Goal: Task Accomplishment & Management: Manage account settings

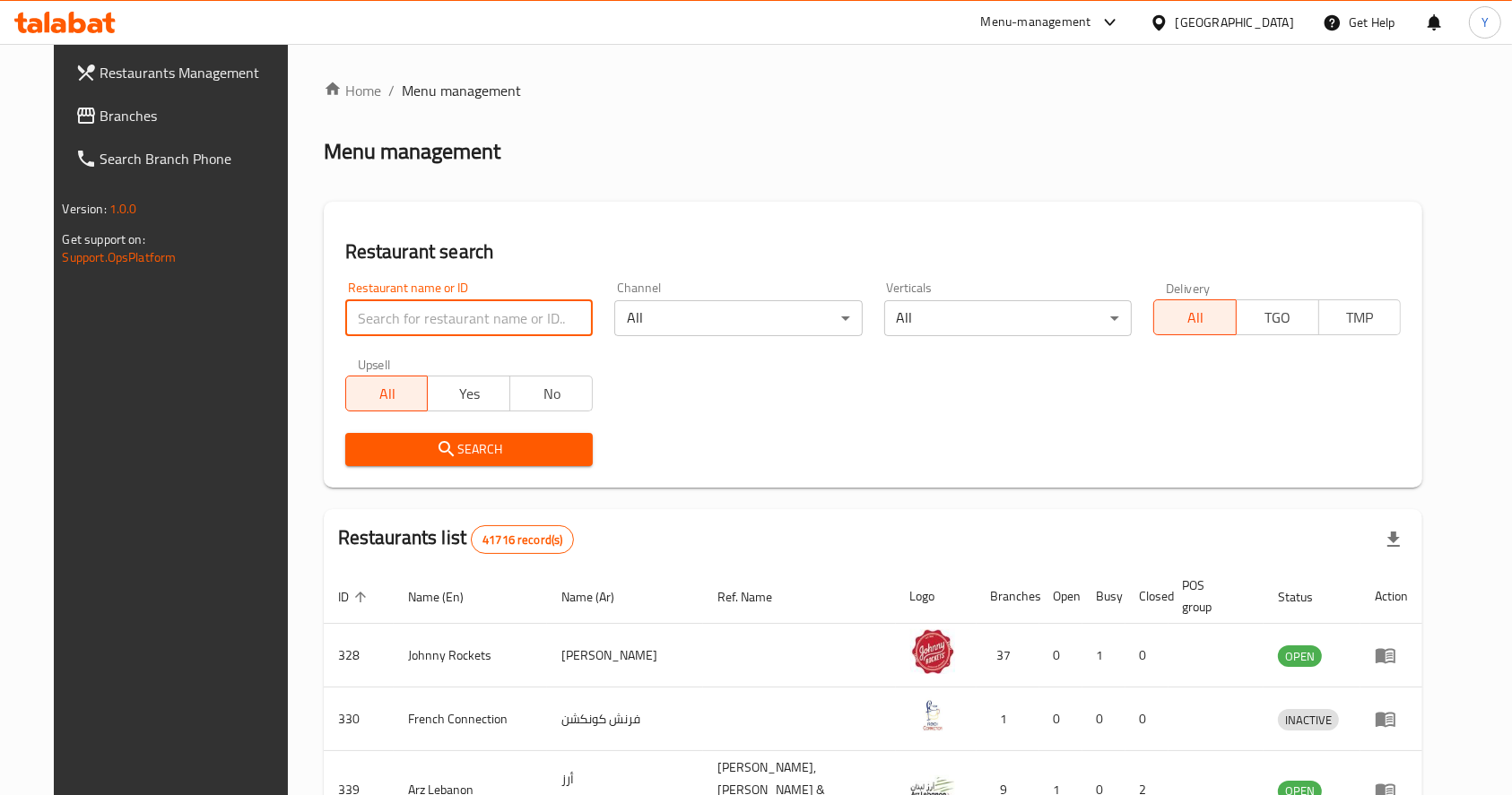
click at [401, 326] on input "search" at bounding box center [469, 318] width 248 height 36
type input "nayaab handi"
click button "Search" at bounding box center [469, 449] width 248 height 33
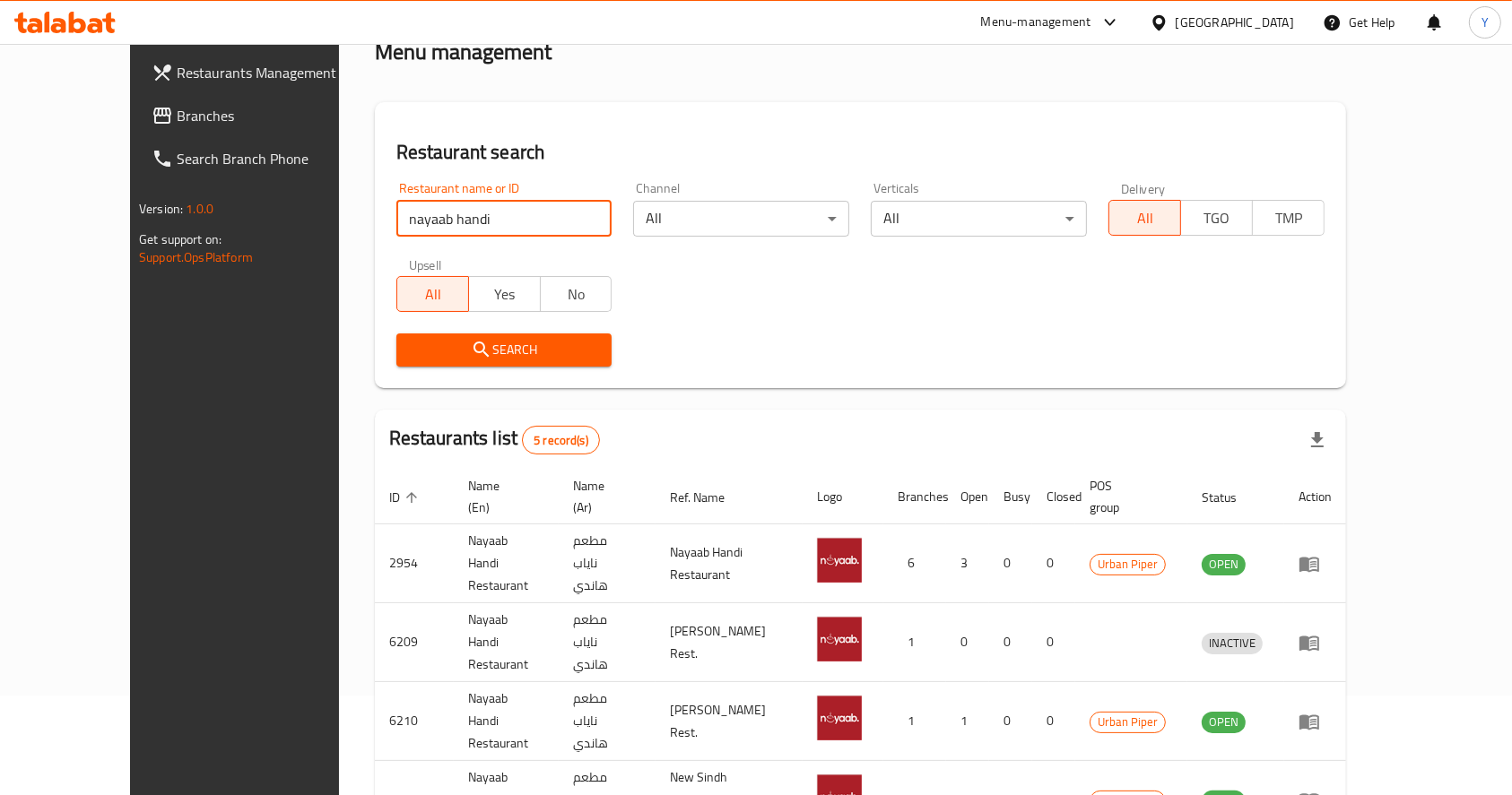
scroll to position [220, 0]
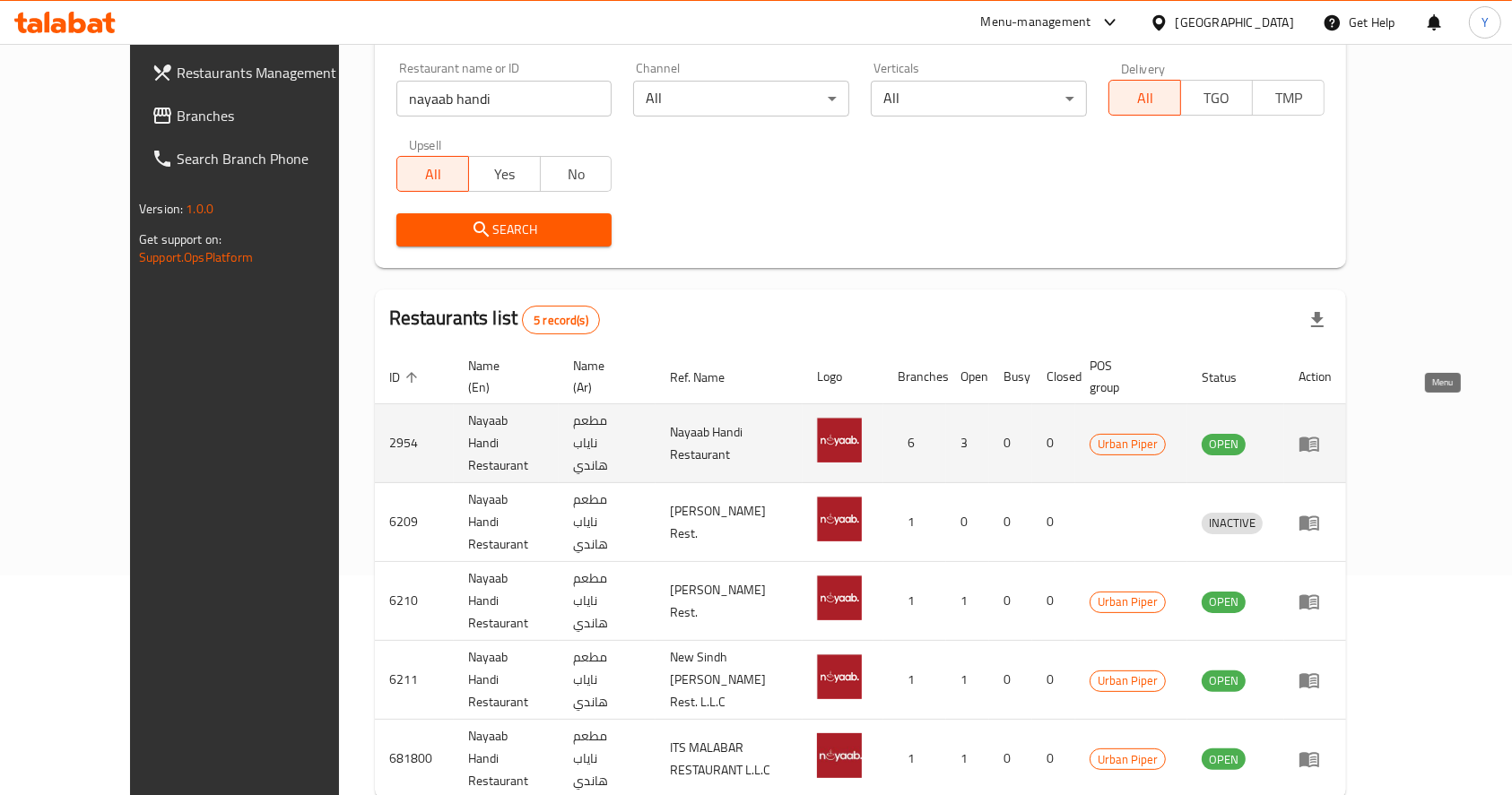
click at [1320, 433] on icon "enhanced table" at bounding box center [1309, 443] width 21 height 21
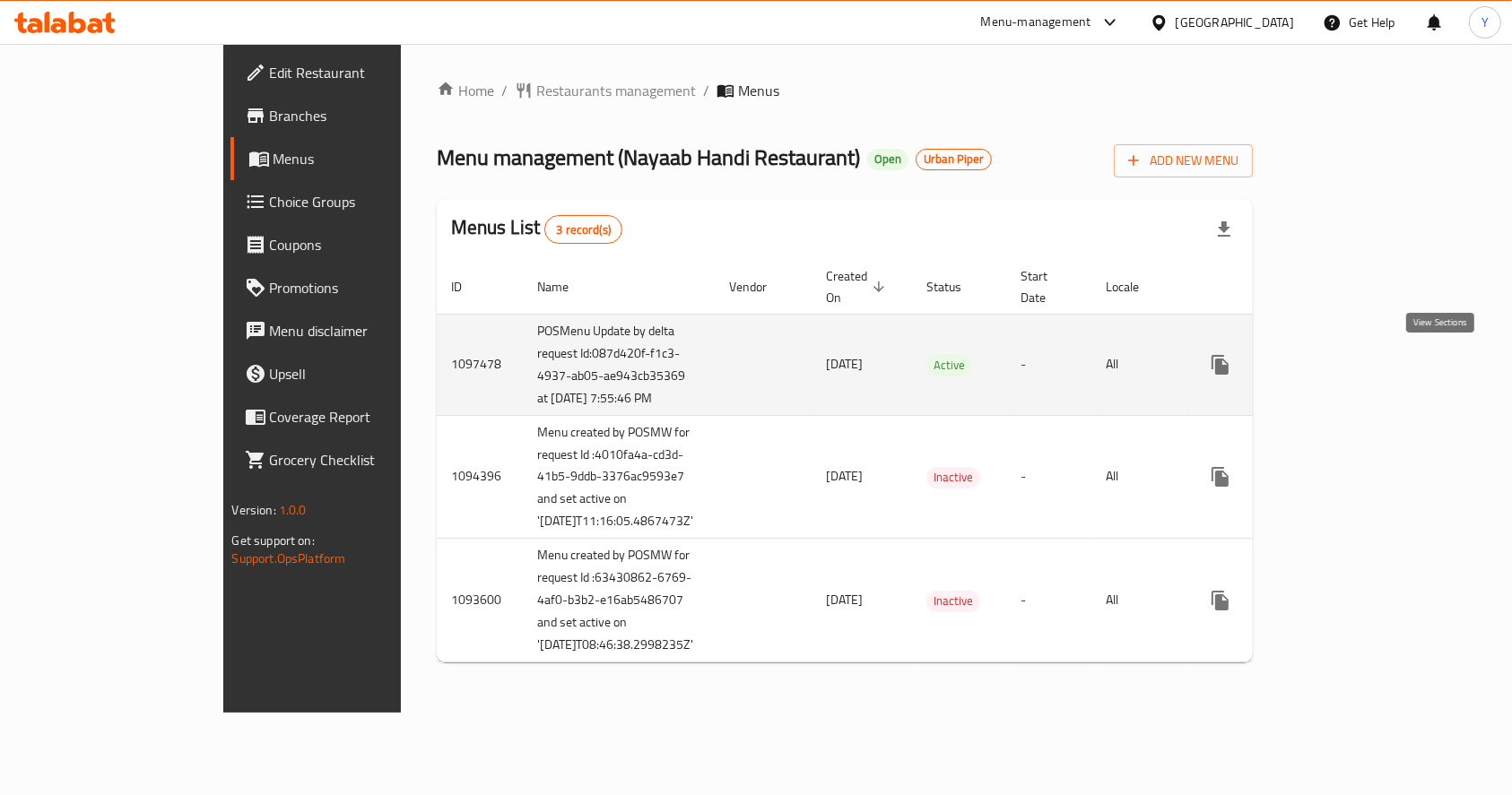
click at [1371, 379] on link "enhanced table" at bounding box center [1349, 365] width 43 height 43
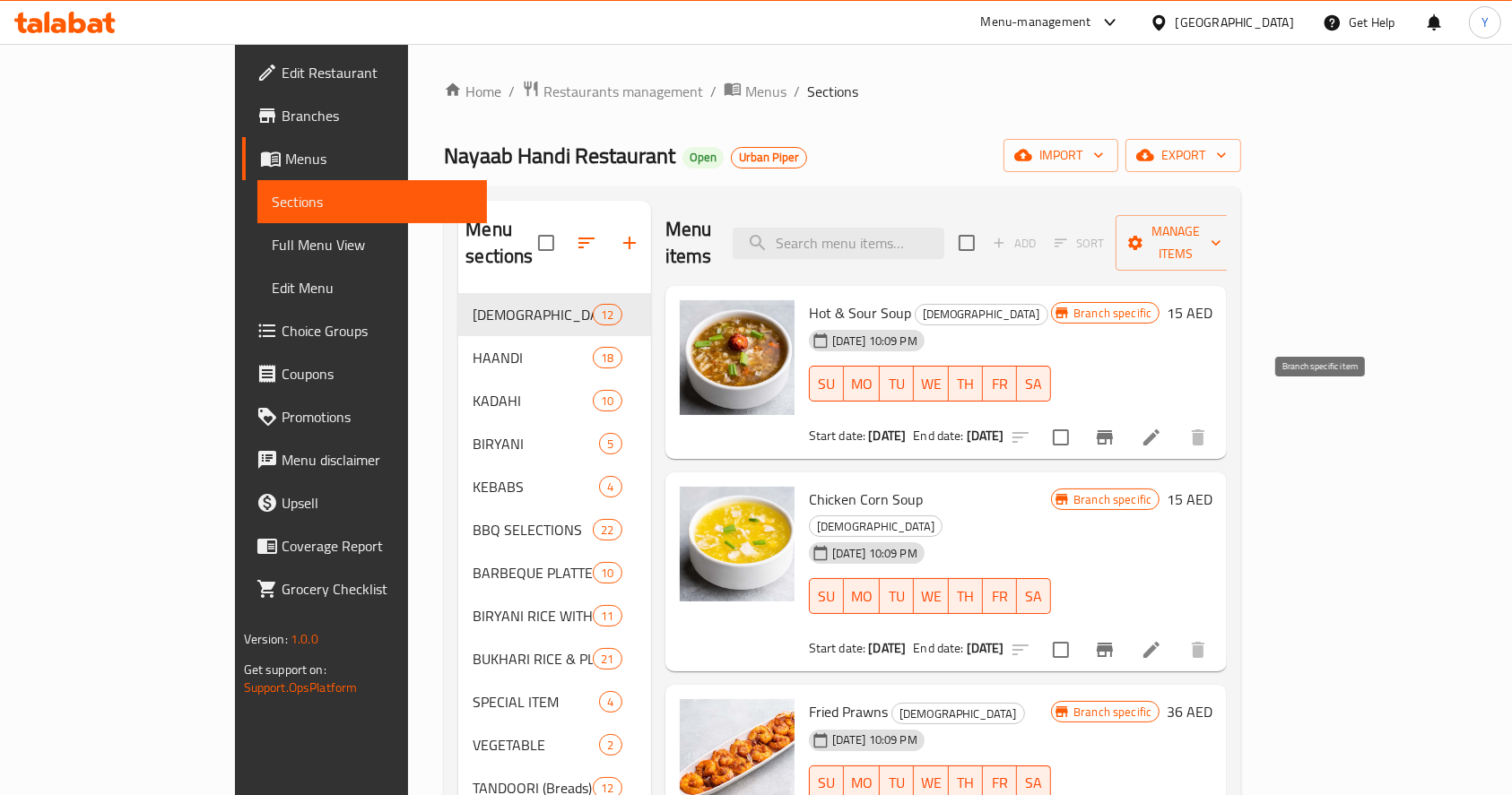
click at [1113, 430] on icon "Branch-specific-item" at bounding box center [1104, 437] width 16 height 15
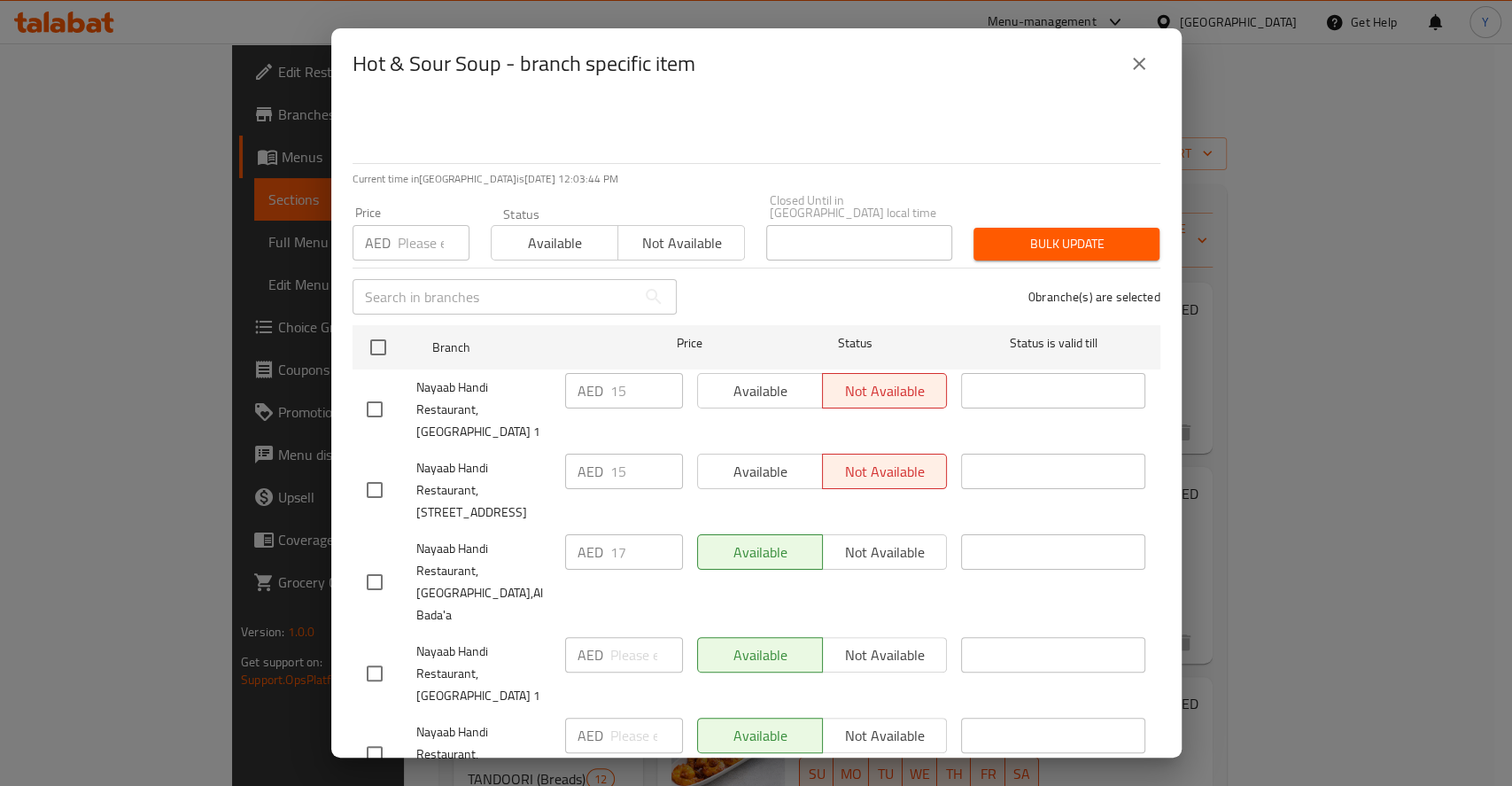
scroll to position [95, 0]
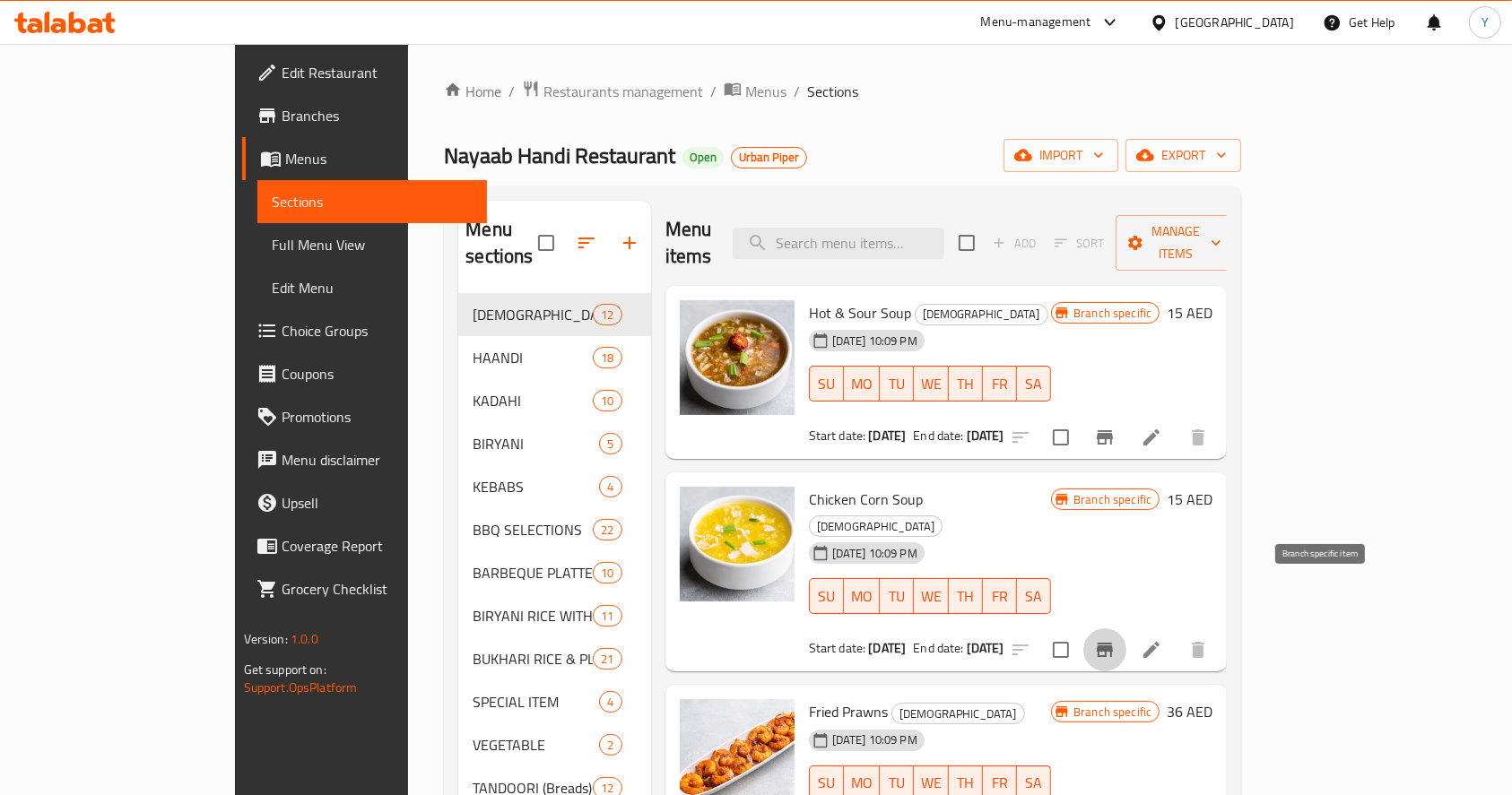
click at [1113, 643] on icon "Branch-specific-item" at bounding box center [1104, 650] width 16 height 15
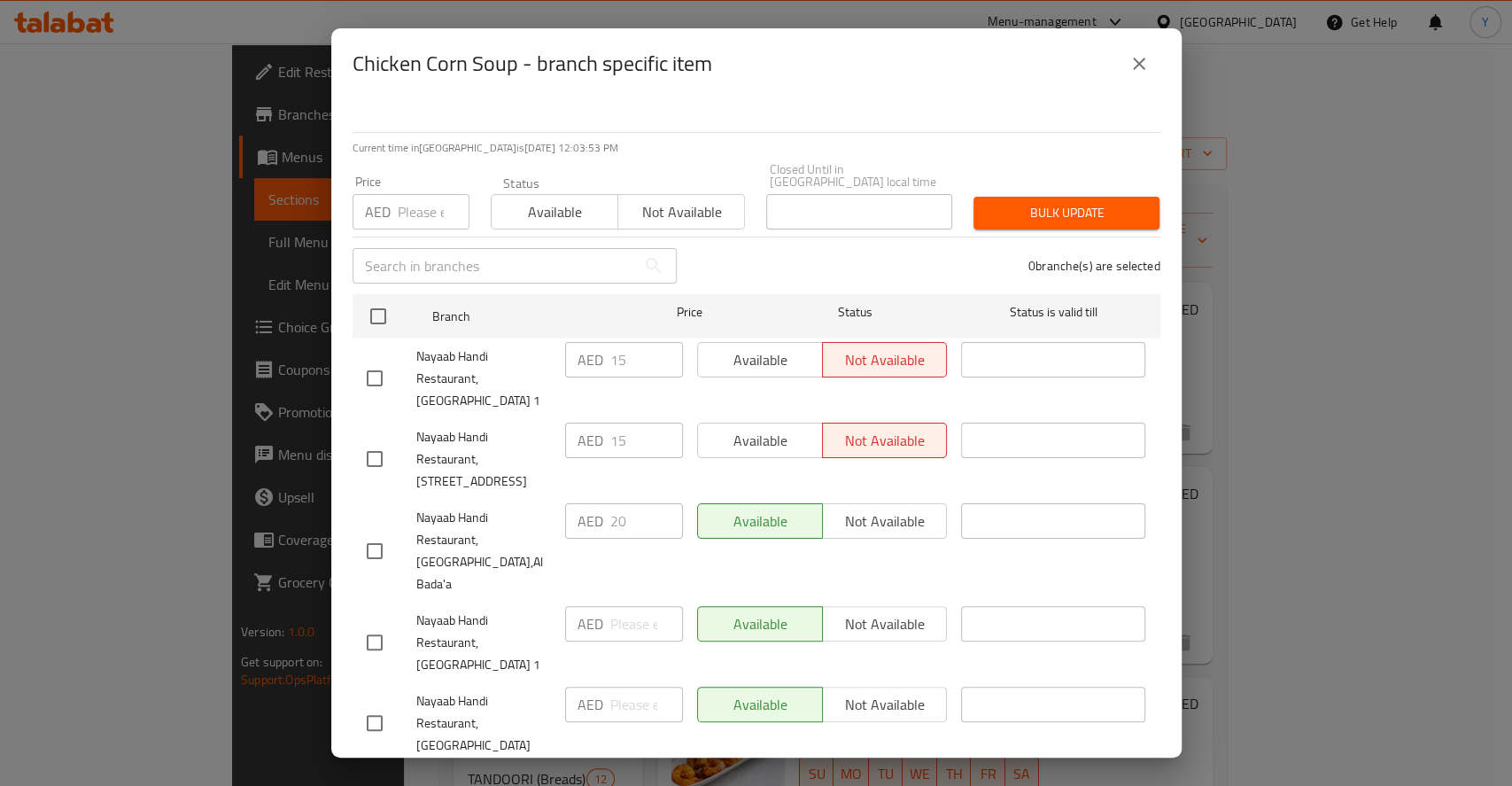
scroll to position [0, 0]
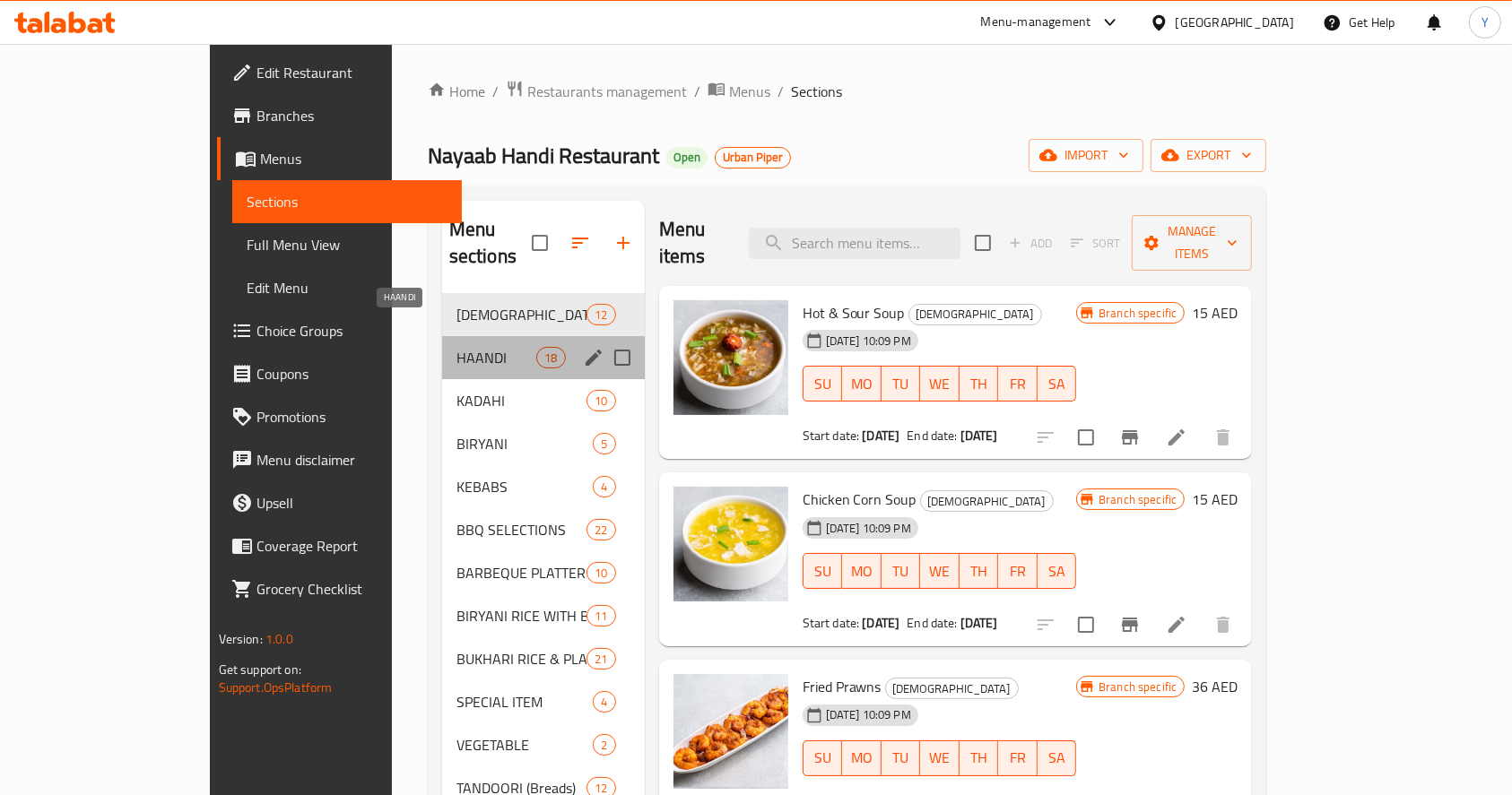
click at [458, 347] on span "HAANDI" at bounding box center [496, 357] width 80 height 21
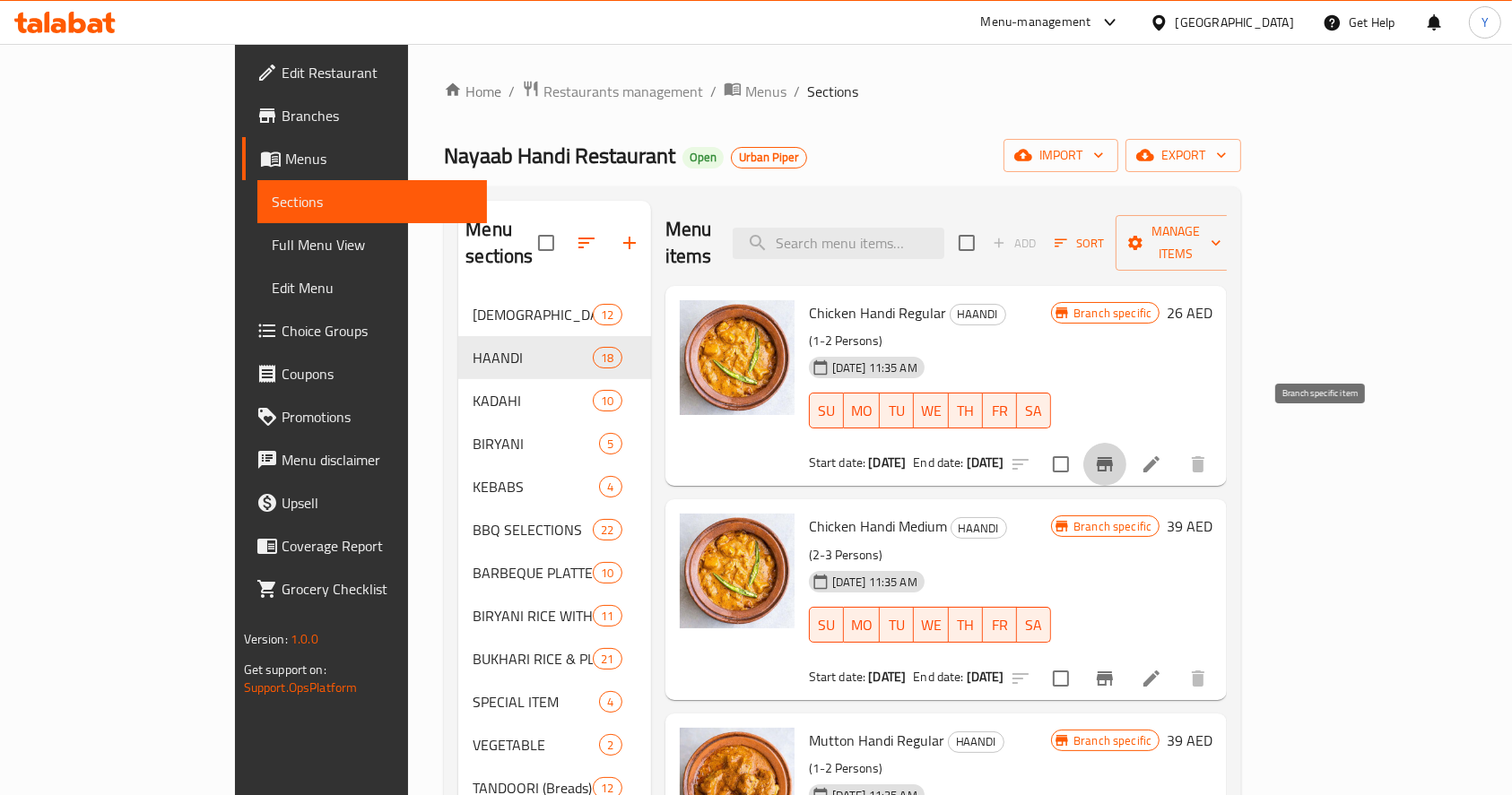
click at [1116, 453] on icon "Branch-specific-item" at bounding box center [1104, 464] width 21 height 21
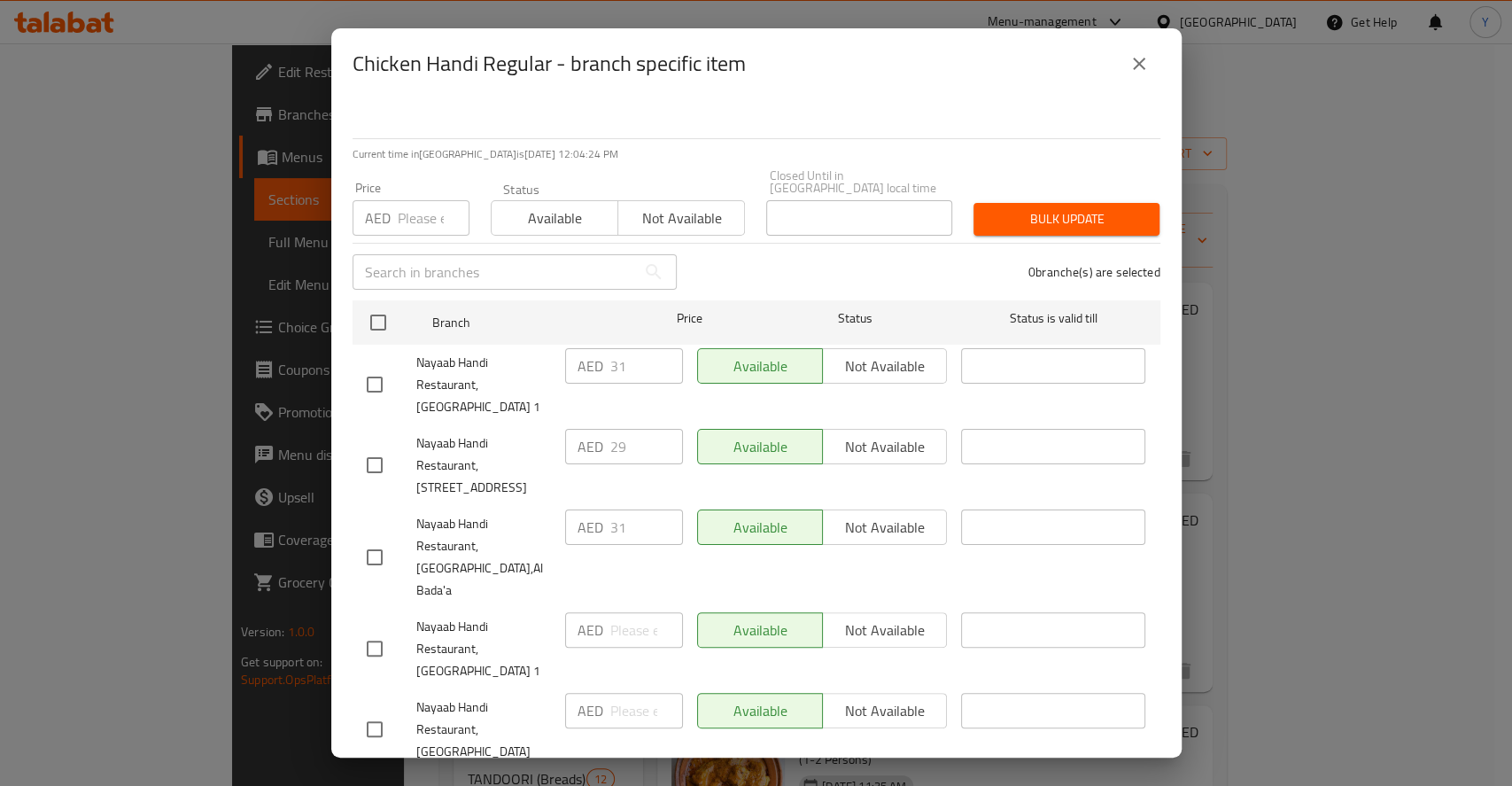
scroll to position [95, 0]
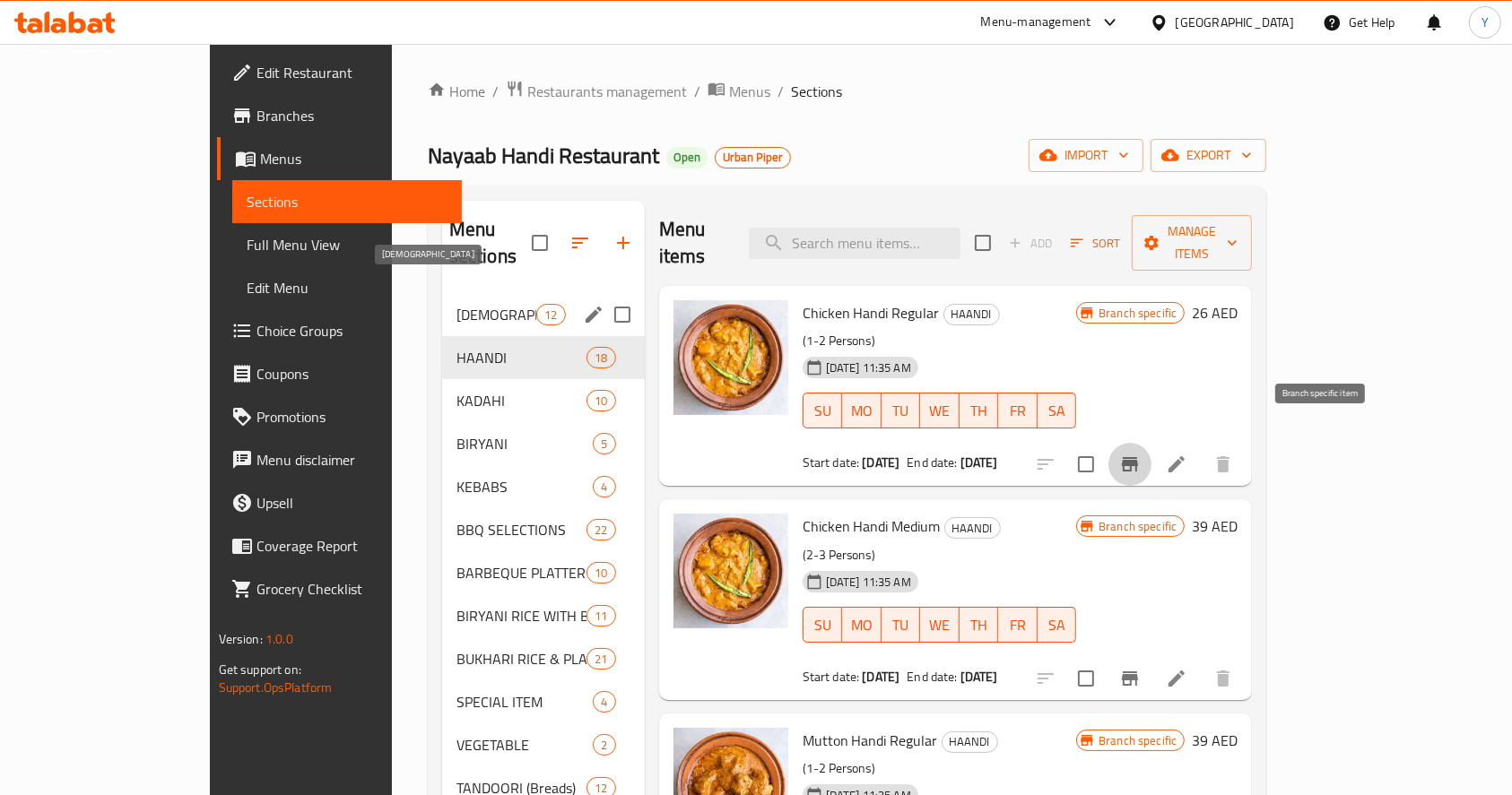
click at [456, 304] on span "CHINESE" at bounding box center [496, 315] width 80 height 21
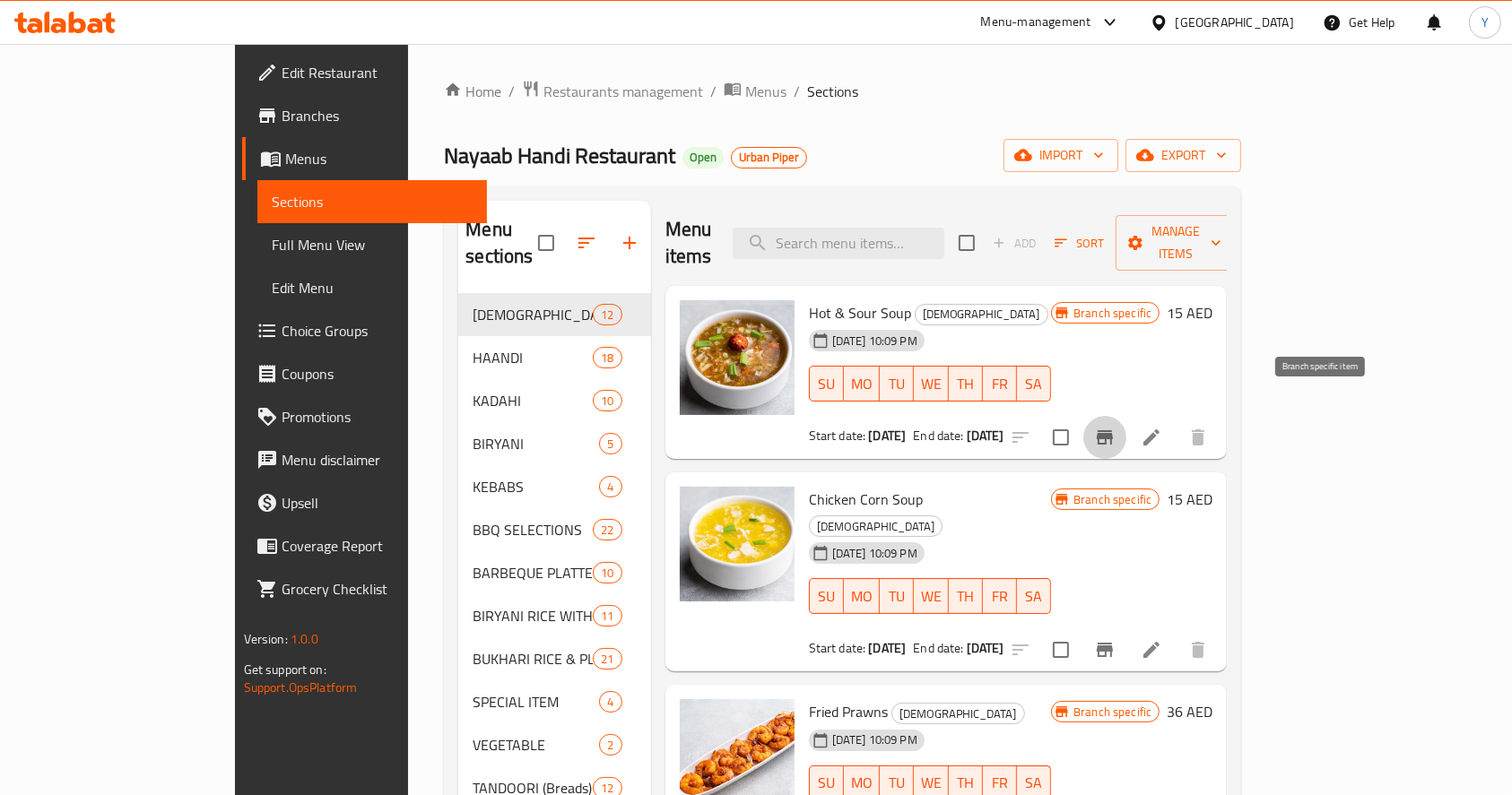
click at [1116, 427] on icon "Branch-specific-item" at bounding box center [1104, 438] width 21 height 21
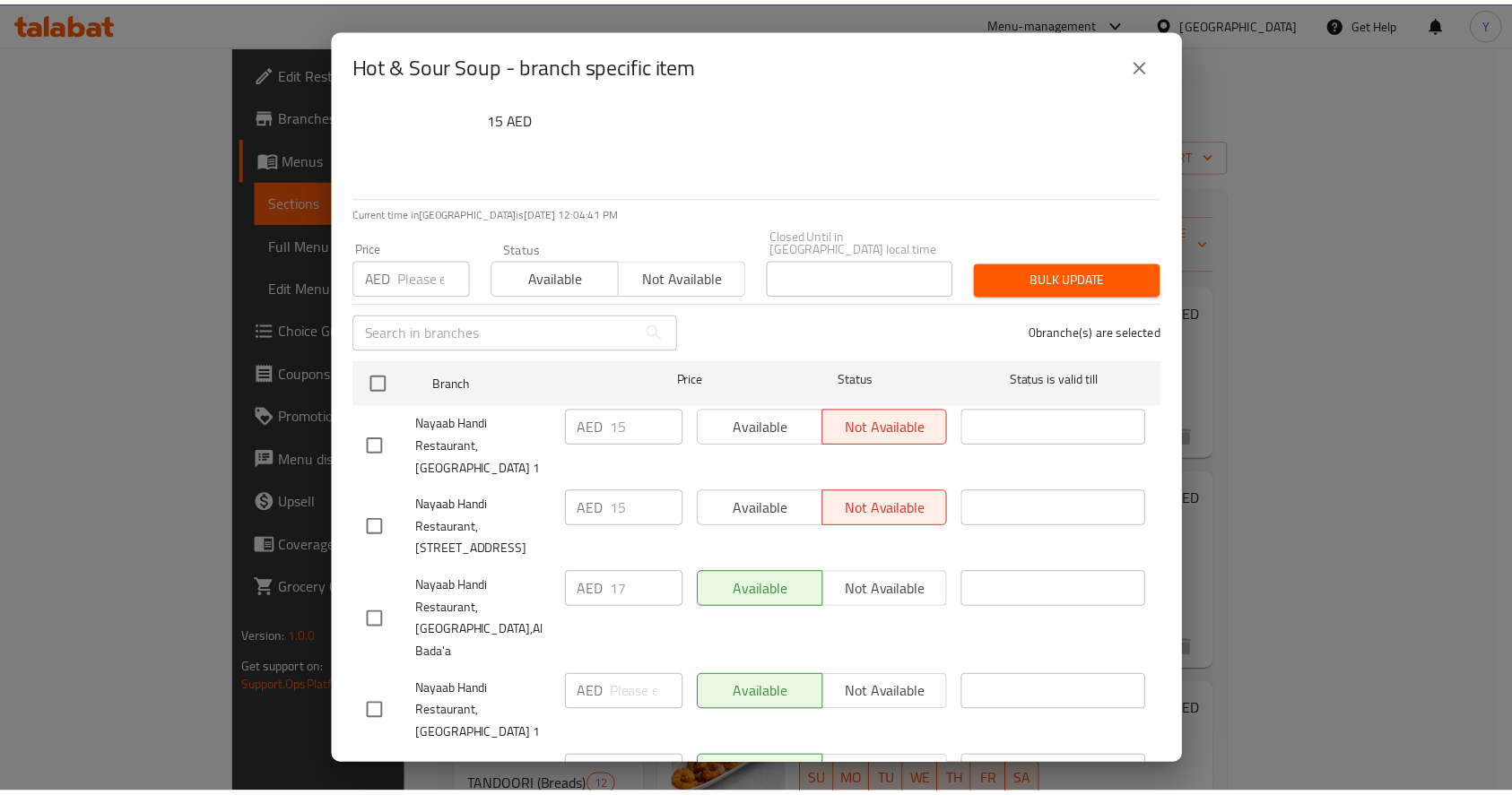
scroll to position [33, 0]
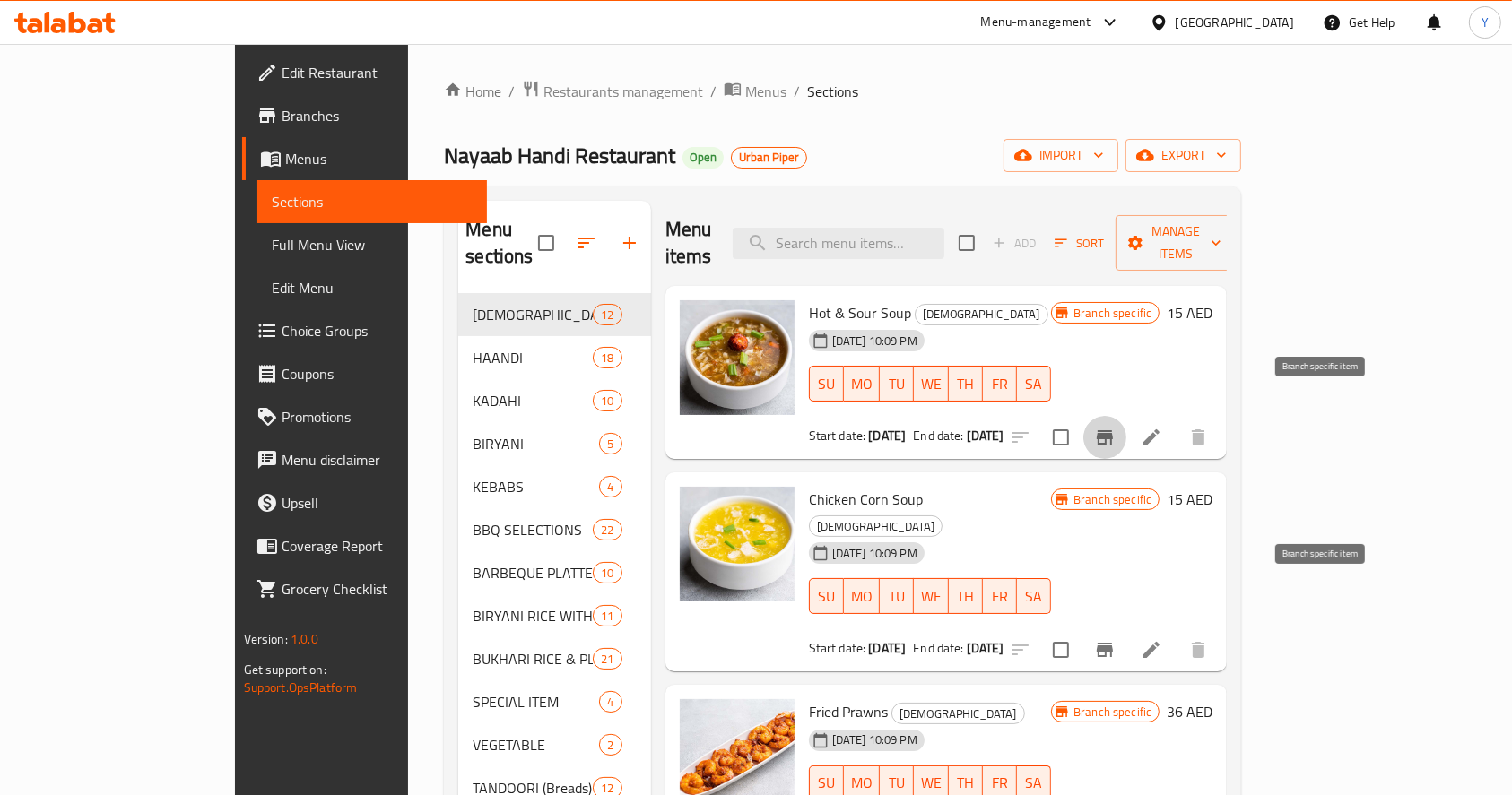
click at [1113, 643] on icon "Branch-specific-item" at bounding box center [1104, 650] width 16 height 15
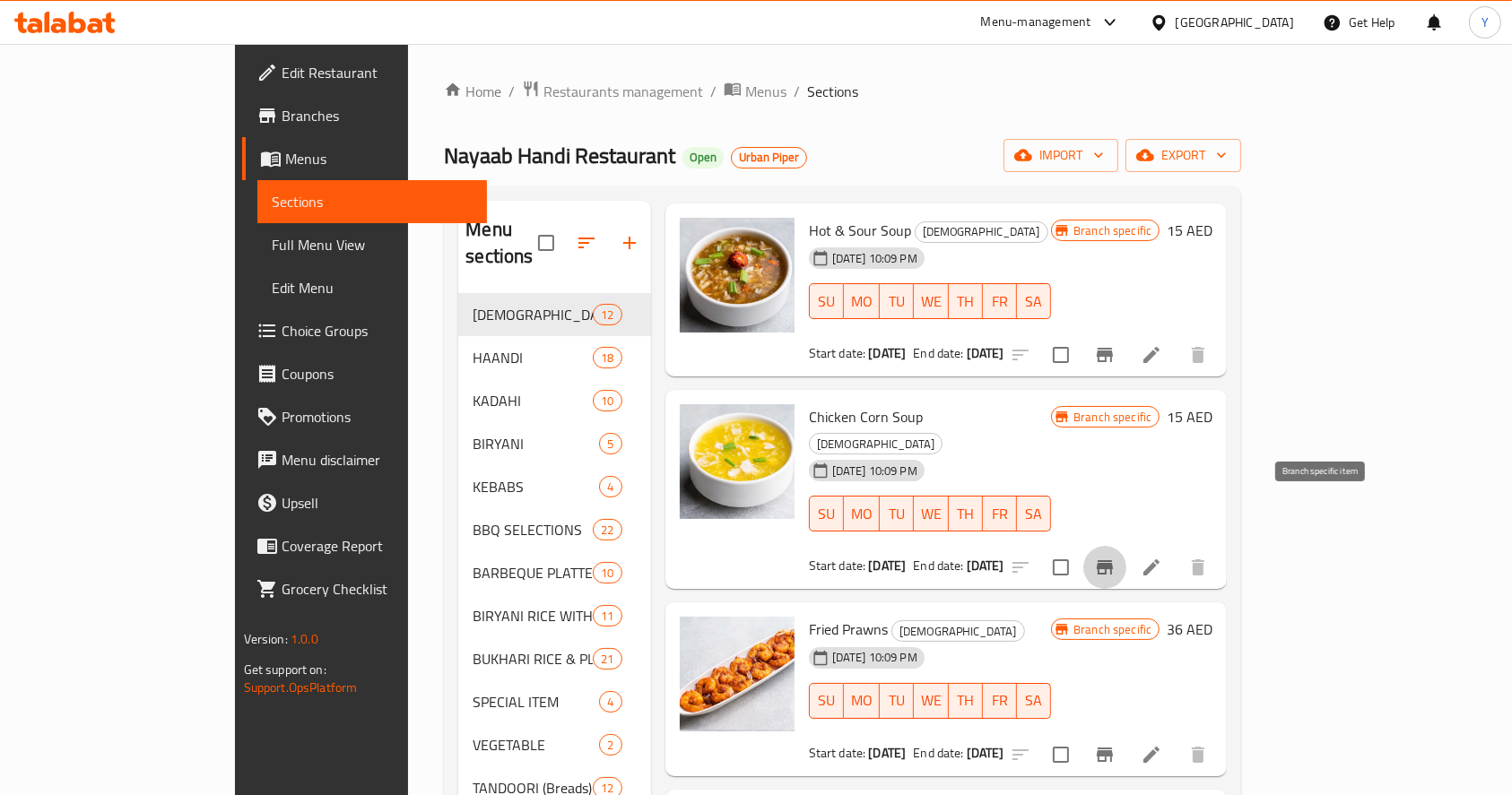
scroll to position [85, 0]
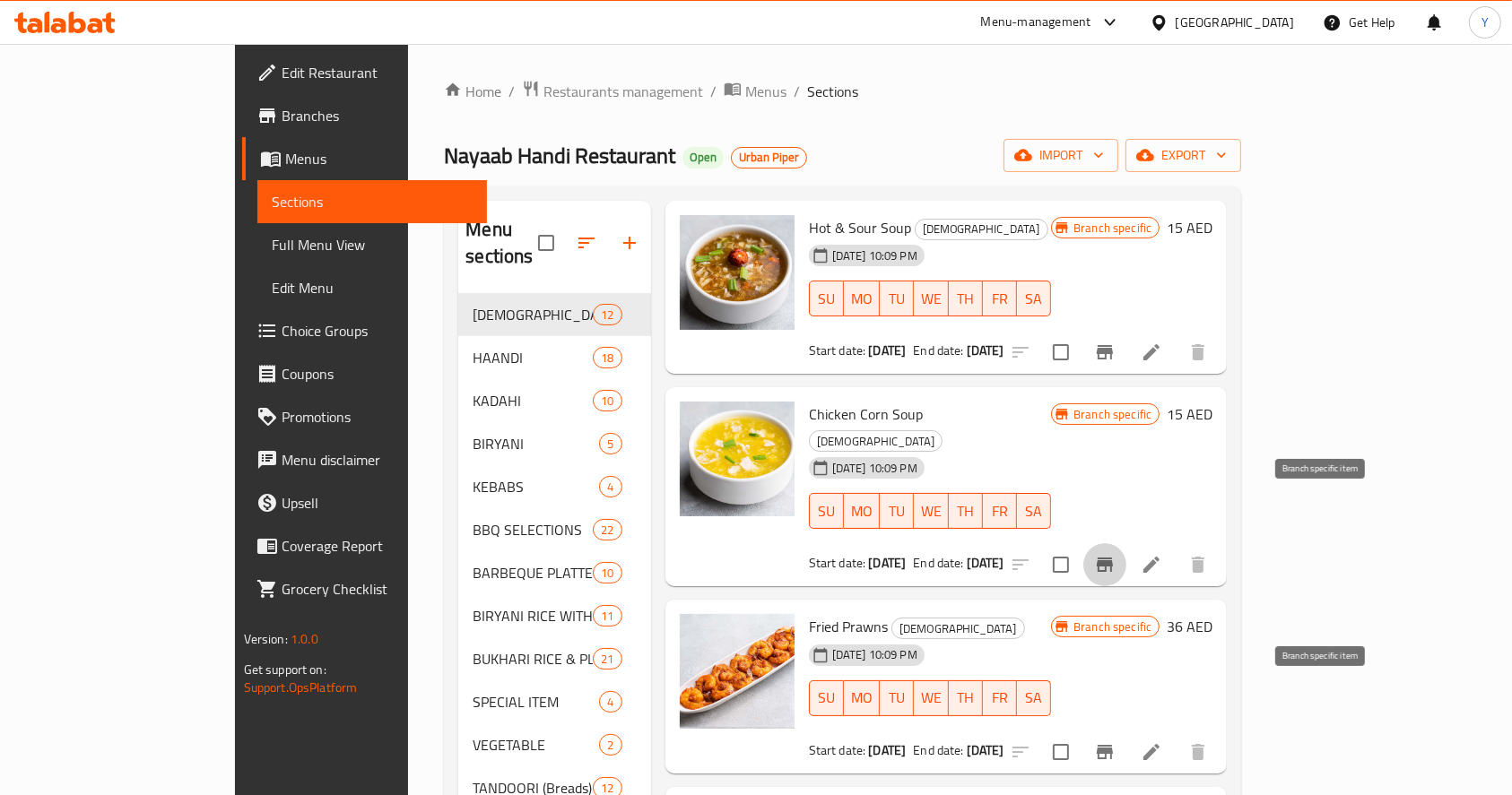
click at [1116, 742] on icon "Branch-specific-item" at bounding box center [1104, 752] width 21 height 21
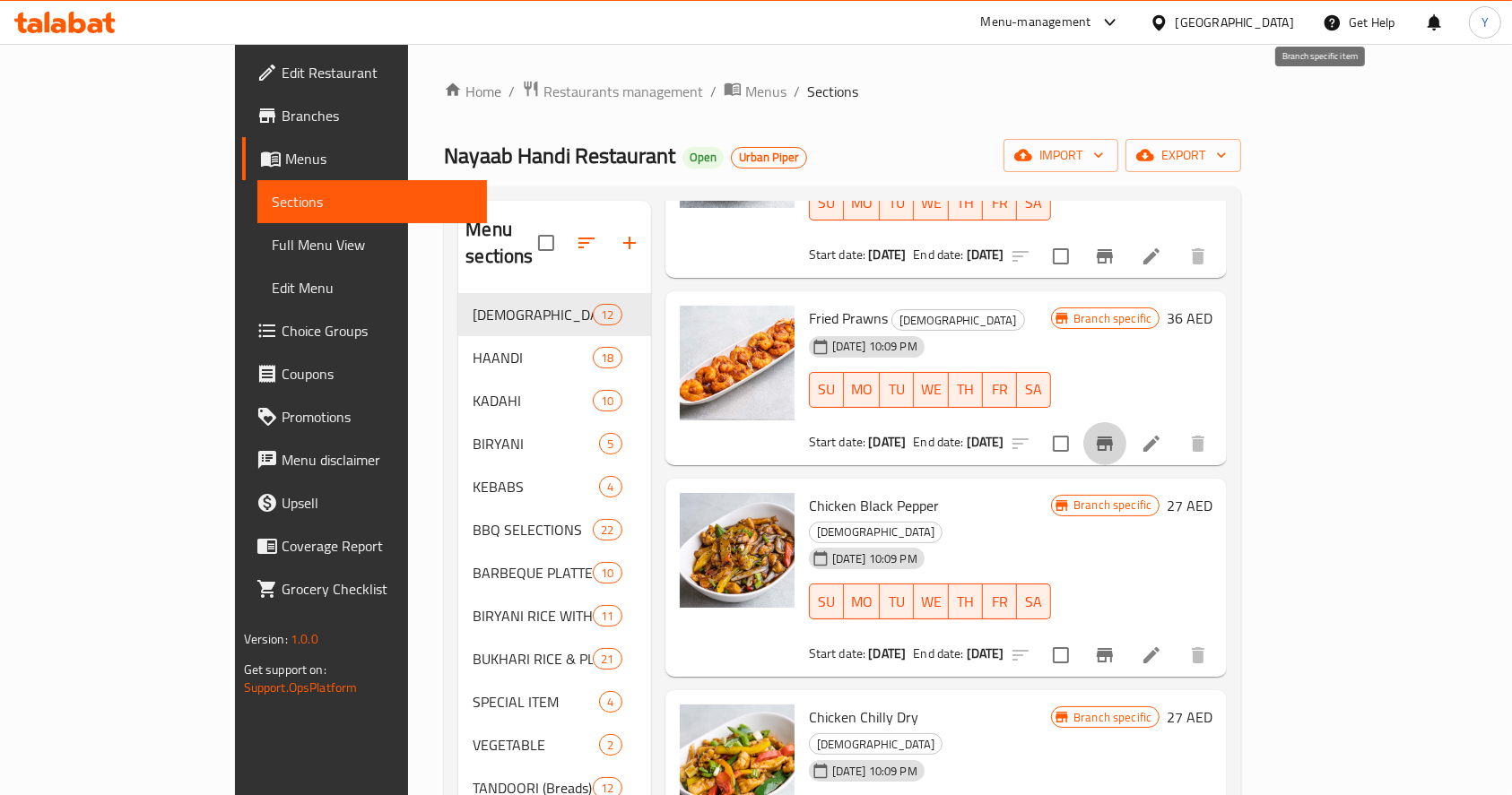
scroll to position [1442, 0]
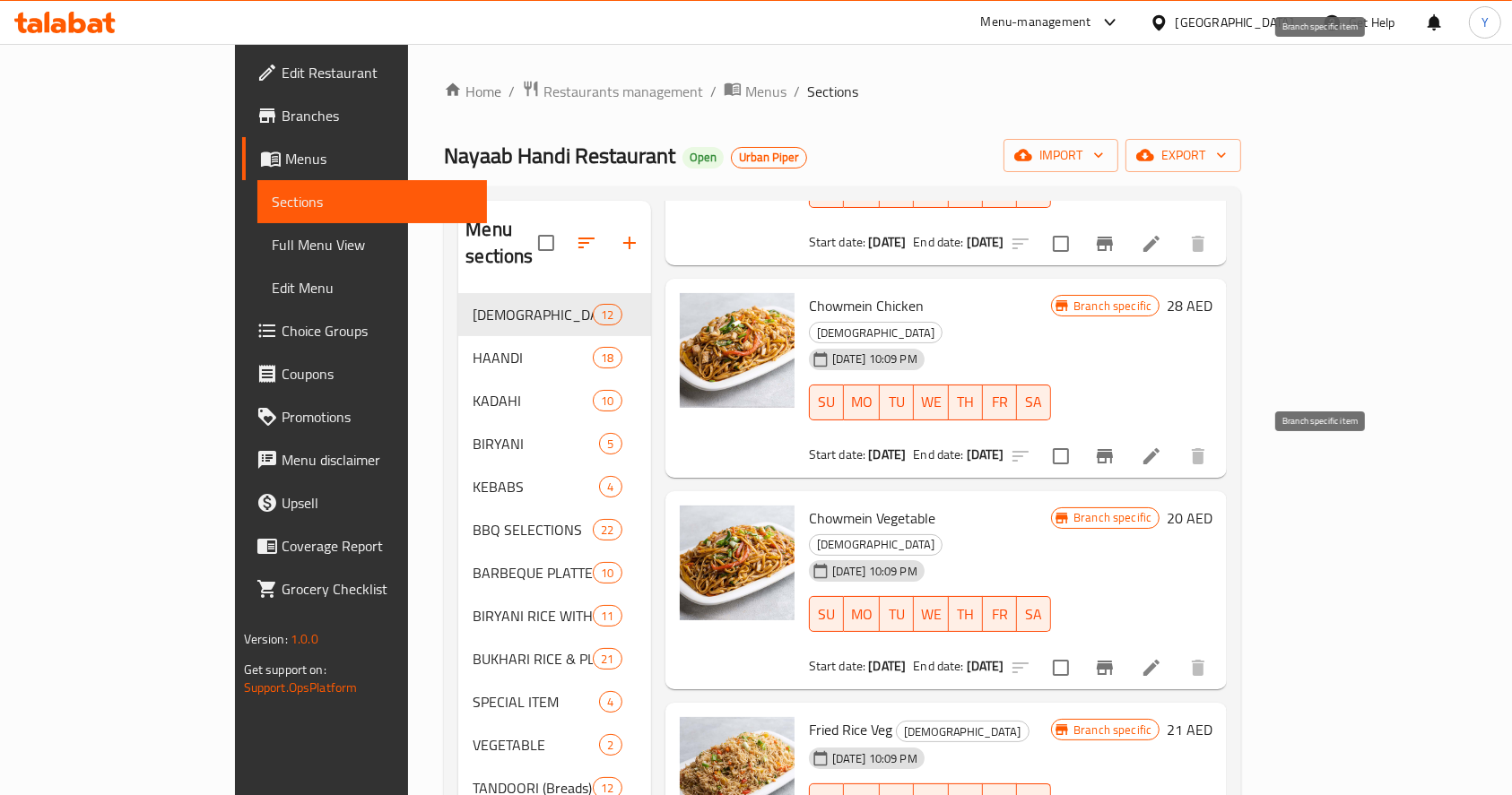
click at [1126, 646] on button "Branch-specific-item" at bounding box center [1104, 667] width 43 height 43
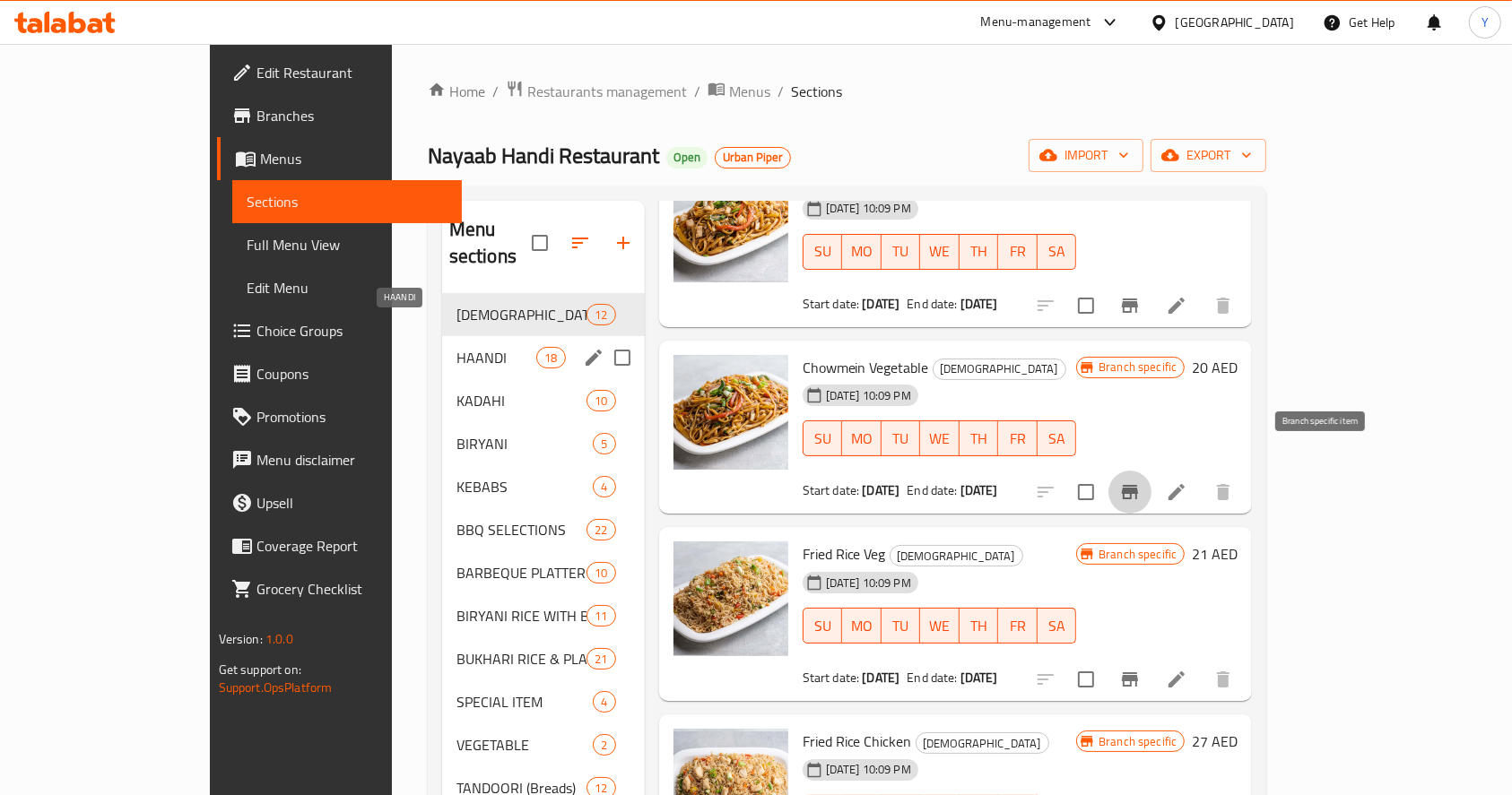
click at [456, 347] on span "HAANDI" at bounding box center [496, 357] width 80 height 21
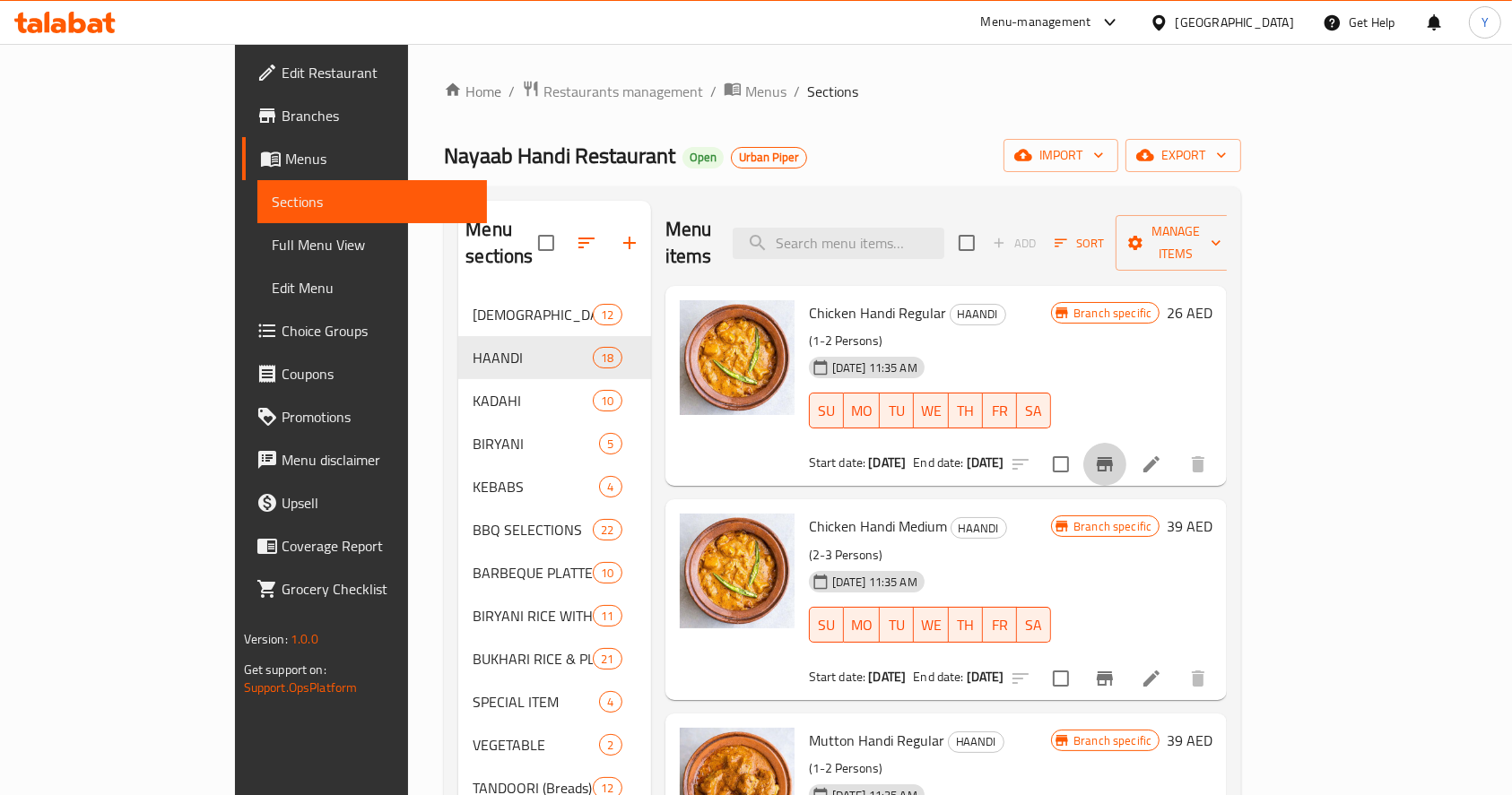
click at [1116, 453] on icon "Branch-specific-item" at bounding box center [1104, 464] width 21 height 21
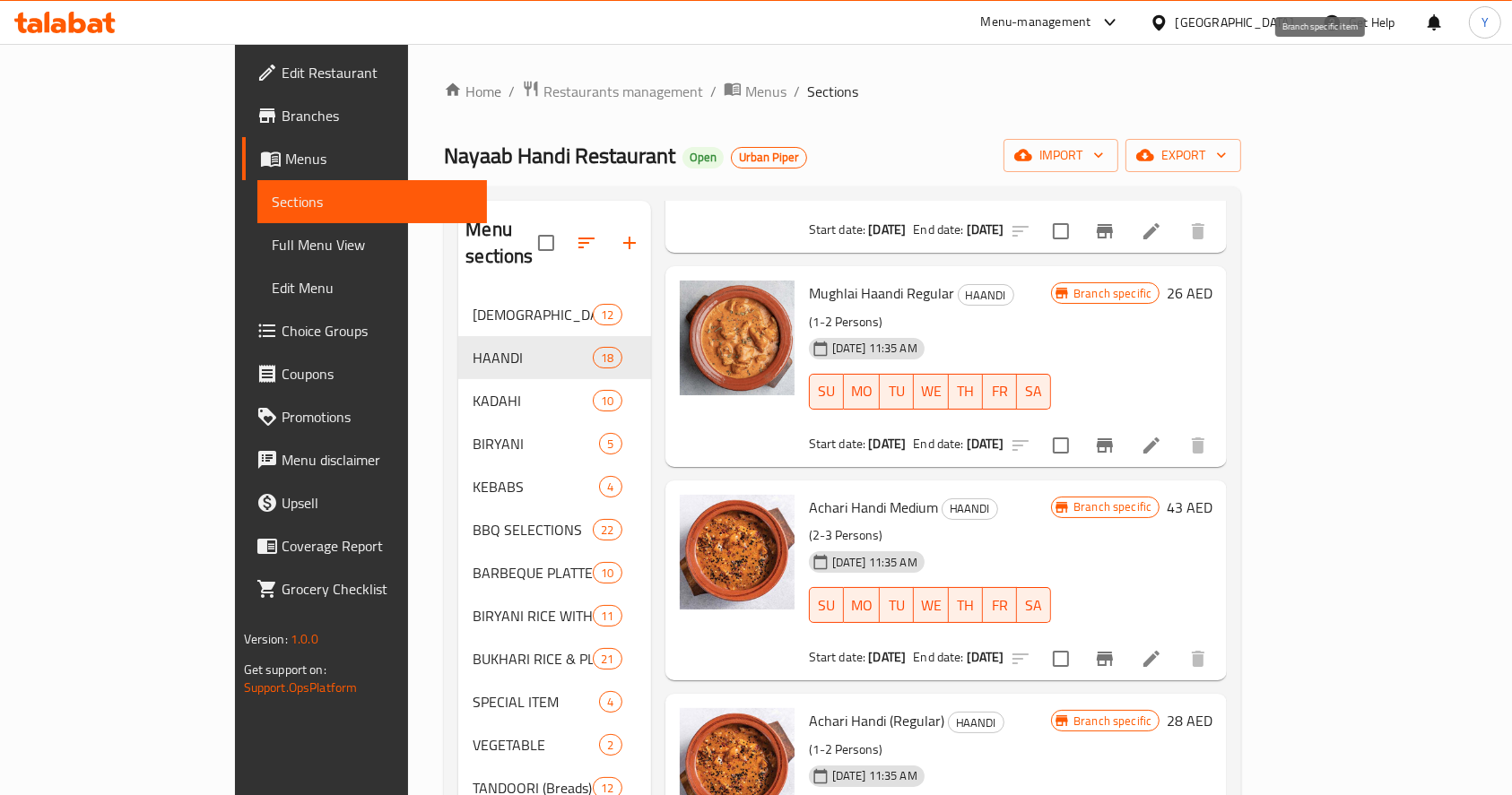
scroll to position [1542, 0]
click at [1116, 434] on icon "Branch-specific-item" at bounding box center [1104, 444] width 21 height 21
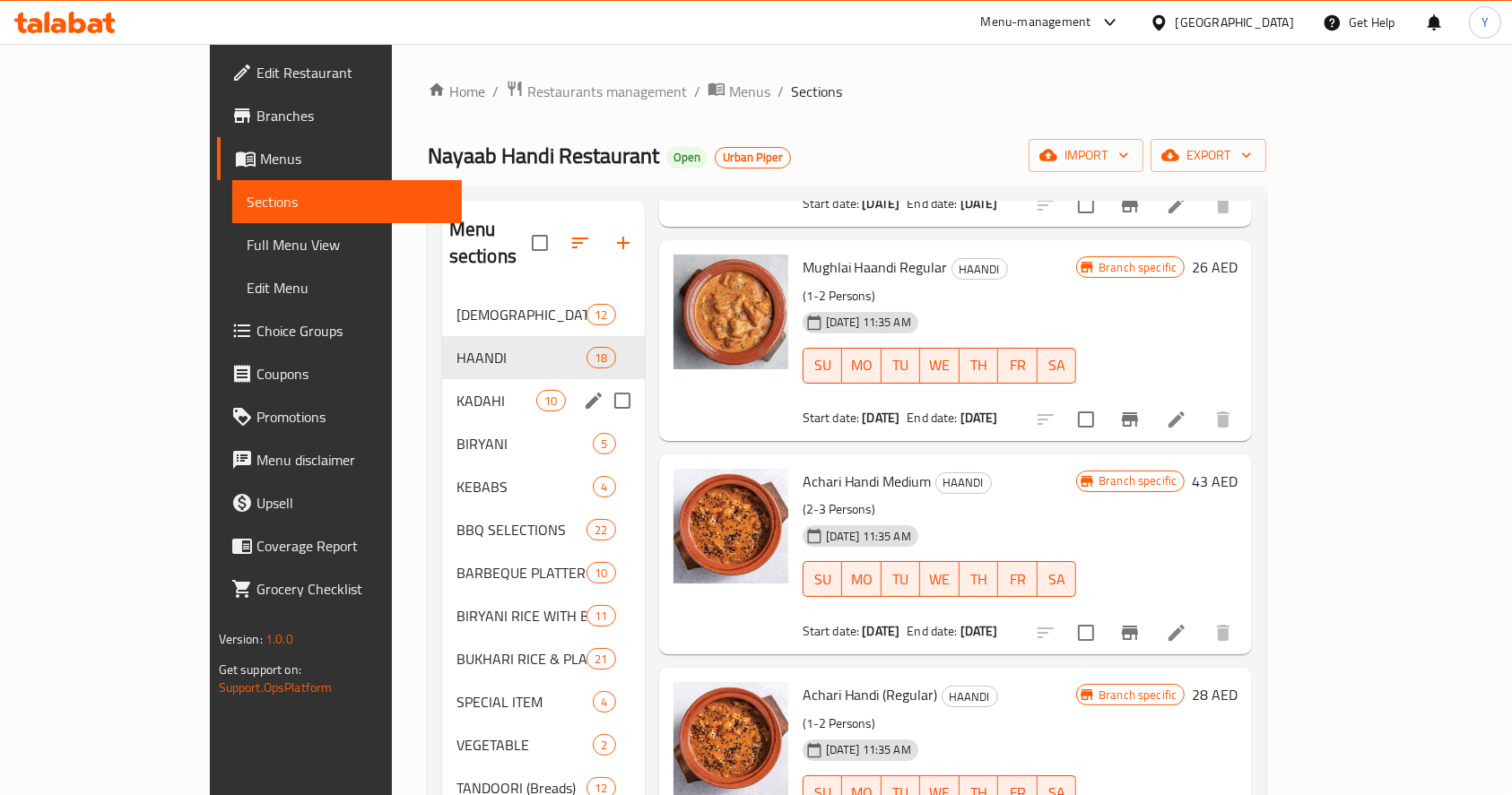
click at [456, 390] on span "KADAHI" at bounding box center [496, 401] width 80 height 21
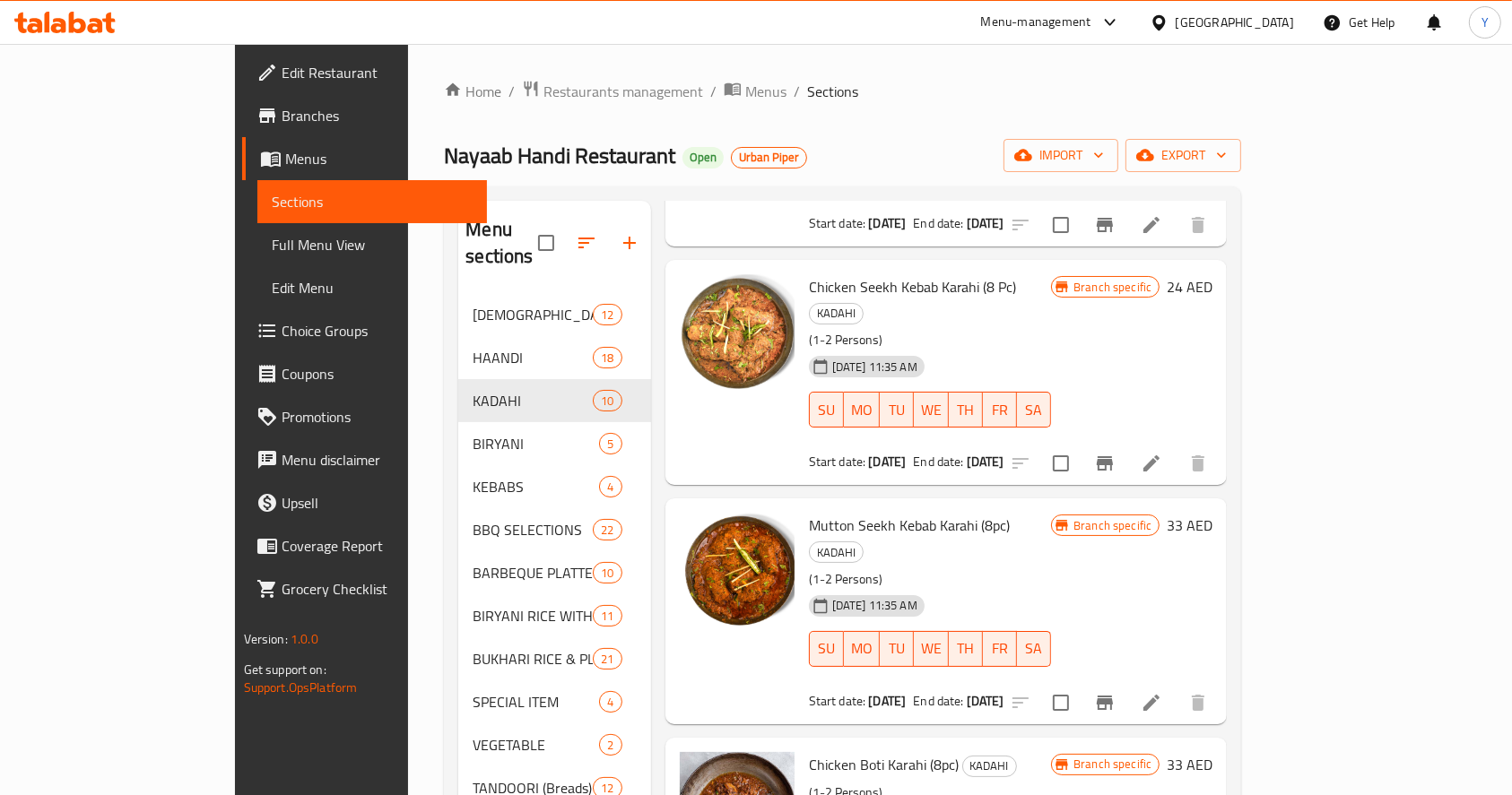
scroll to position [881, 0]
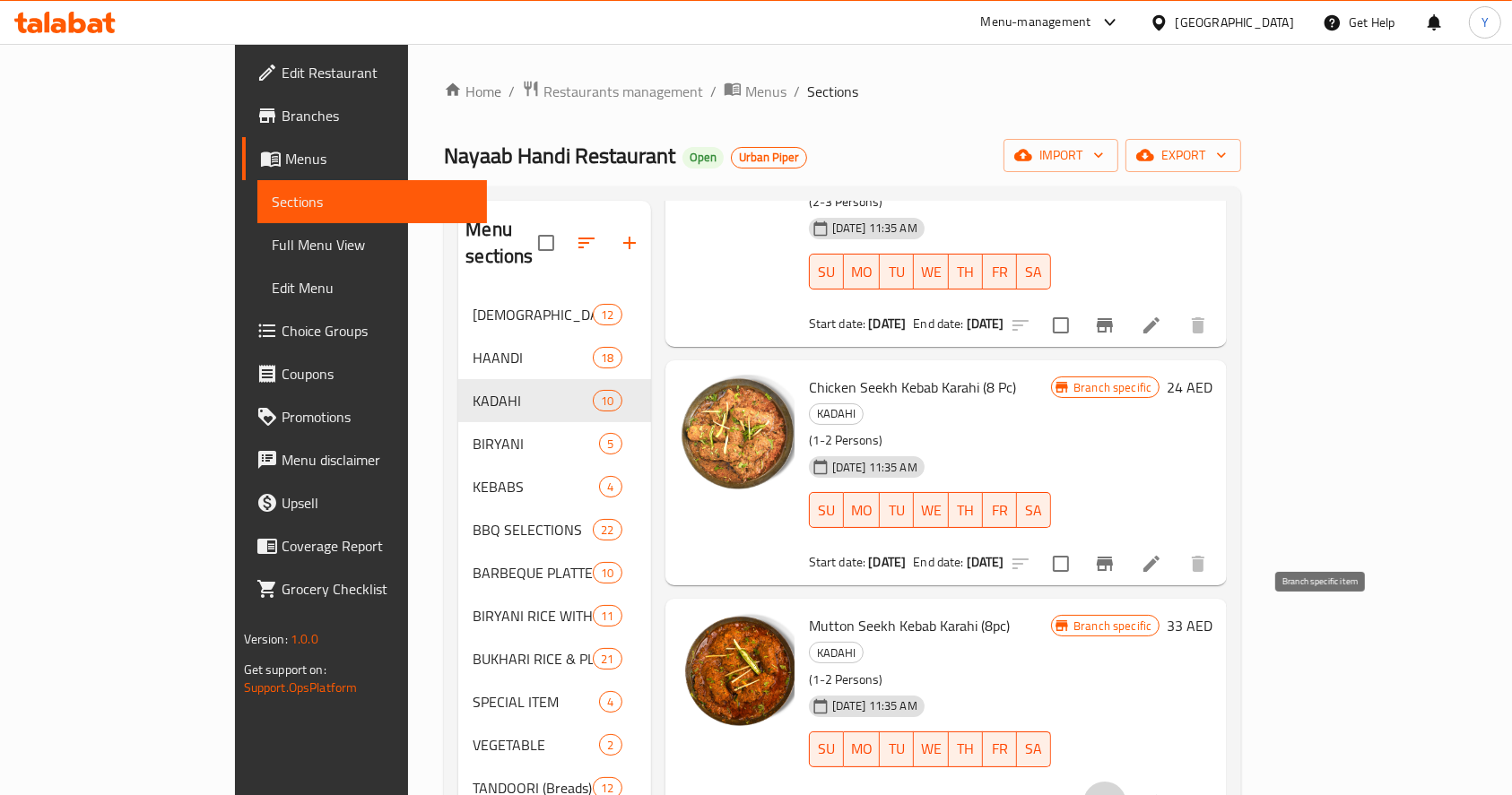
click at [1113, 794] on icon "Branch-specific-item" at bounding box center [1104, 803] width 16 height 15
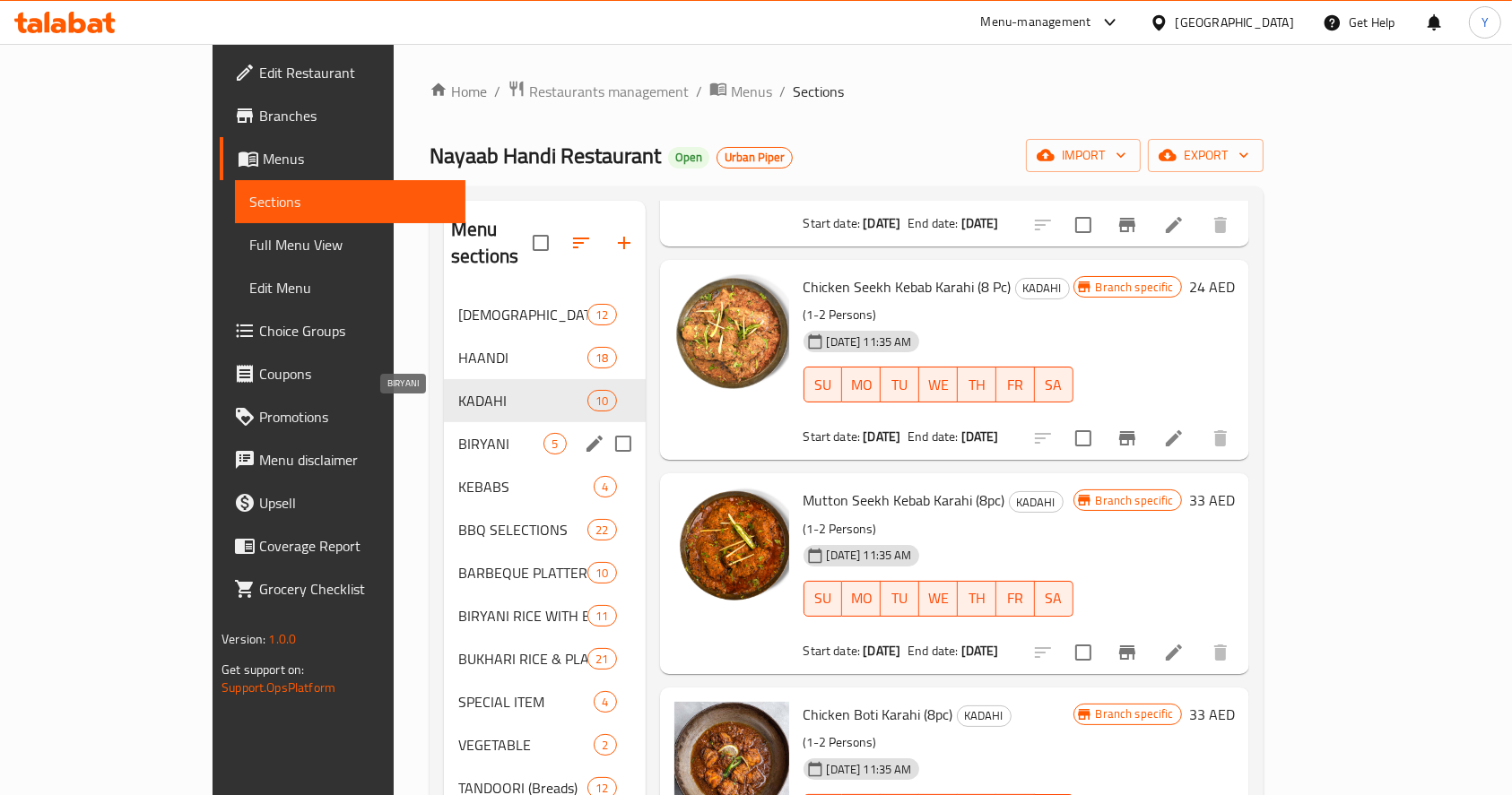
click at [458, 433] on span "BIRYANI" at bounding box center [501, 443] width 85 height 21
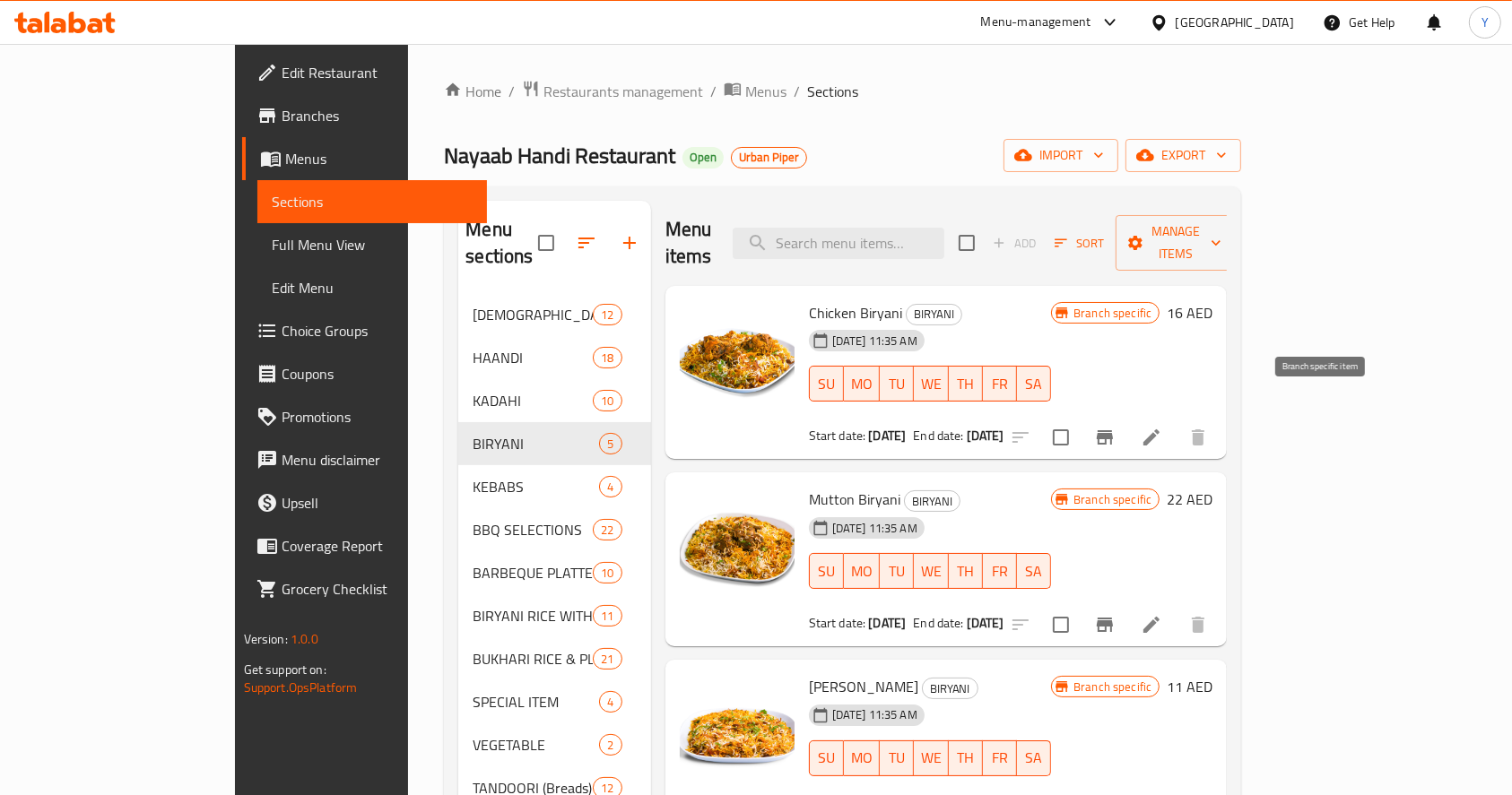
click at [1116, 427] on icon "Branch-specific-item" at bounding box center [1104, 438] width 21 height 21
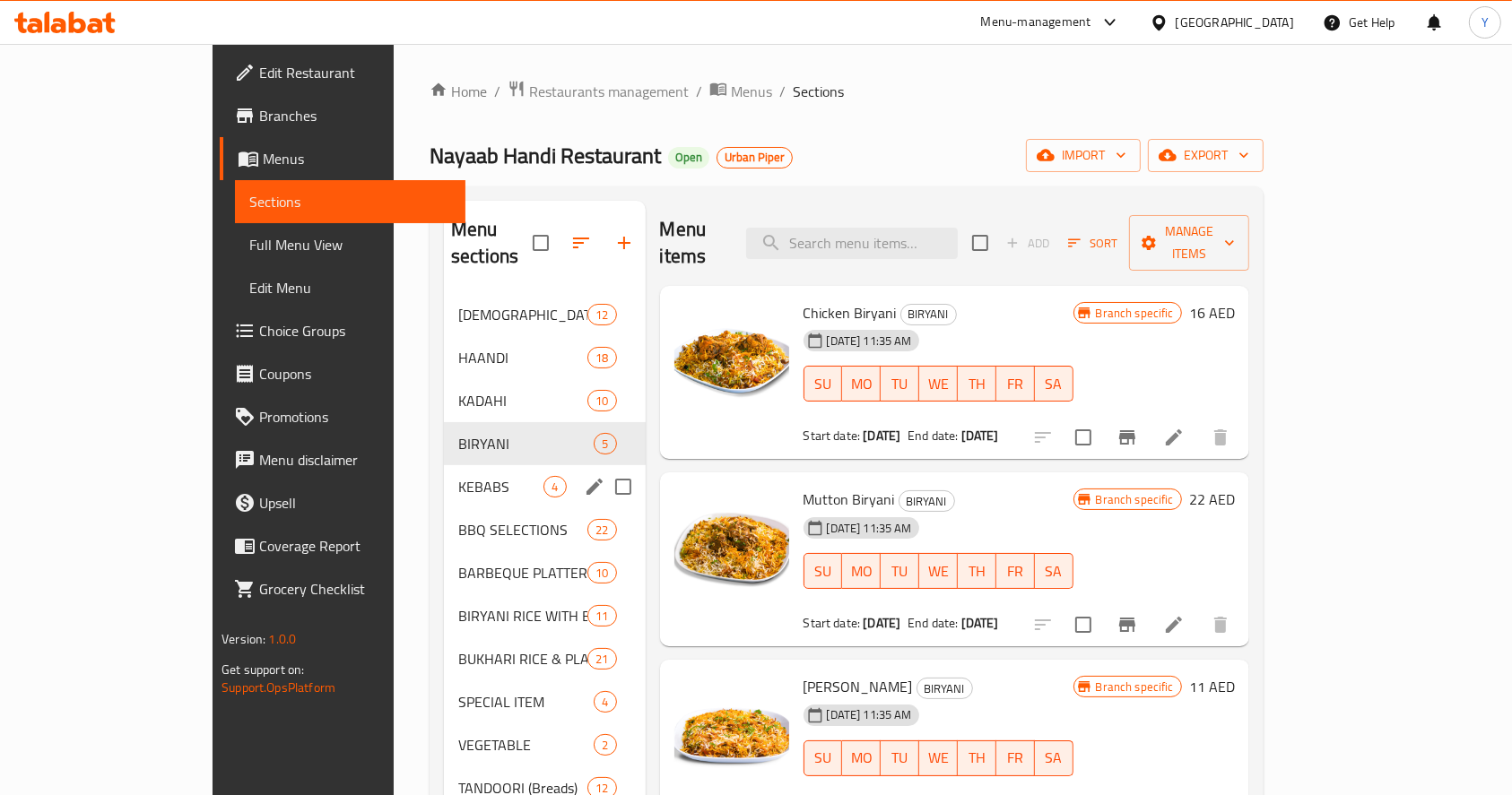
click at [463, 474] on div "KEBABS 4" at bounding box center [543, 486] width 201 height 43
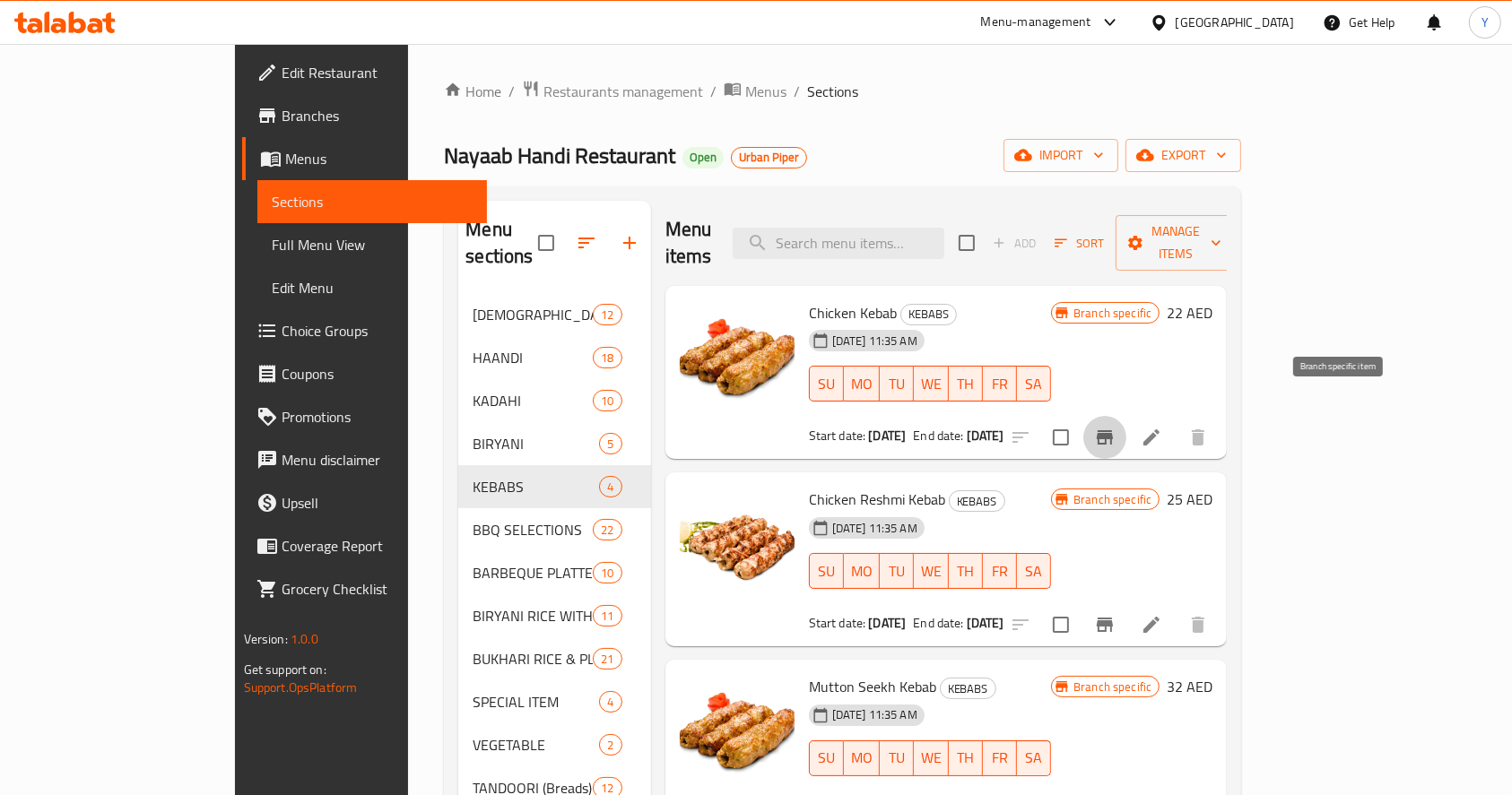
click at [1113, 430] on icon "Branch-specific-item" at bounding box center [1104, 437] width 16 height 15
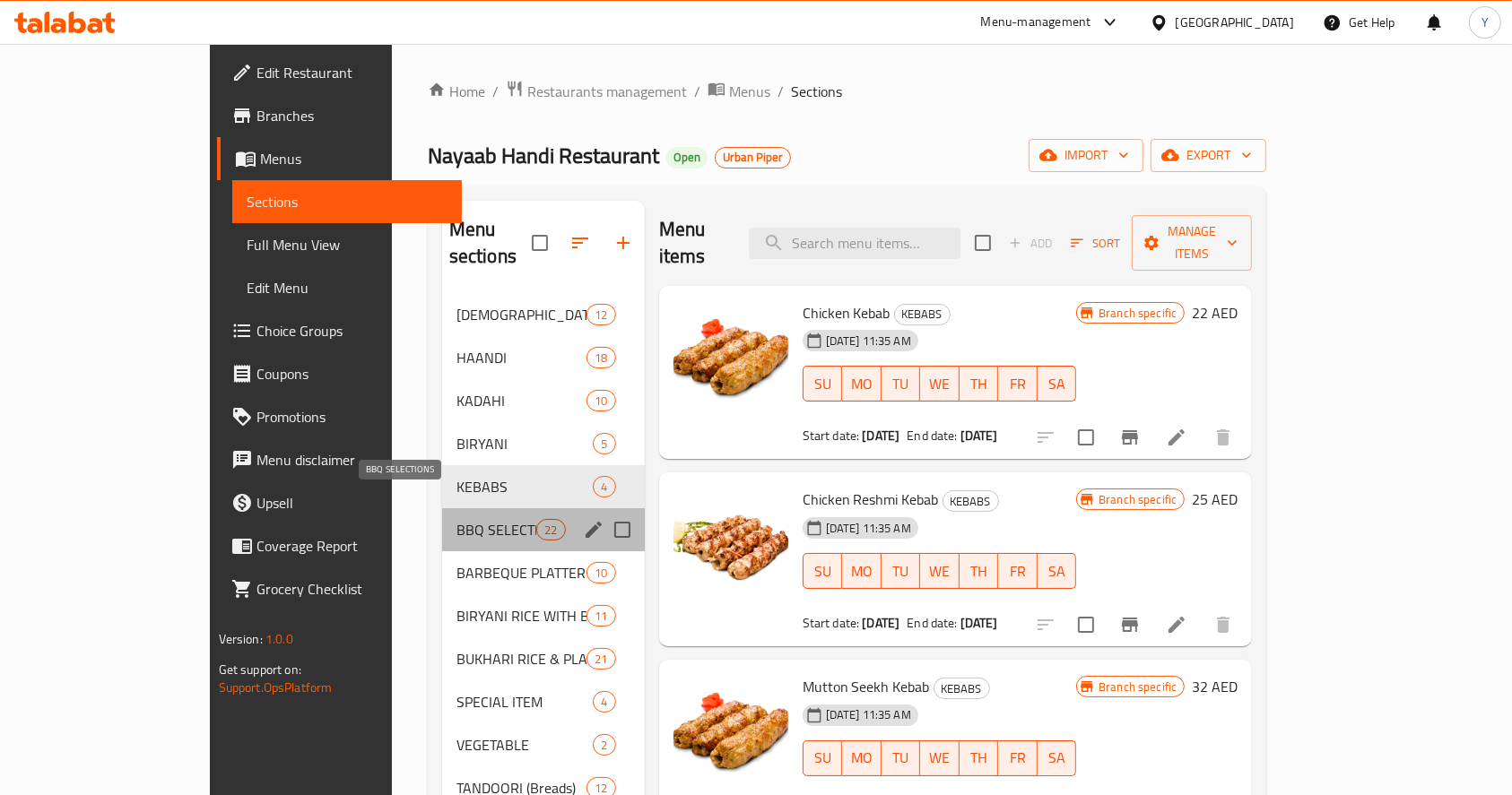
click at [456, 519] on span "BBQ SELECTIONS" at bounding box center [496, 530] width 80 height 21
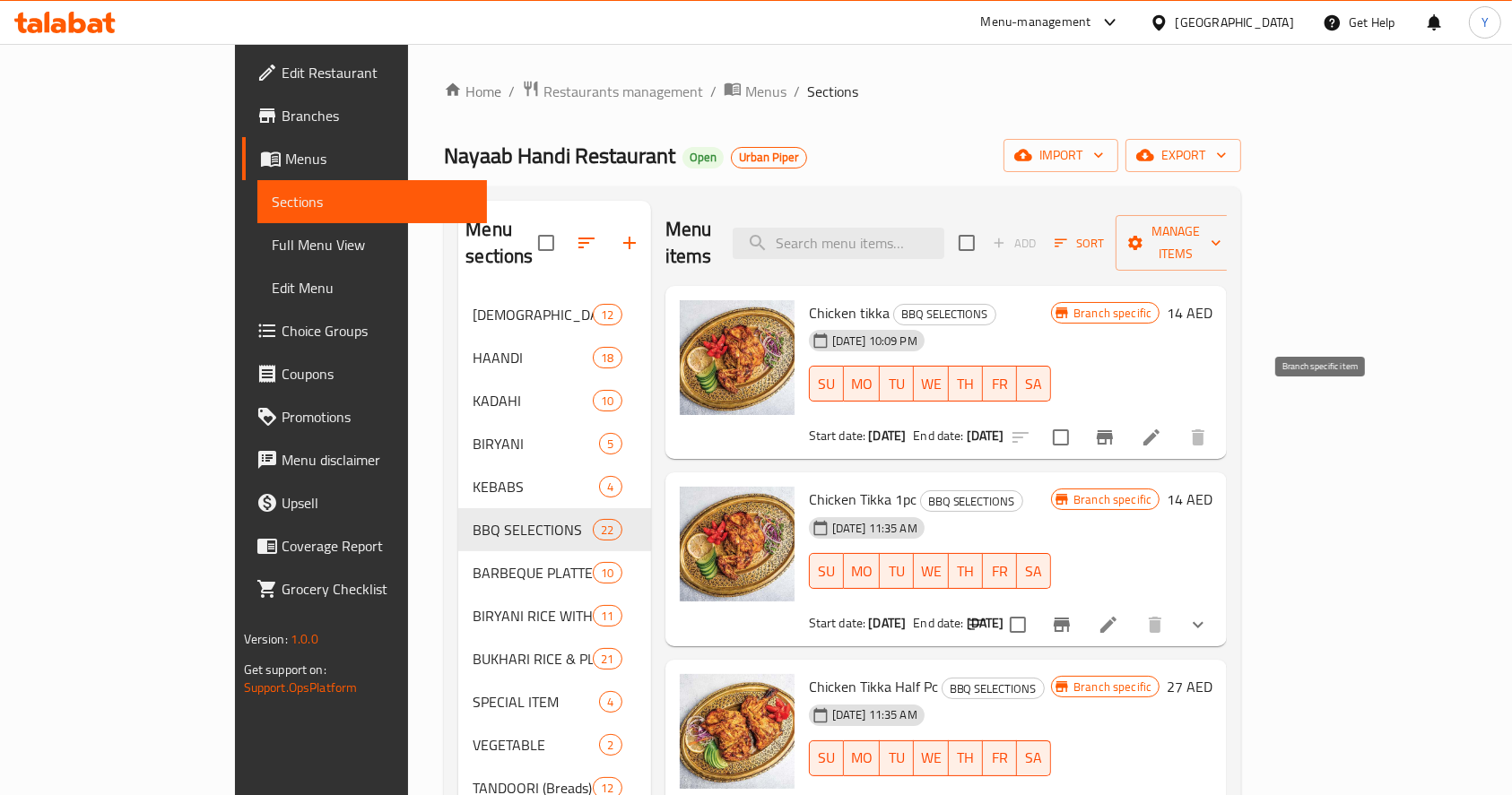
click at [1113, 430] on icon "Branch-specific-item" at bounding box center [1104, 437] width 16 height 15
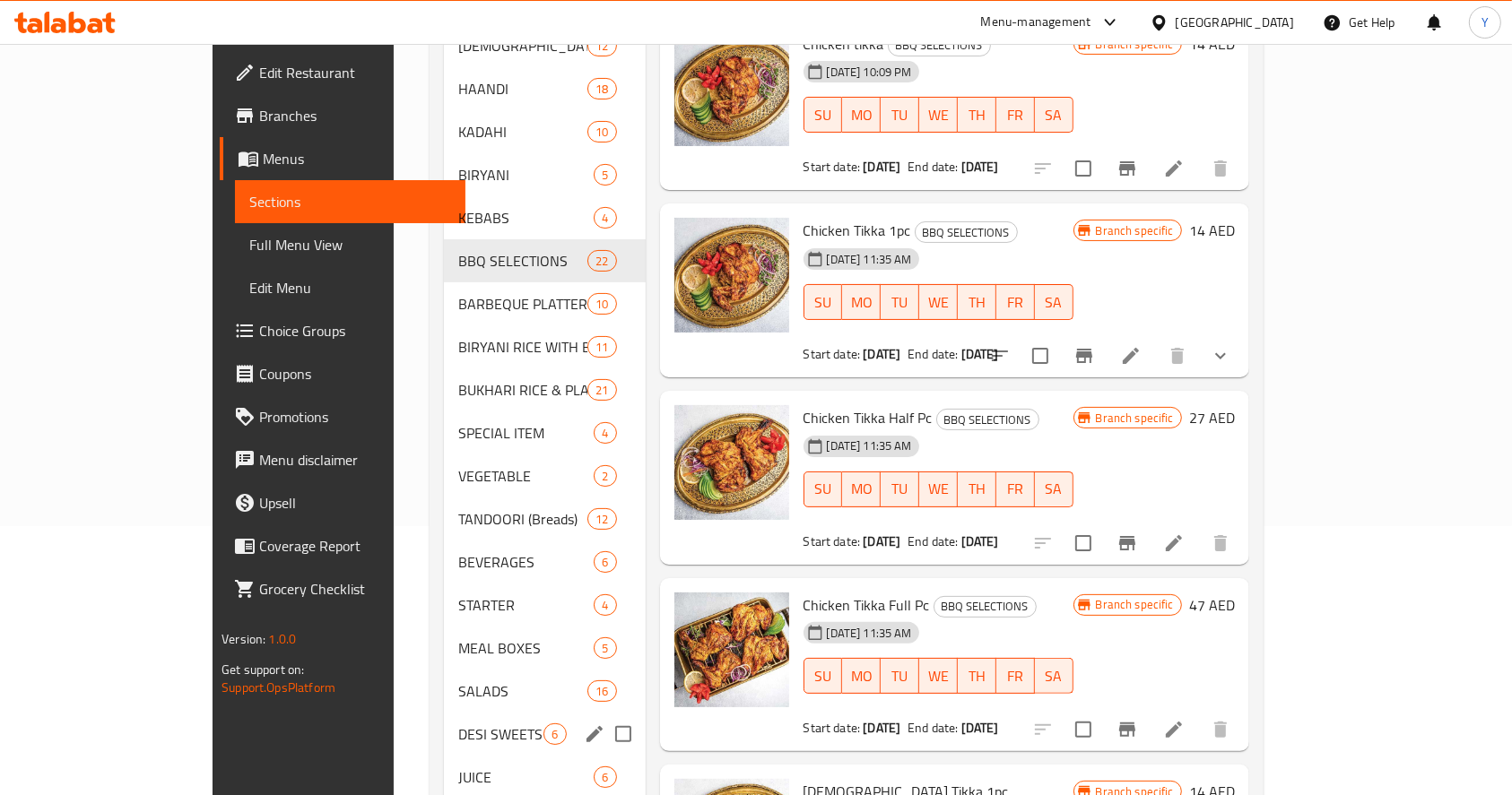
scroll to position [270, 0]
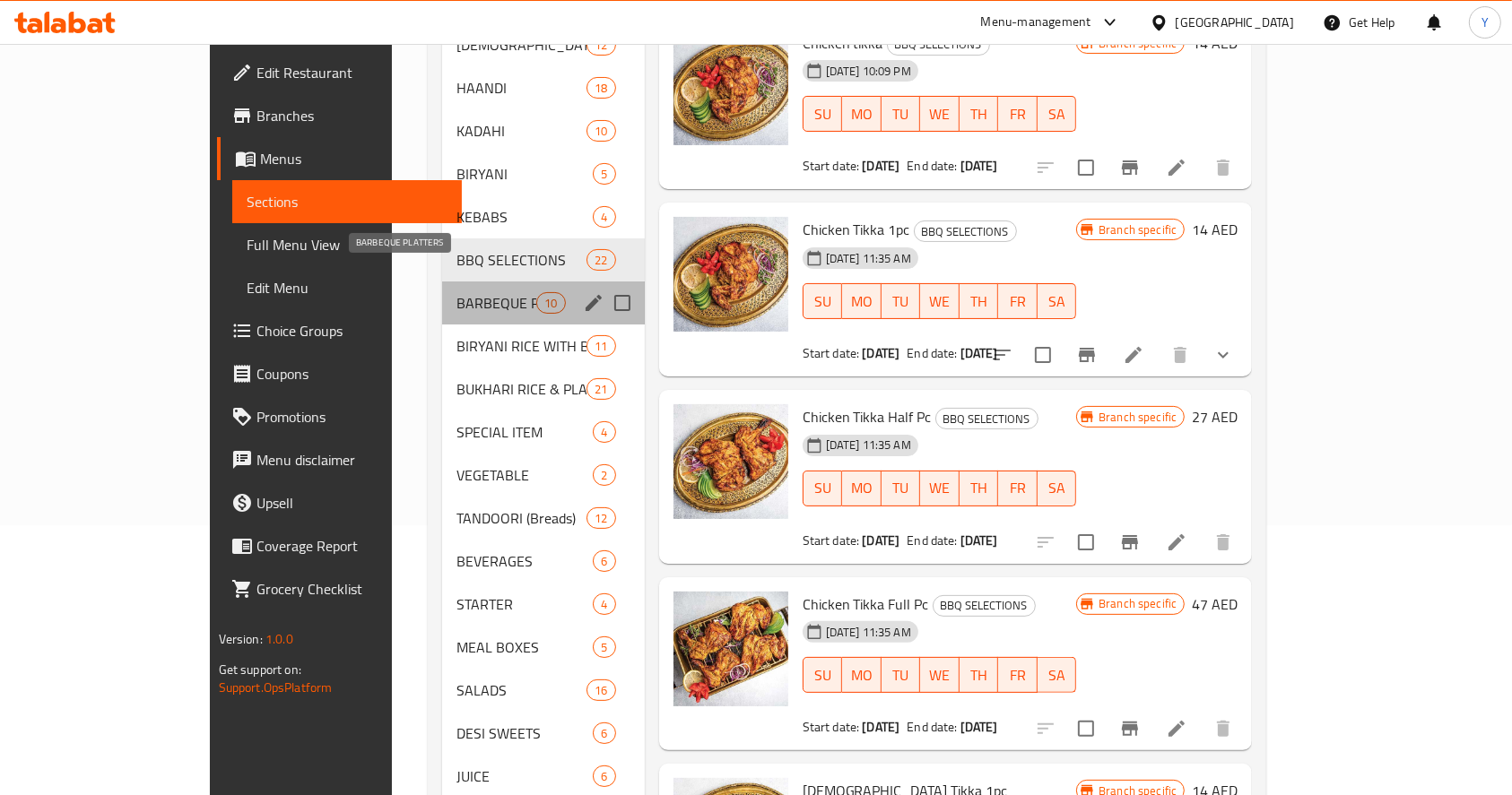
click at [456, 292] on span "BARBEQUE PLATTERS" at bounding box center [496, 303] width 80 height 21
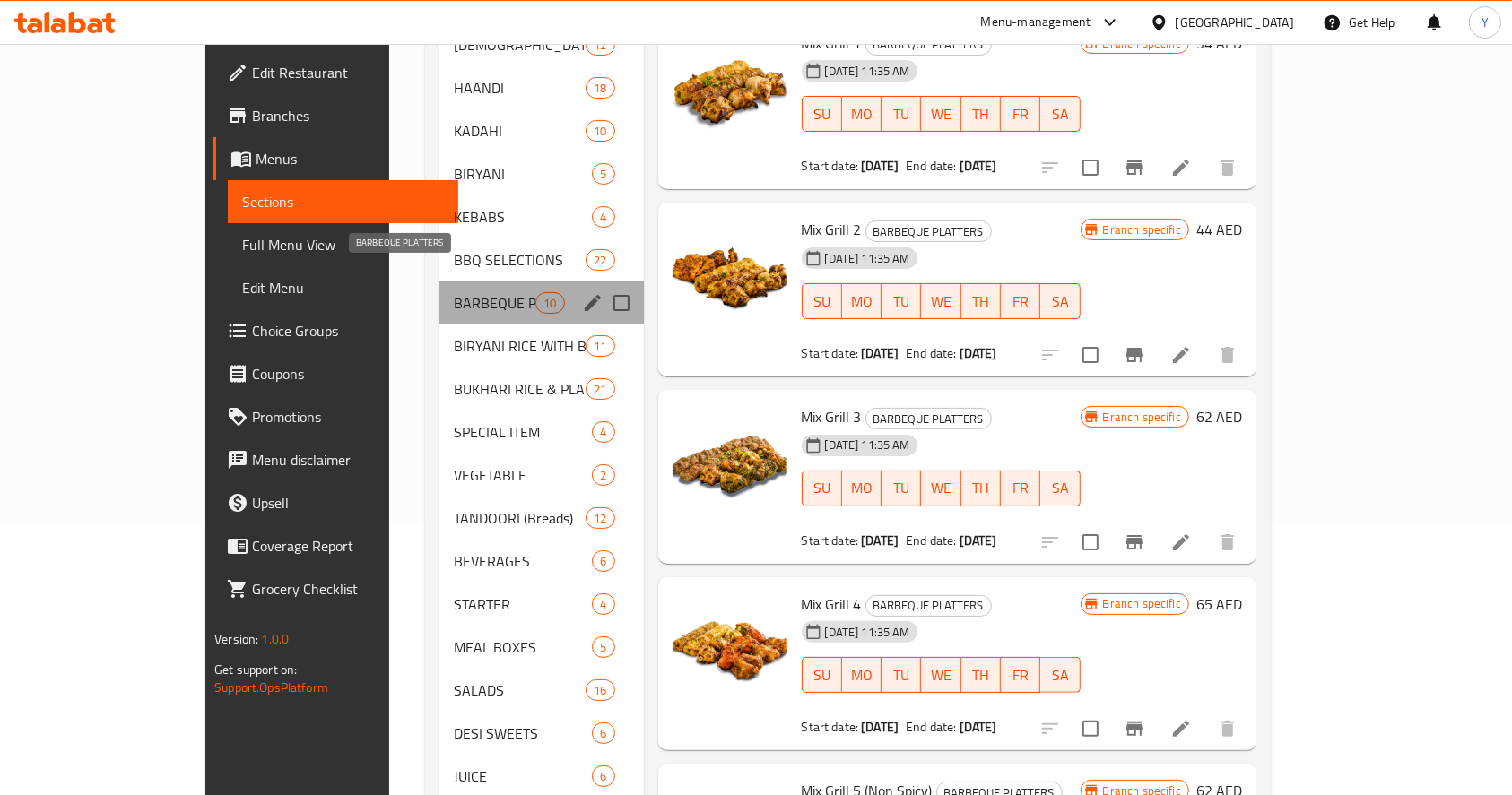
click at [453, 292] on span "BARBEQUE PLATTERS" at bounding box center [494, 303] width 81 height 21
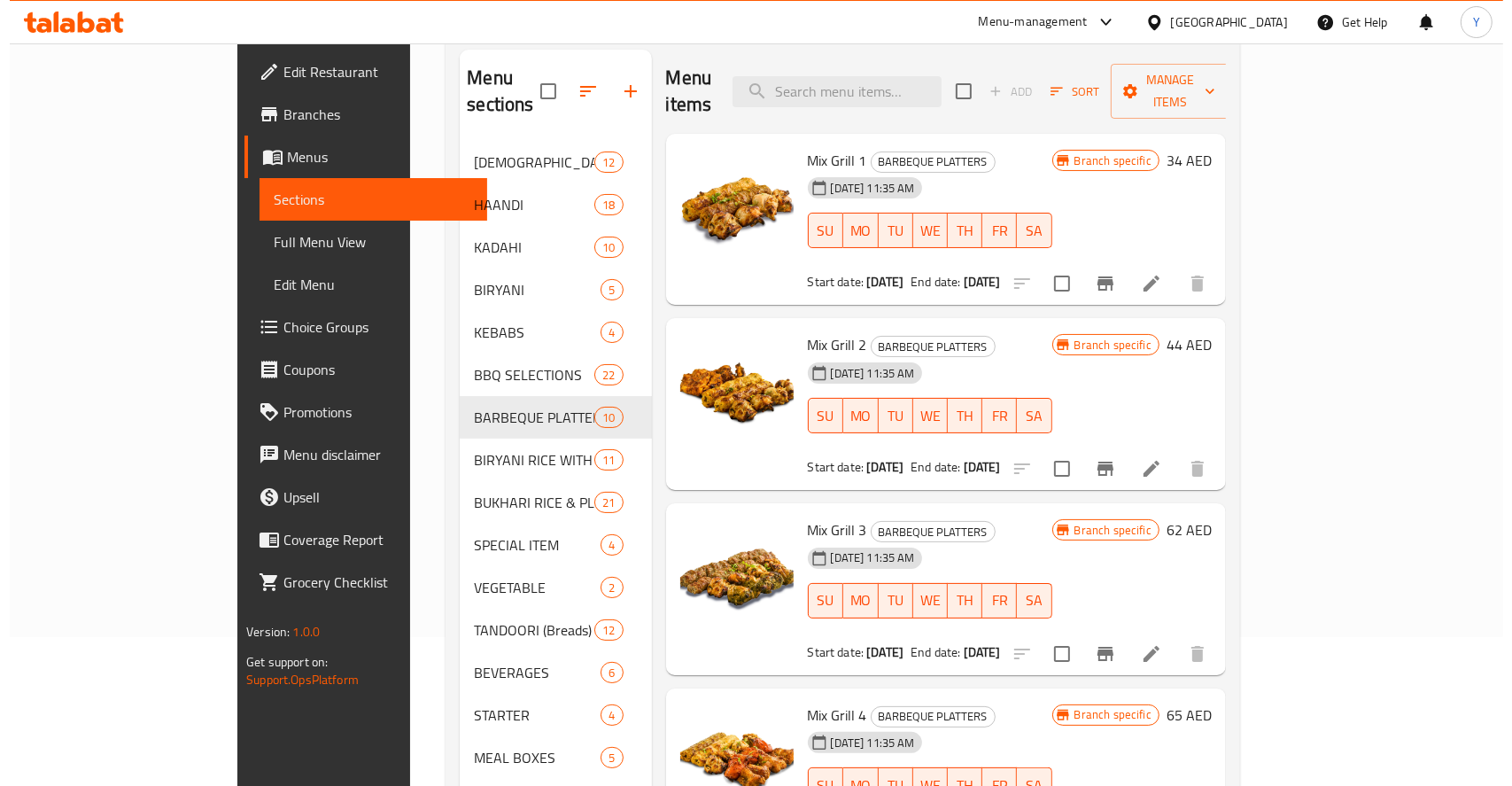
scroll to position [23, 0]
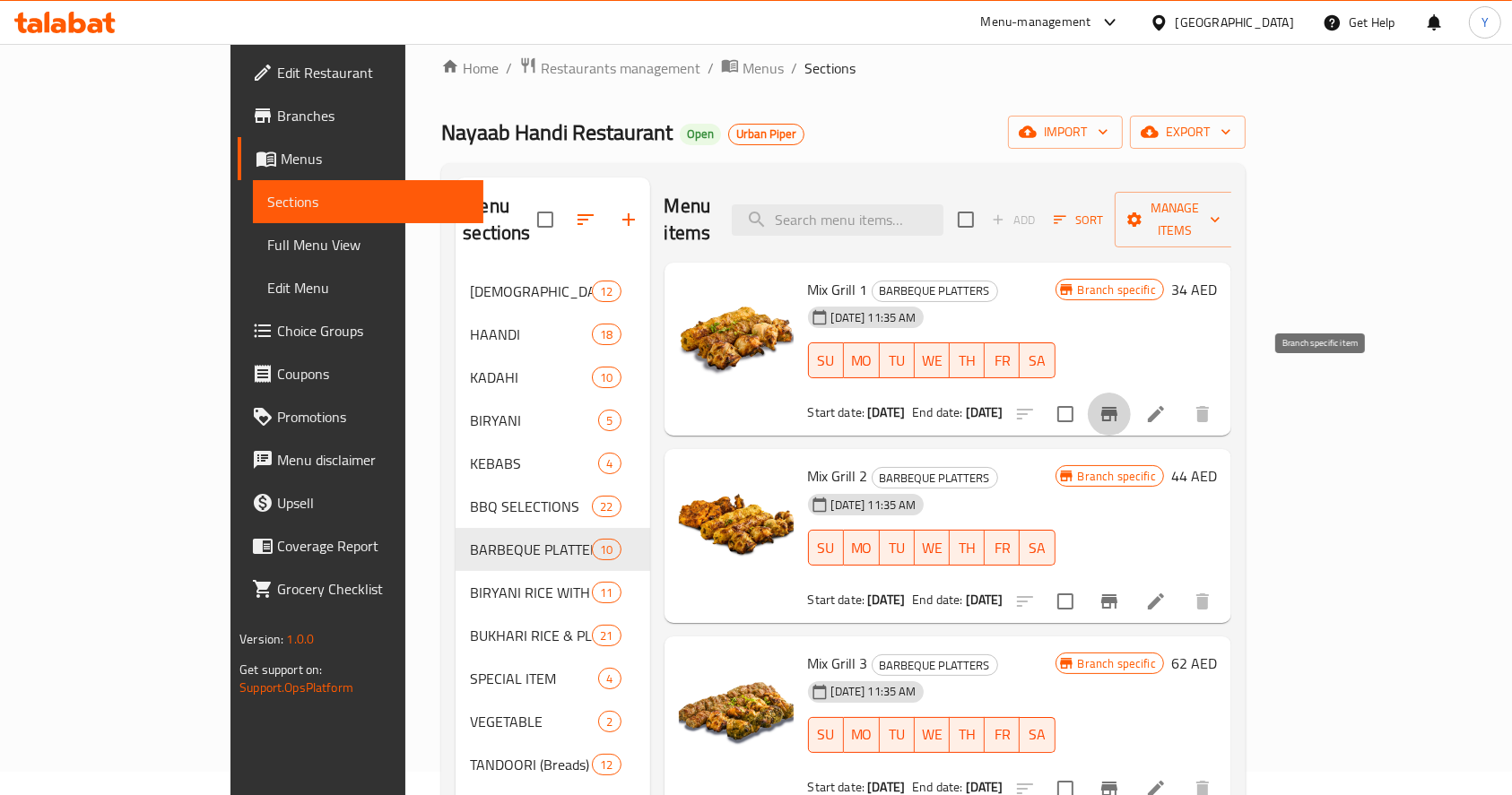
click at [1117, 407] on icon "Branch-specific-item" at bounding box center [1109, 413] width 16 height 15
click at [1117, 595] on icon "Branch-specific-item" at bounding box center [1109, 601] width 16 height 15
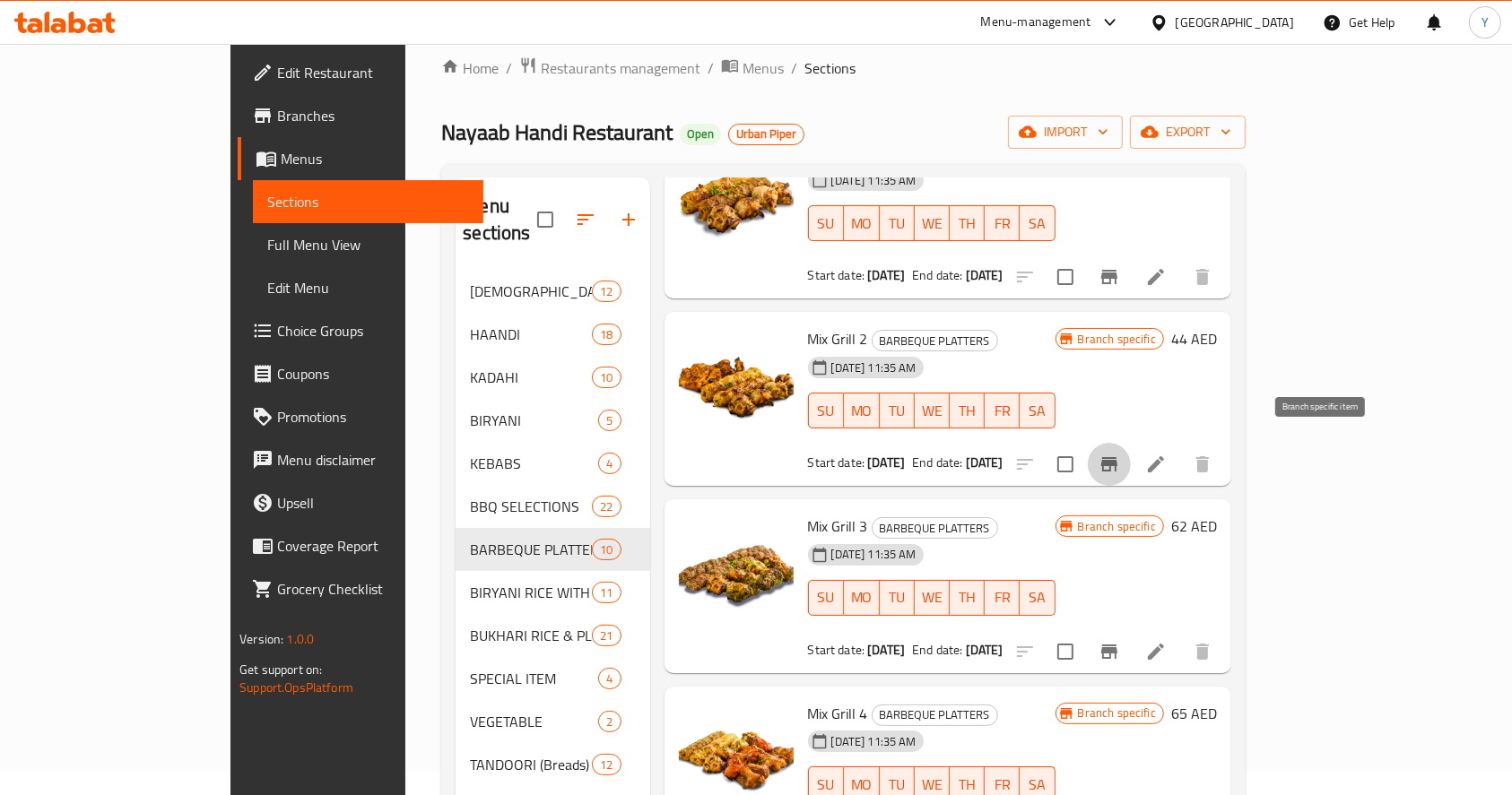
scroll to position [140, 0]
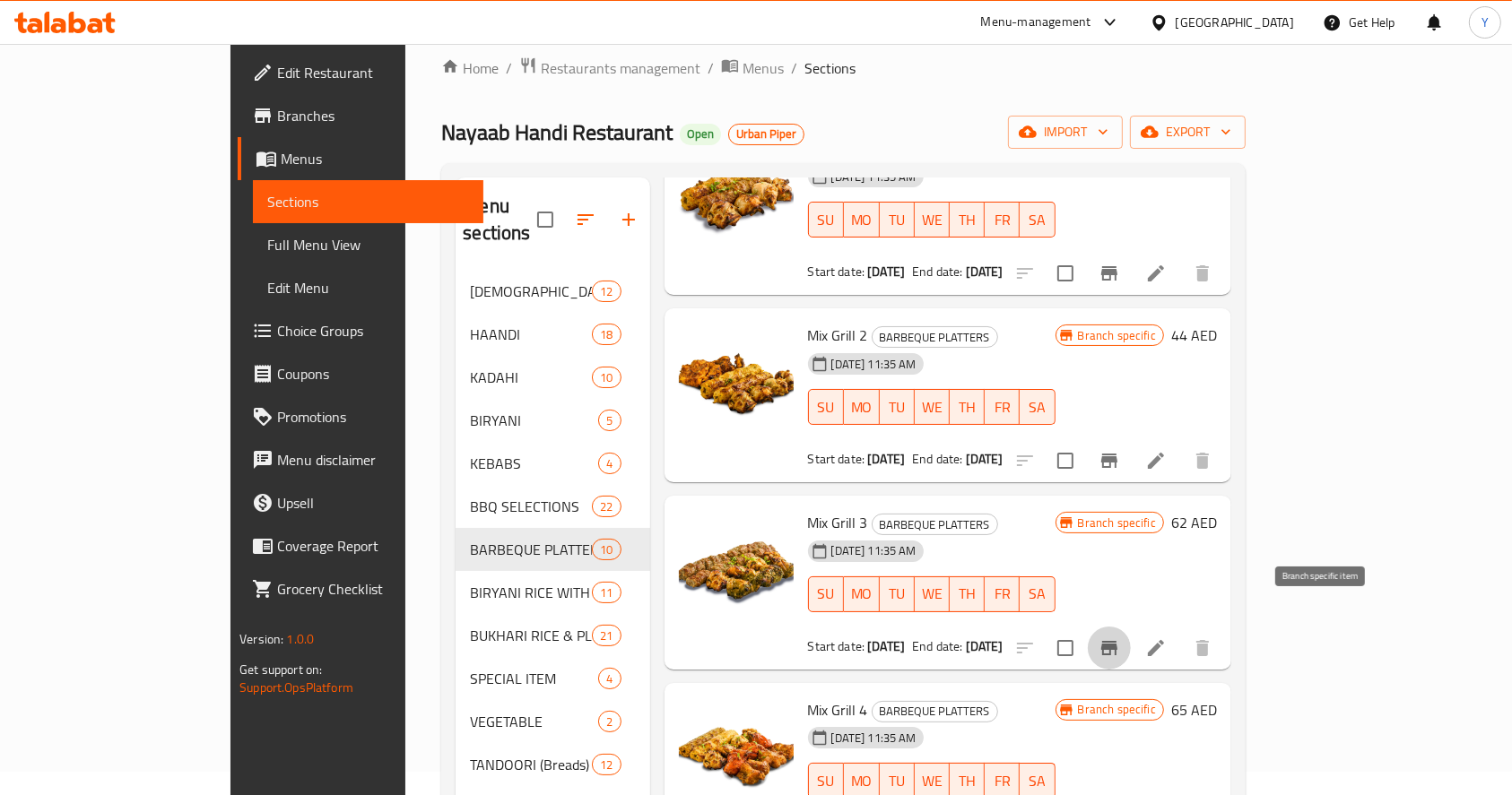
click at [1117, 641] on icon "Branch-specific-item" at bounding box center [1109, 648] width 16 height 15
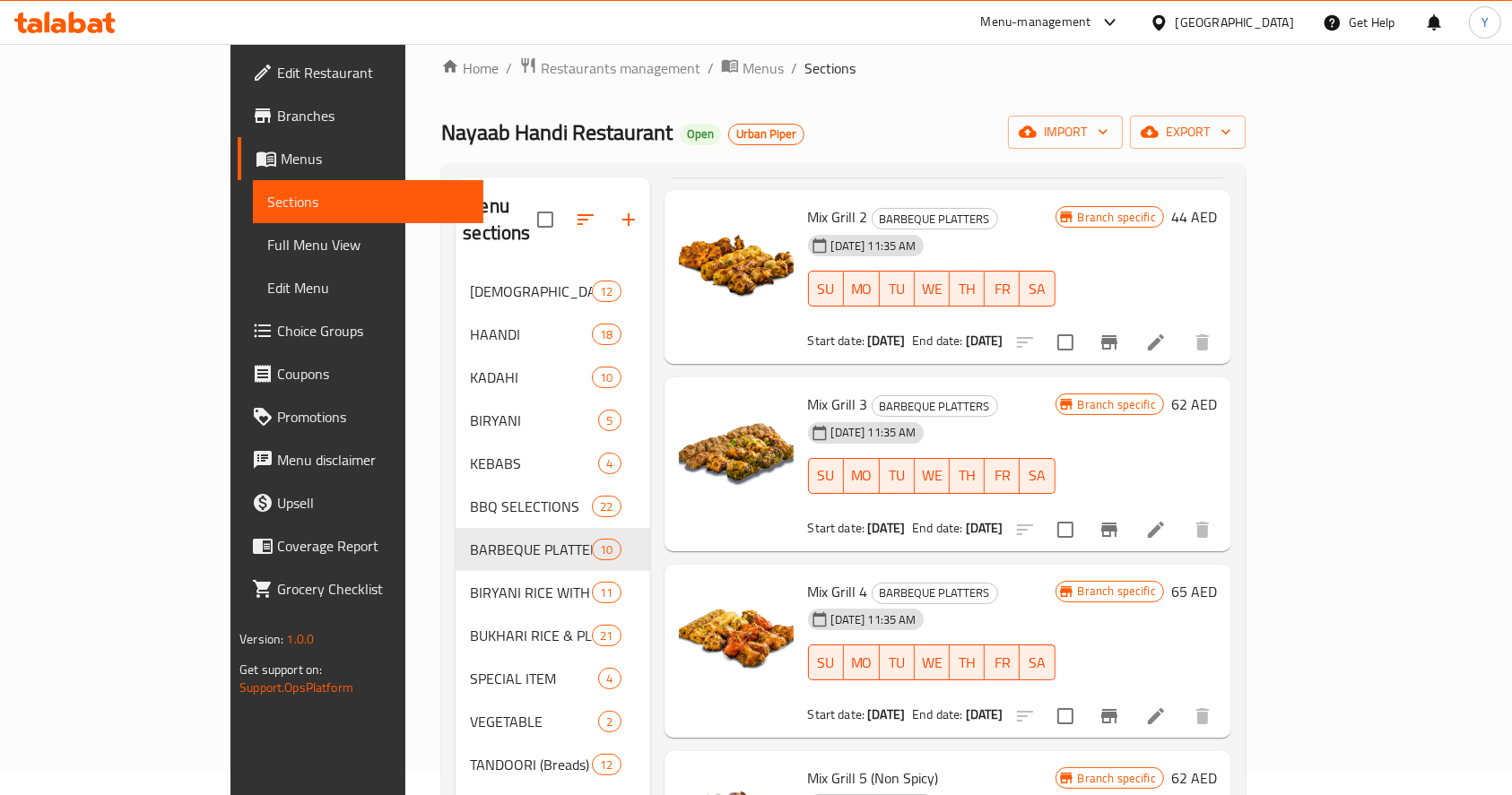
scroll to position [318, 0]
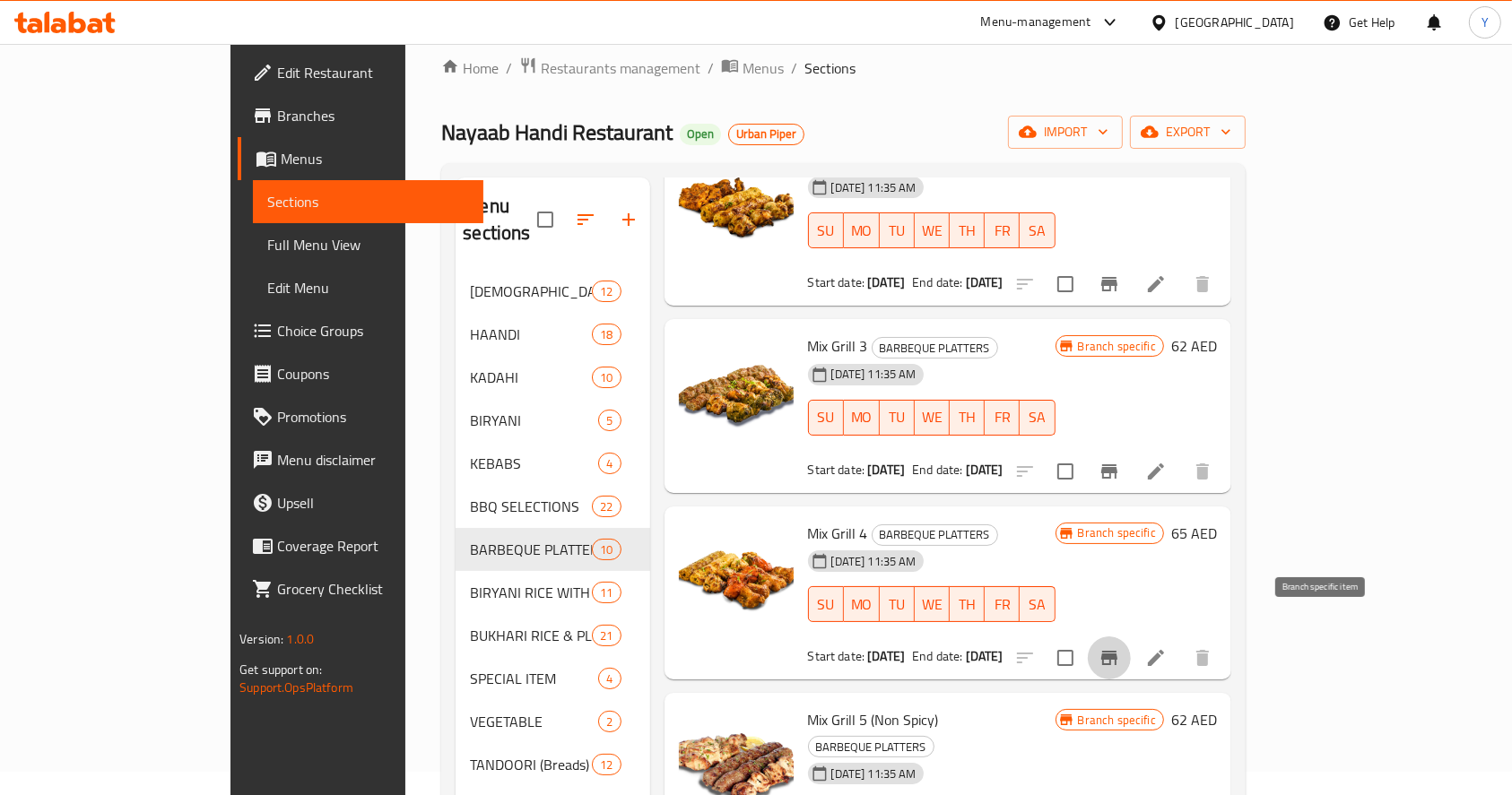
click at [1117, 651] on icon "Branch-specific-item" at bounding box center [1109, 657] width 16 height 15
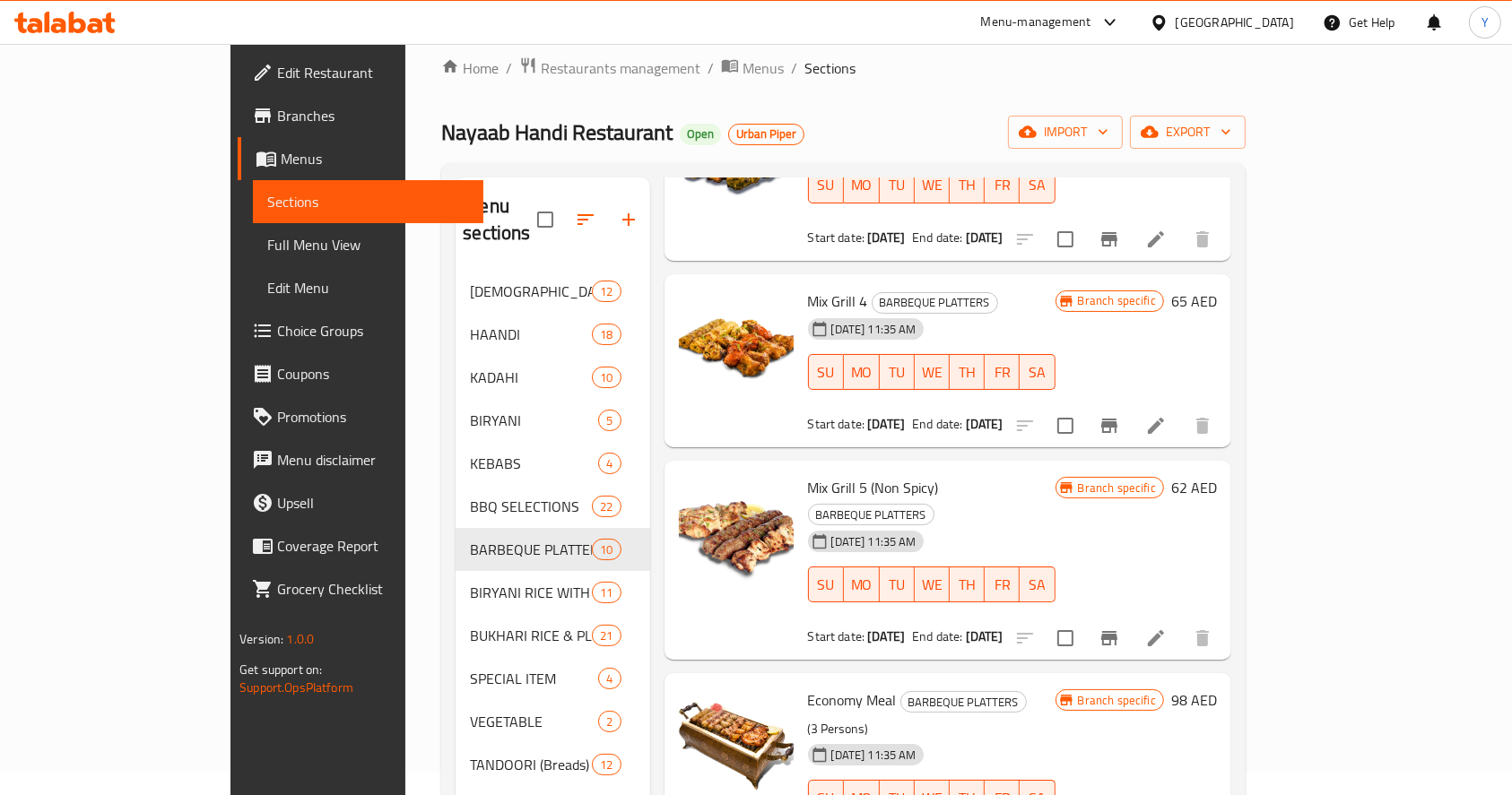
scroll to position [551, 0]
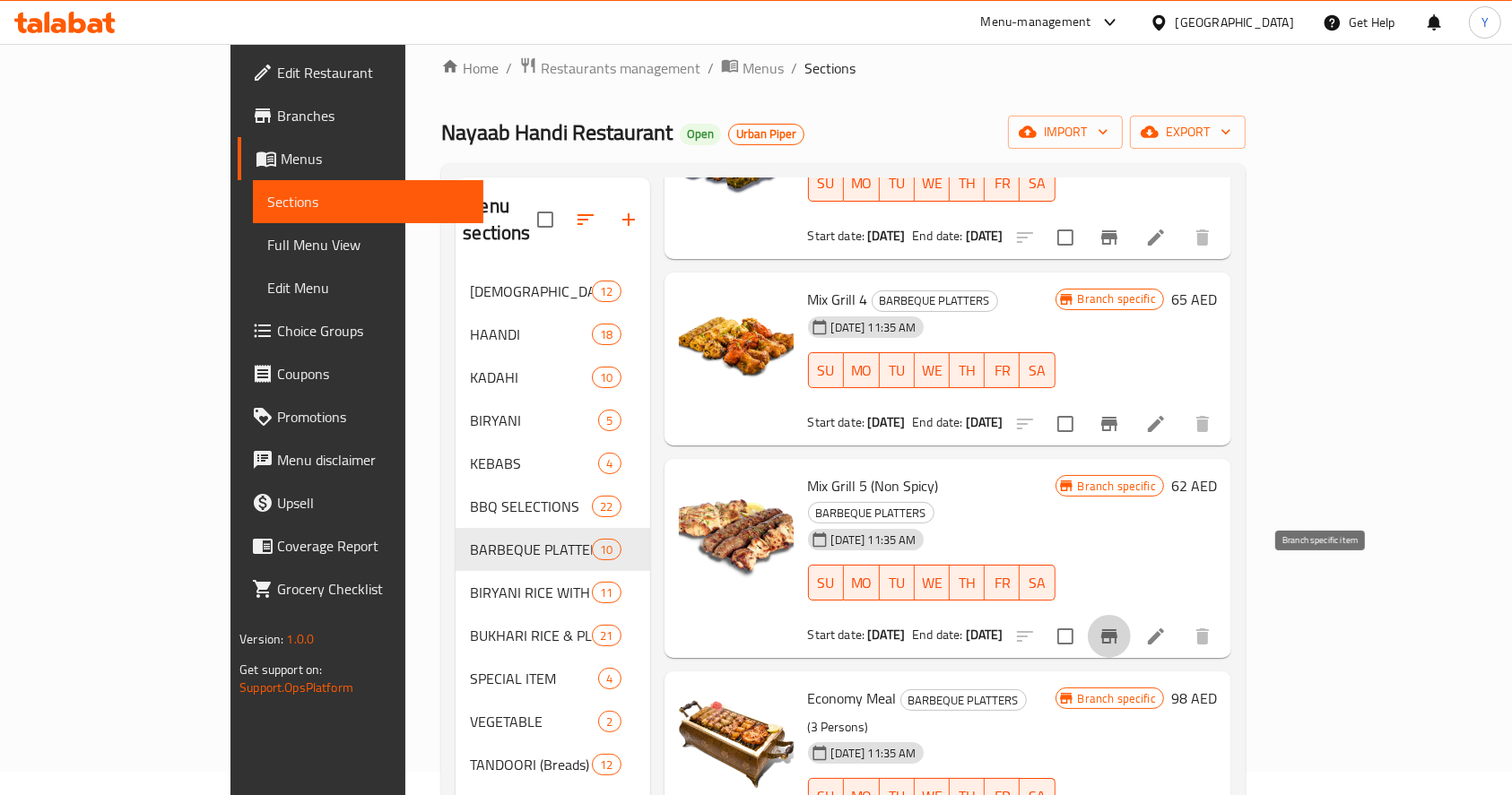
click at [1120, 626] on icon "Branch-specific-item" at bounding box center [1109, 636] width 21 height 21
click at [1117, 629] on icon "Branch-specific-item" at bounding box center [1109, 636] width 16 height 15
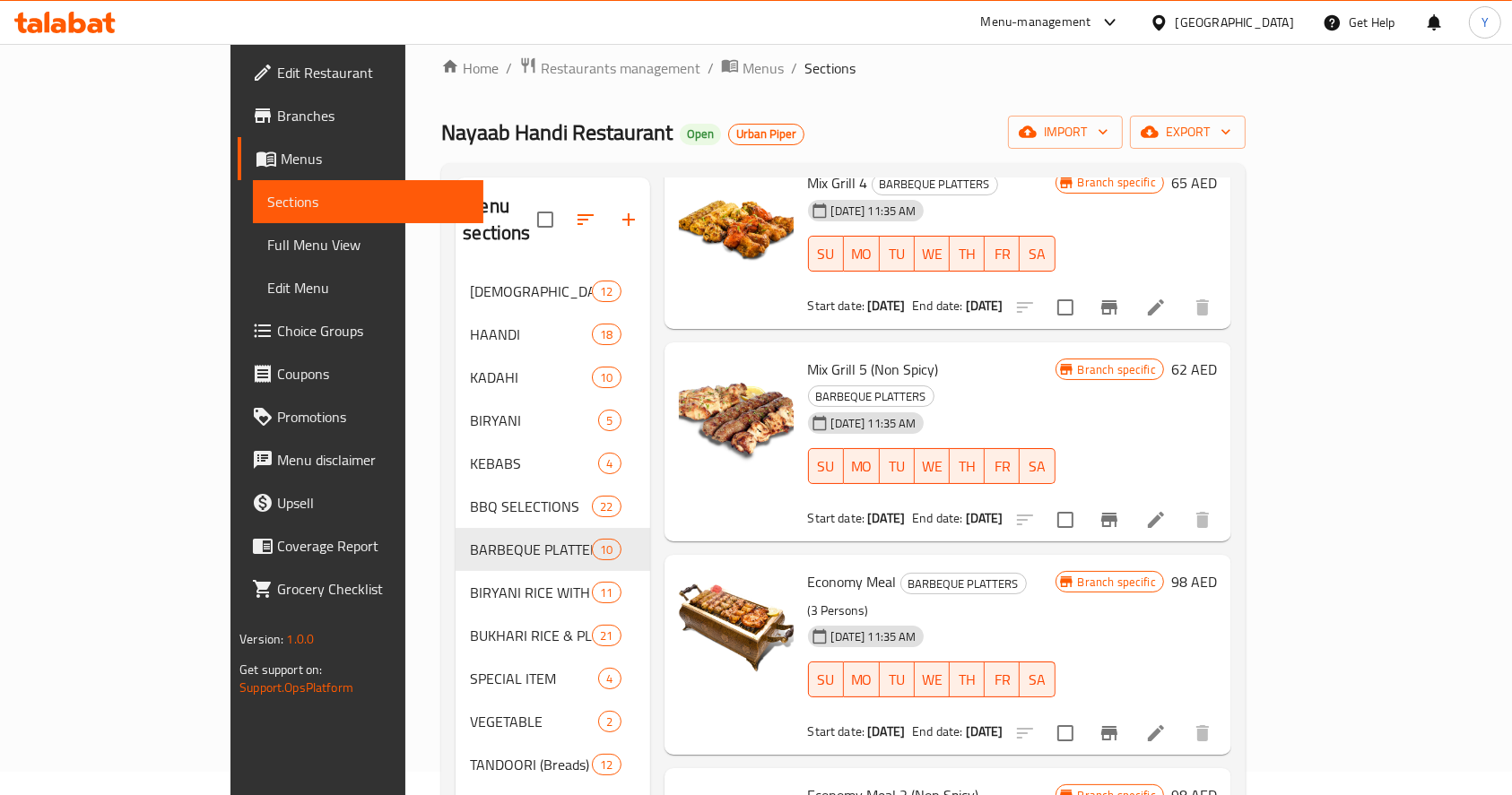
scroll to position [676, 0]
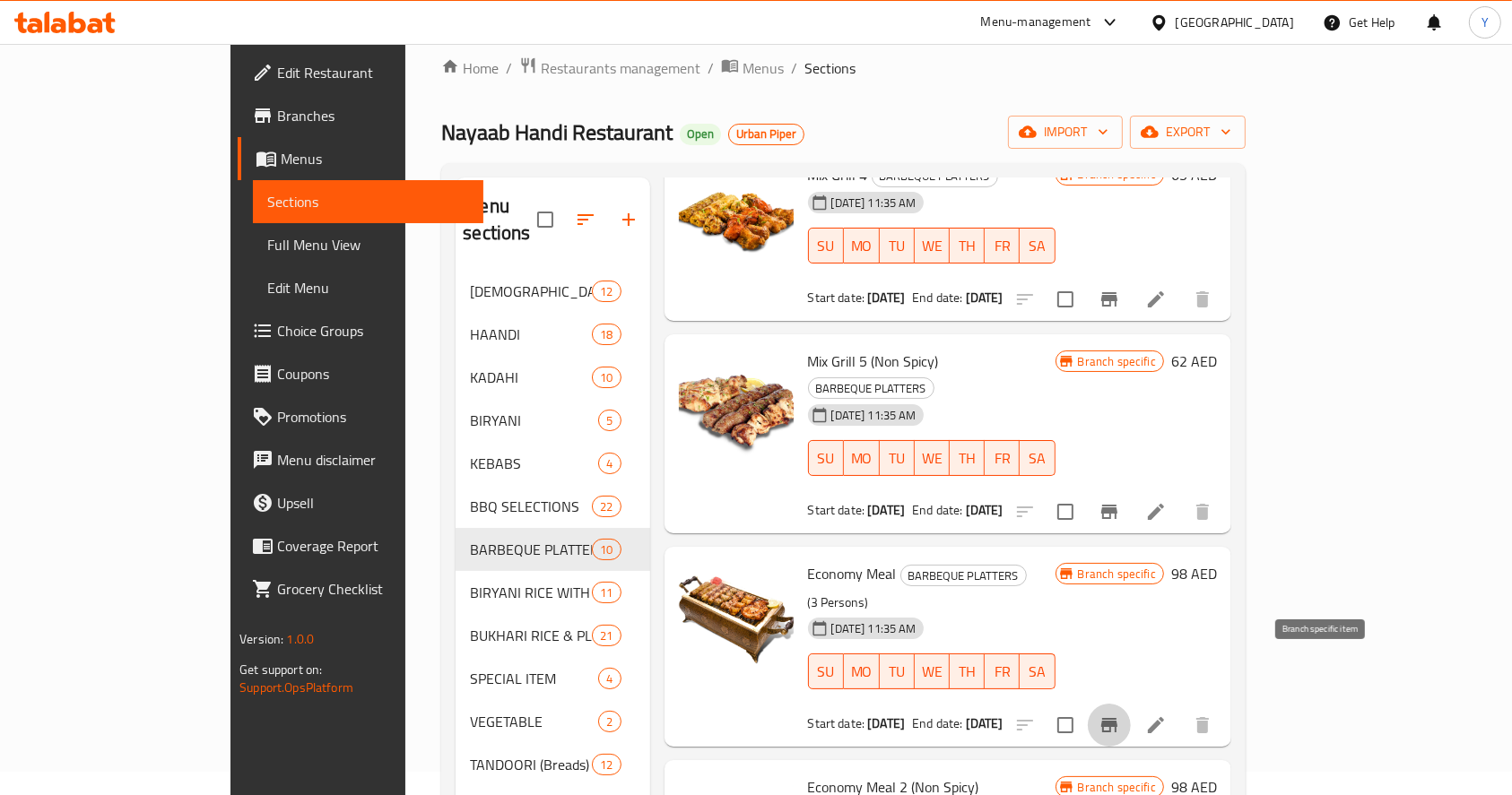
click at [1120, 715] on icon "Branch-specific-item" at bounding box center [1109, 725] width 21 height 21
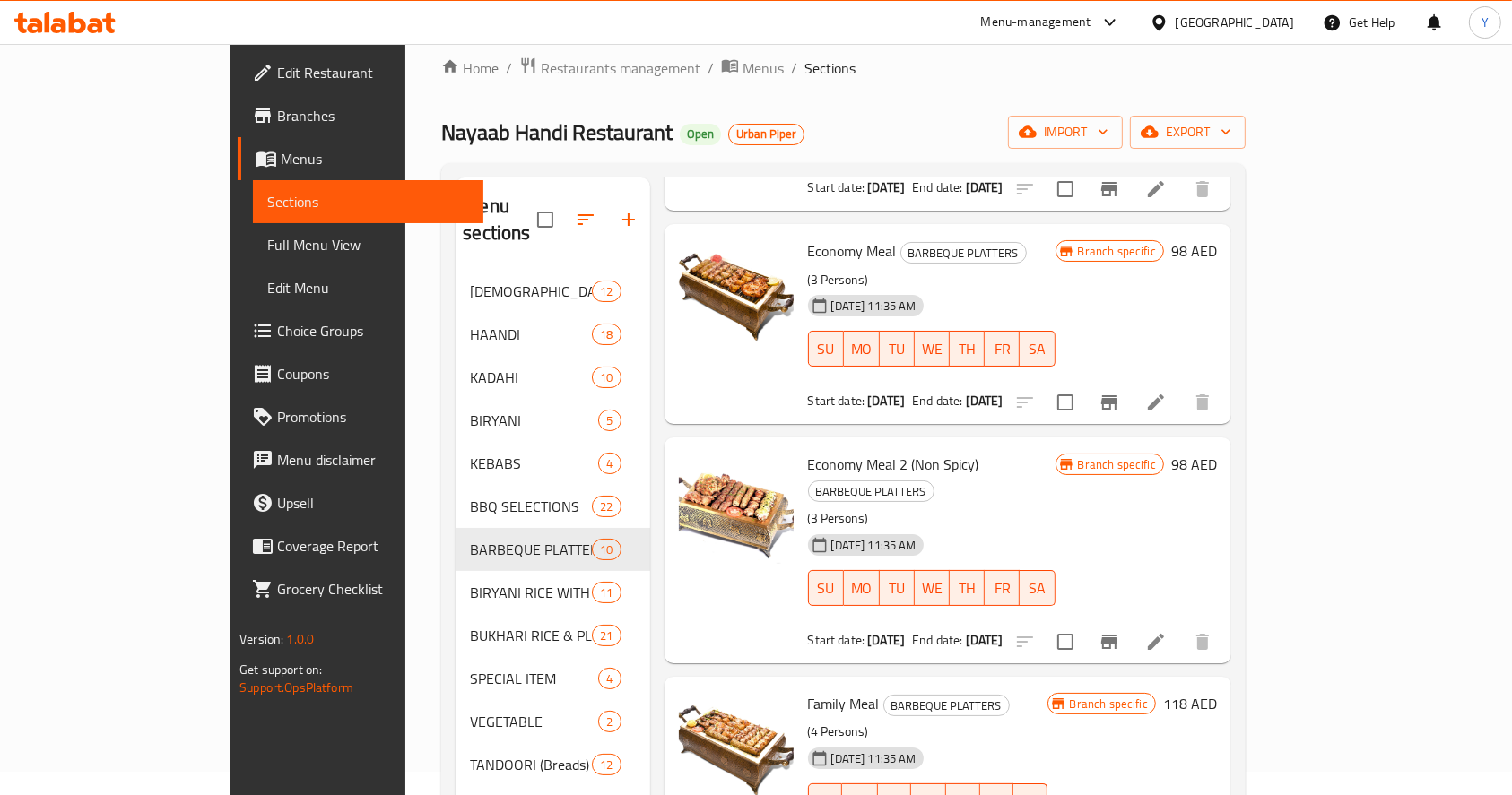
scroll to position [998, 0]
click at [1120, 631] on icon "Branch-specific-item" at bounding box center [1109, 642] width 21 height 21
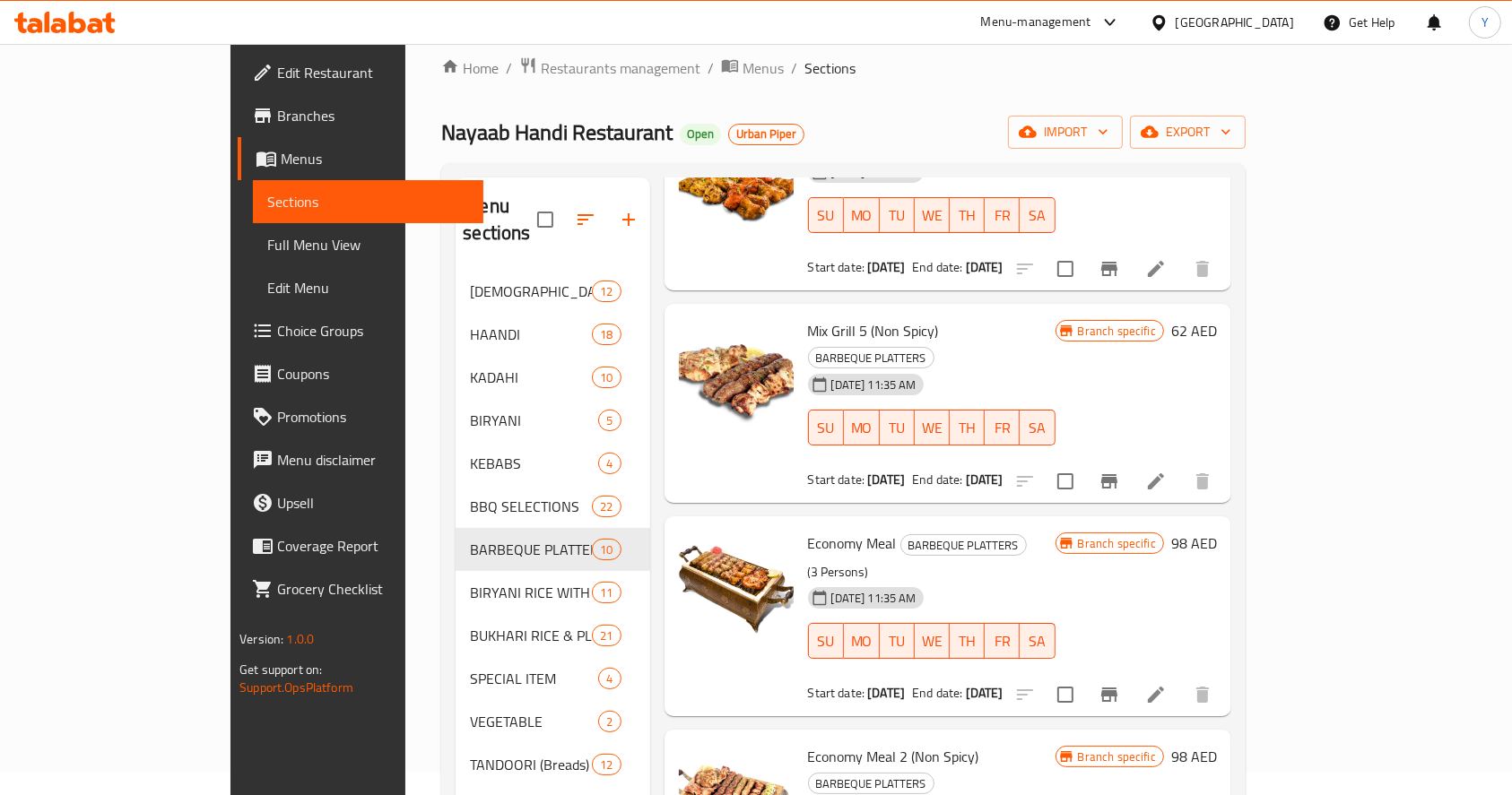
scroll to position [693, 0]
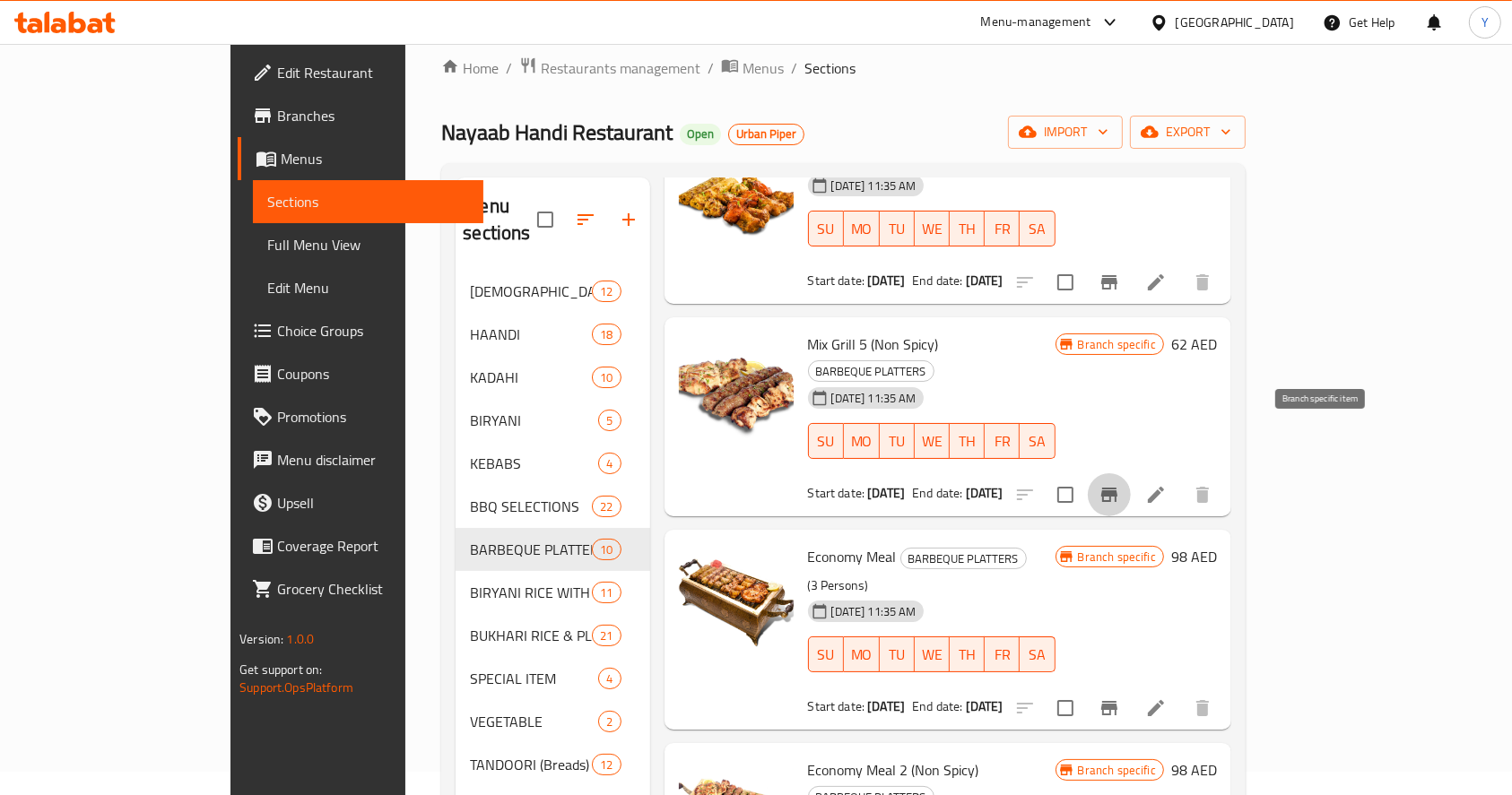
click at [1117, 488] on icon "Branch-specific-item" at bounding box center [1109, 495] width 16 height 15
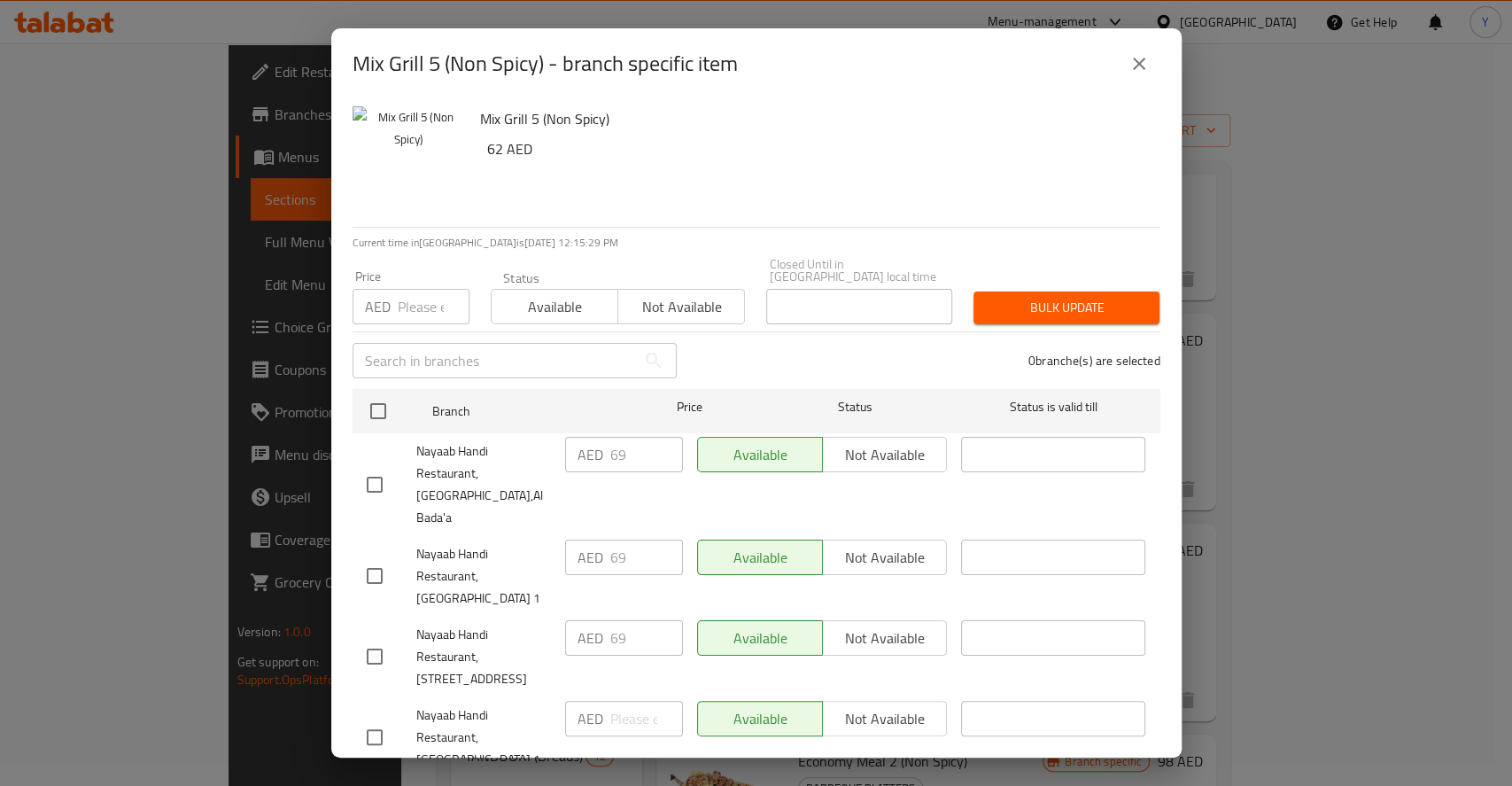
click at [1316, 437] on div "Mix Grill 5 (Non Spicy) - branch specific item Mix Grill 5 (Non Spicy) 62 AED C…" at bounding box center [756, 393] width 1512 height 786
click at [1474, 402] on div "Mix Grill 5 (Non Spicy) - branch specific item Mix Grill 5 (Non Spicy) 62 AED C…" at bounding box center [756, 393] width 1512 height 786
click at [1149, 79] on button "close" at bounding box center [1139, 63] width 42 height 42
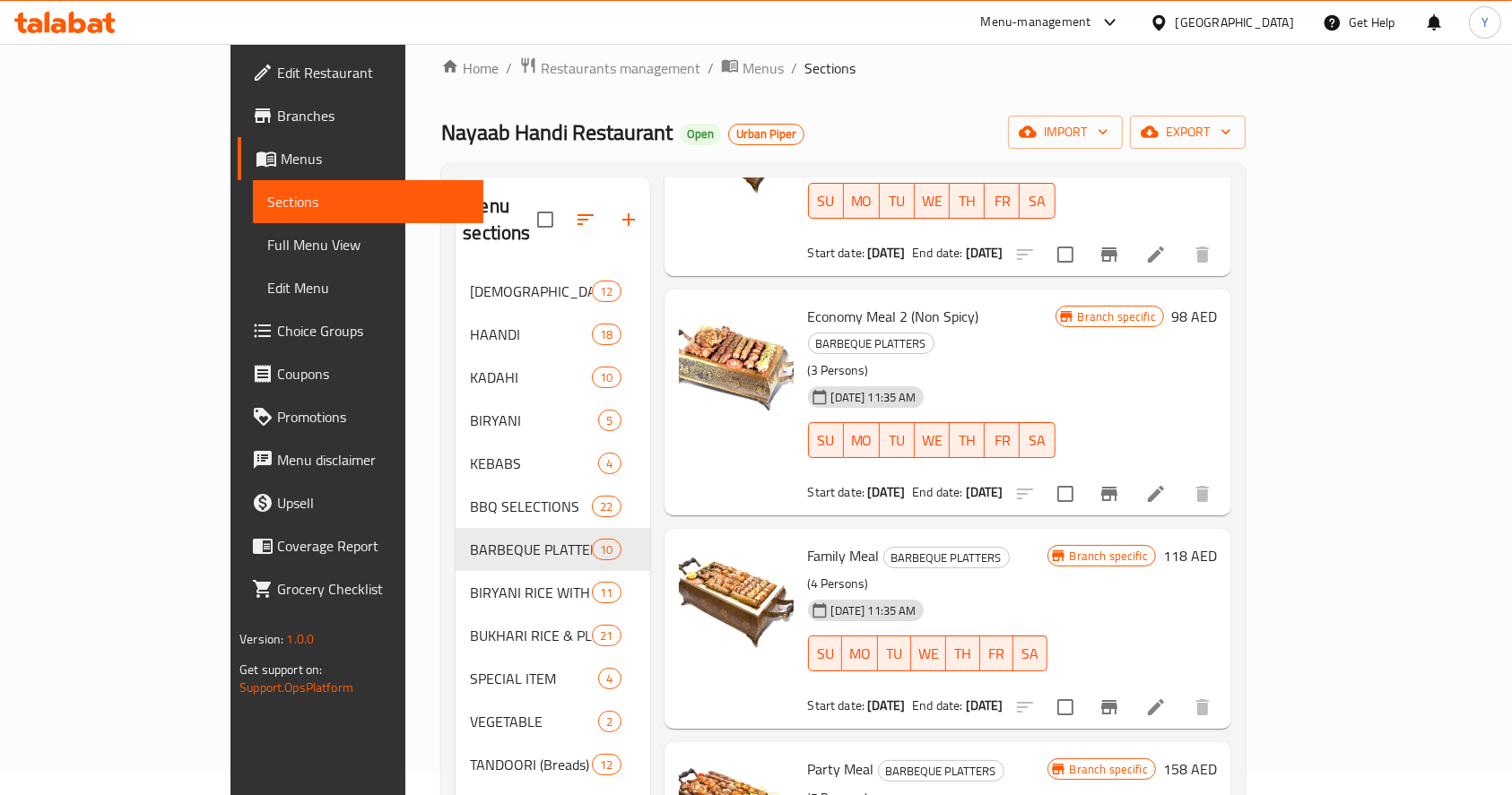
scroll to position [1153, 0]
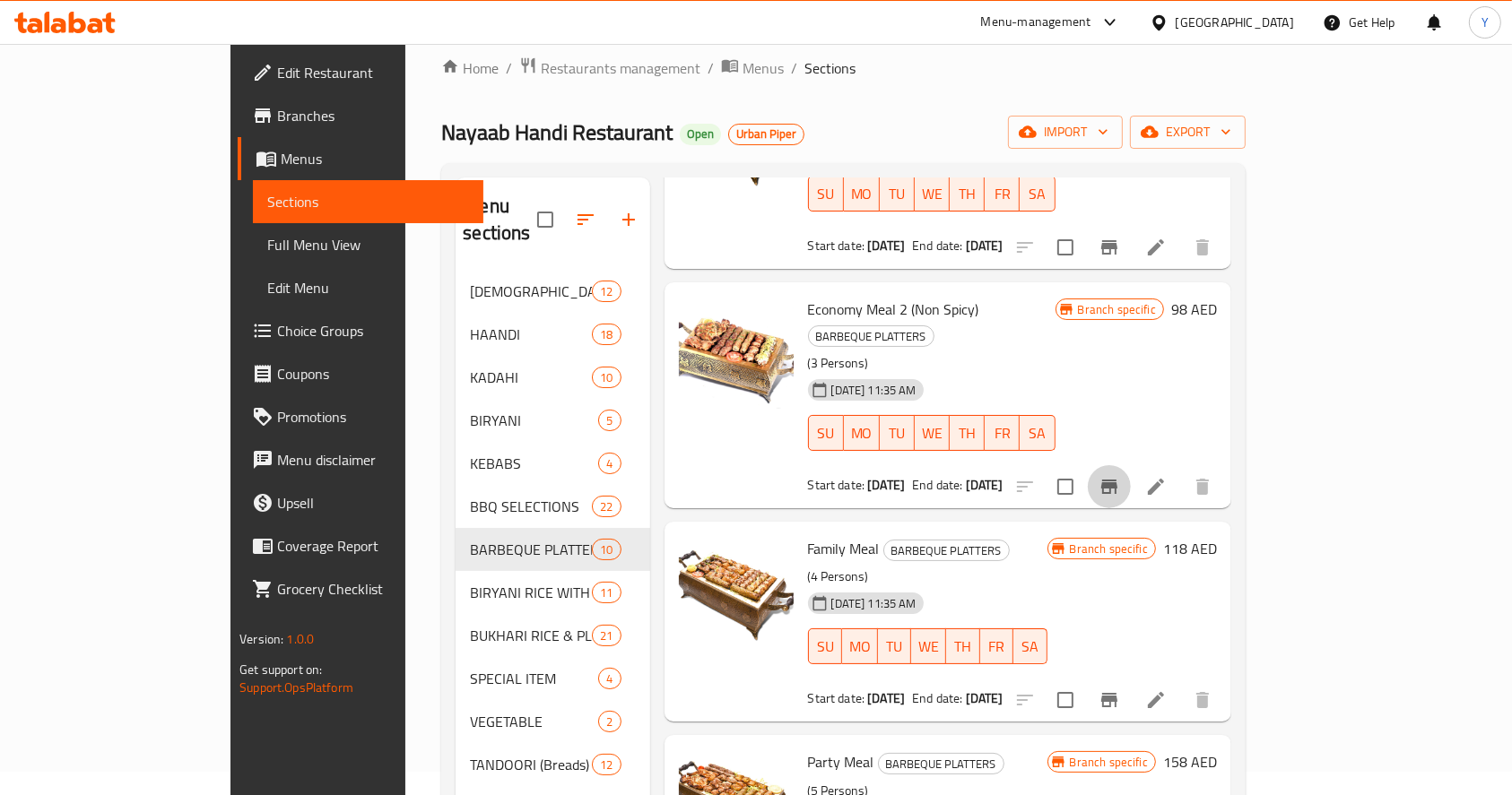
click at [1130, 465] on button "Branch-specific-item" at bounding box center [1109, 486] width 43 height 43
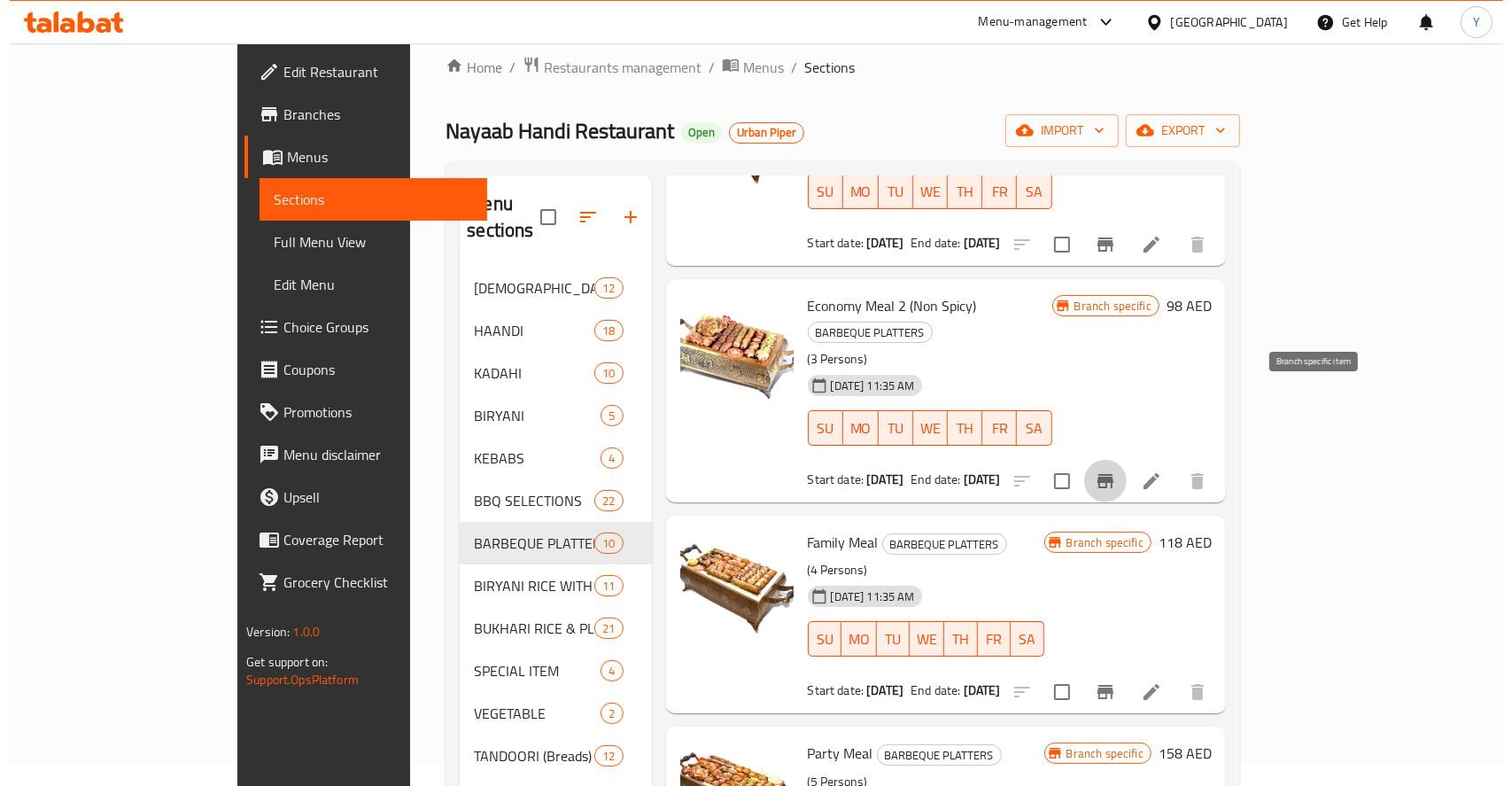
scroll to position [1187, 0]
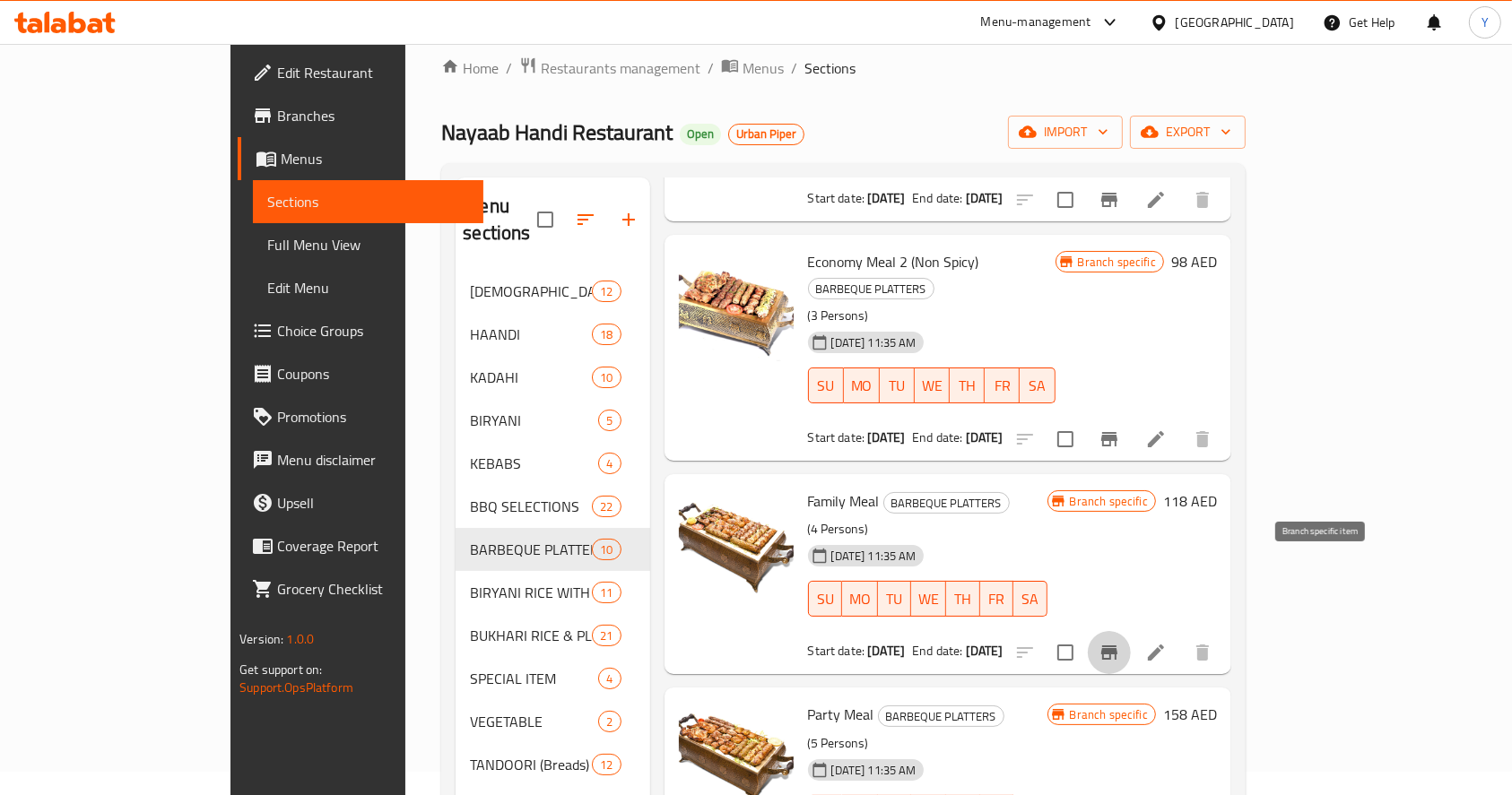
click at [1120, 642] on icon "Branch-specific-item" at bounding box center [1109, 653] width 21 height 21
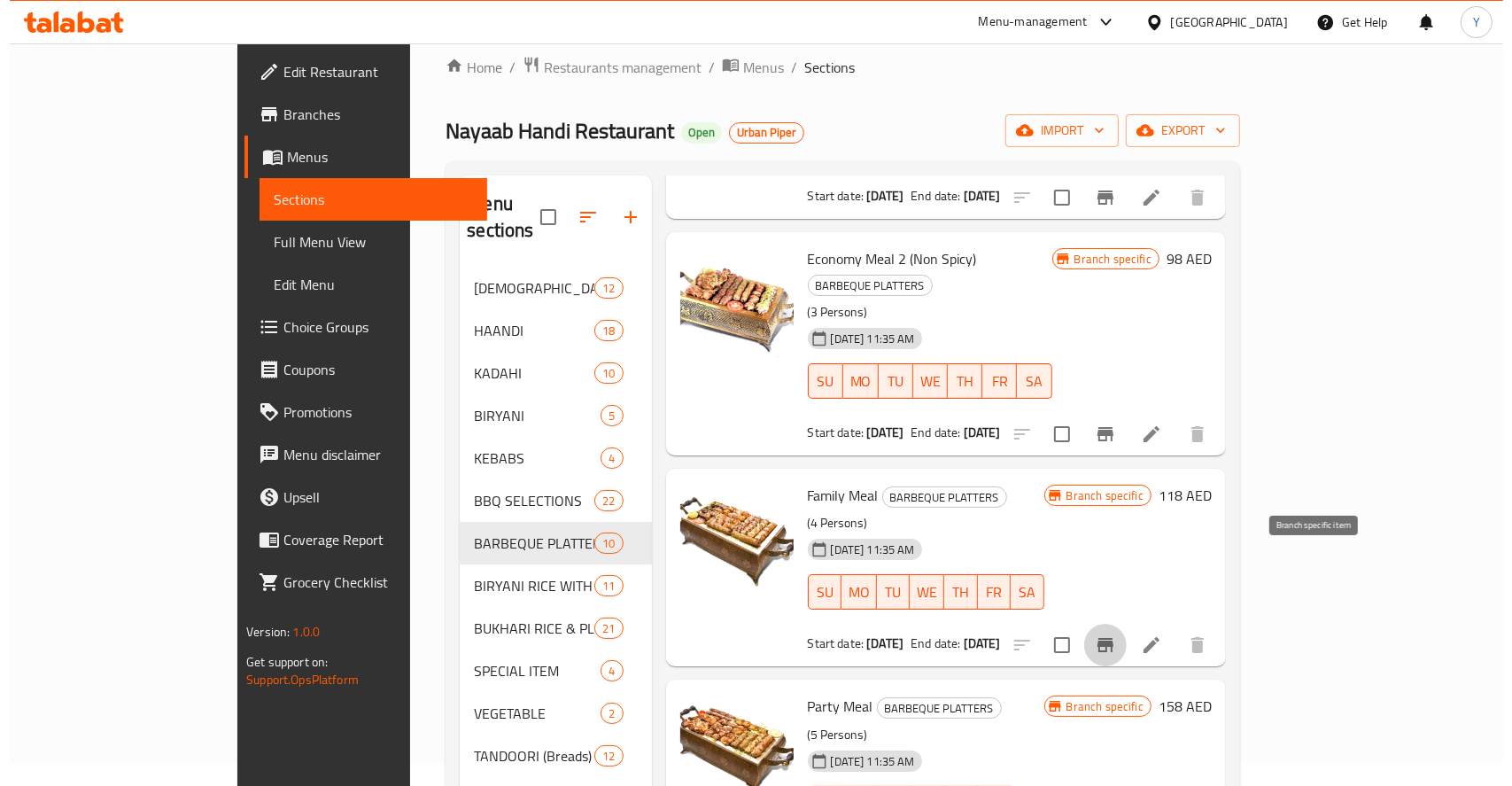
scroll to position [299, 0]
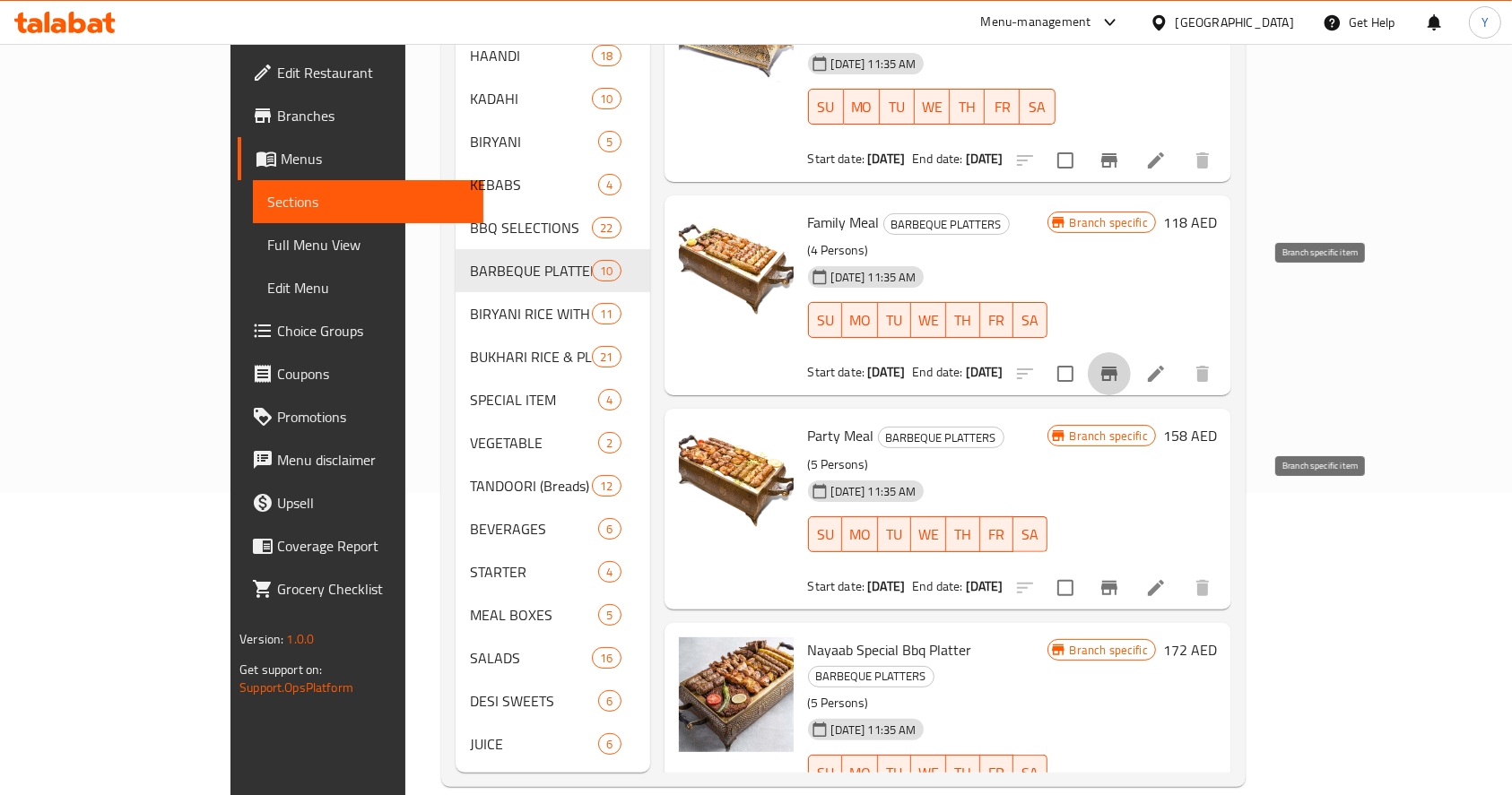
click at [1117, 581] on icon "Branch-specific-item" at bounding box center [1109, 588] width 16 height 15
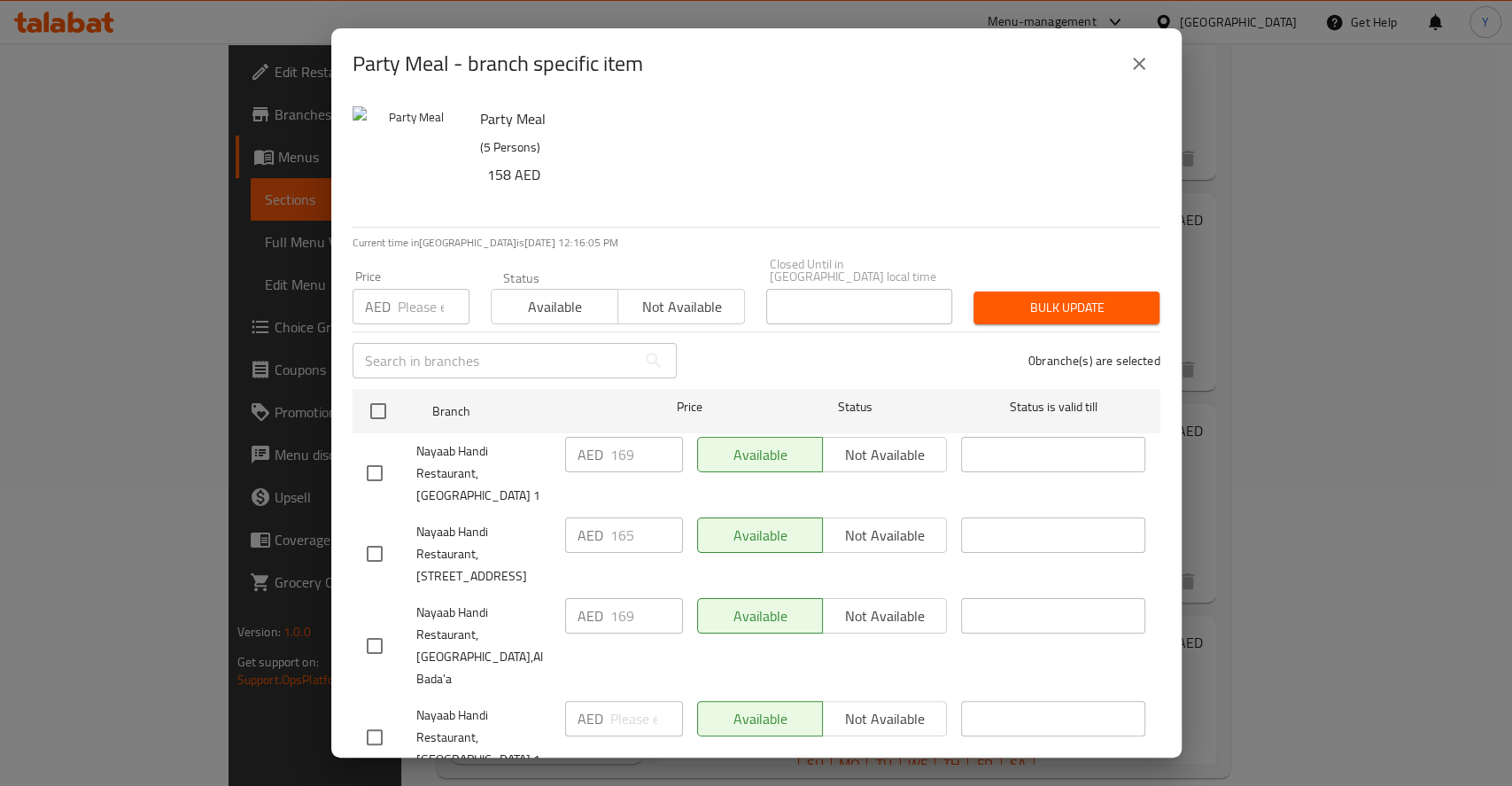
scroll to position [4, 0]
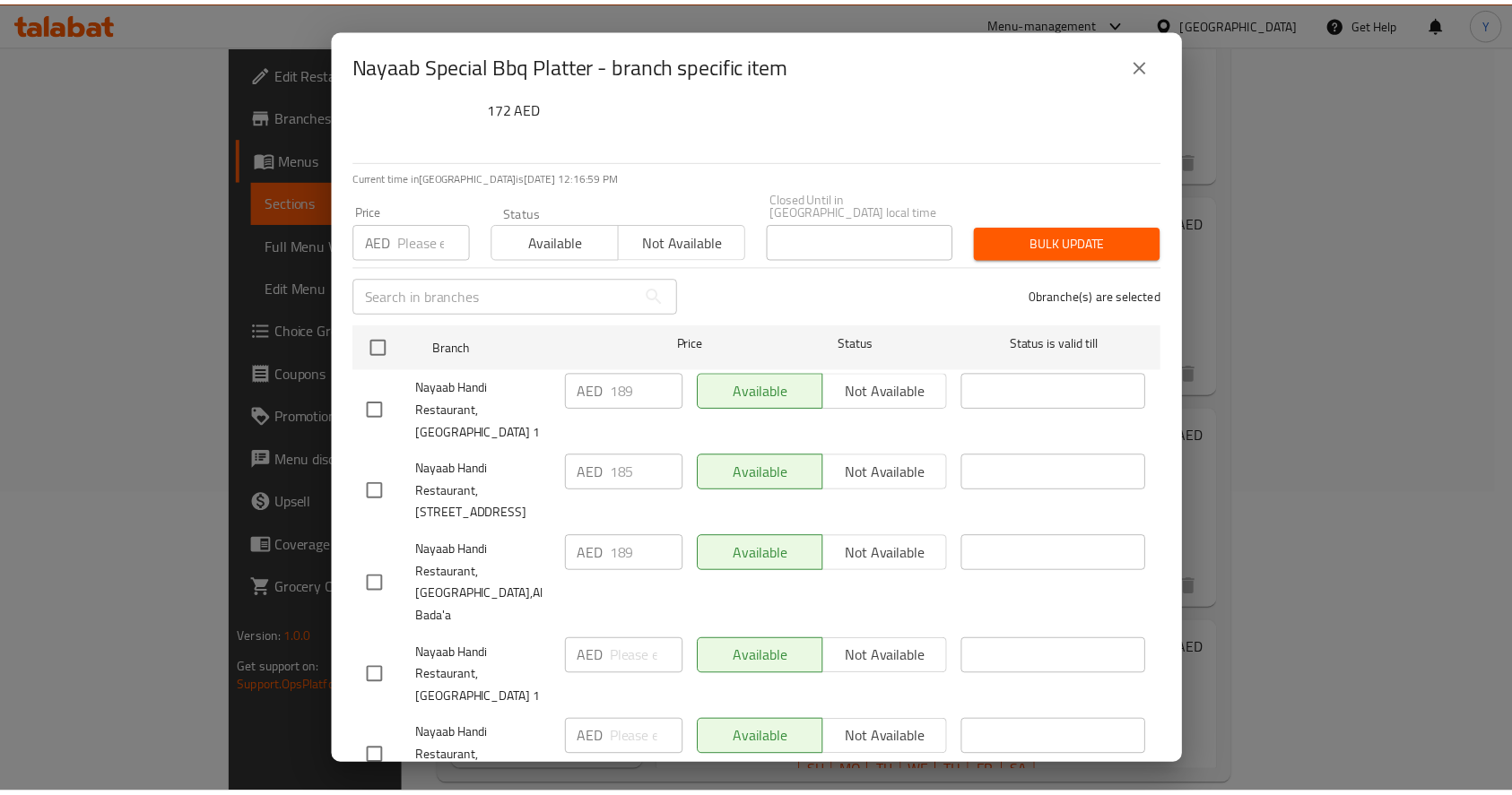
scroll to position [96, 0]
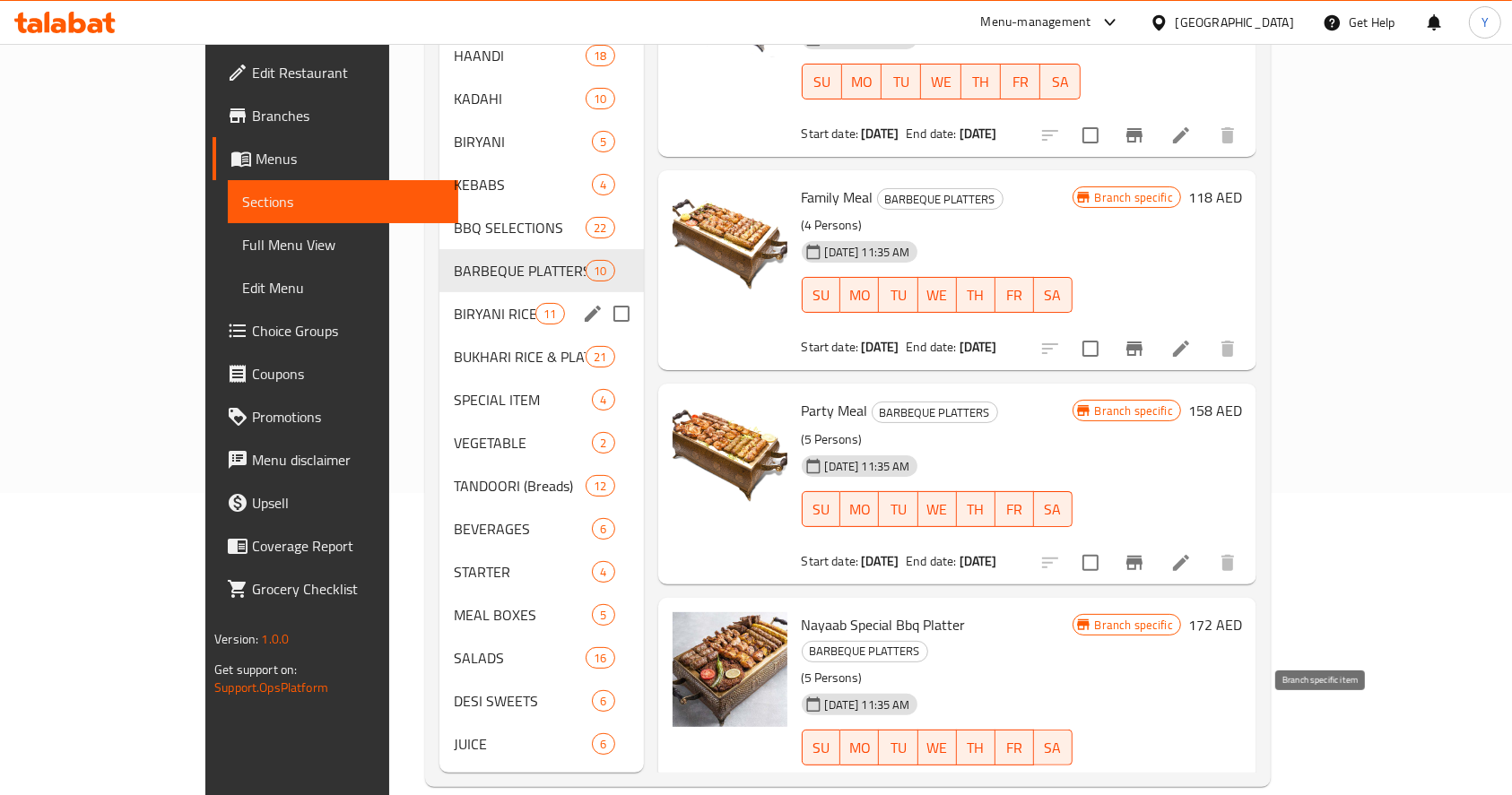
click at [440, 292] on div "BIRYANI RICE WITH BBQ 11" at bounding box center [541, 314] width 204 height 43
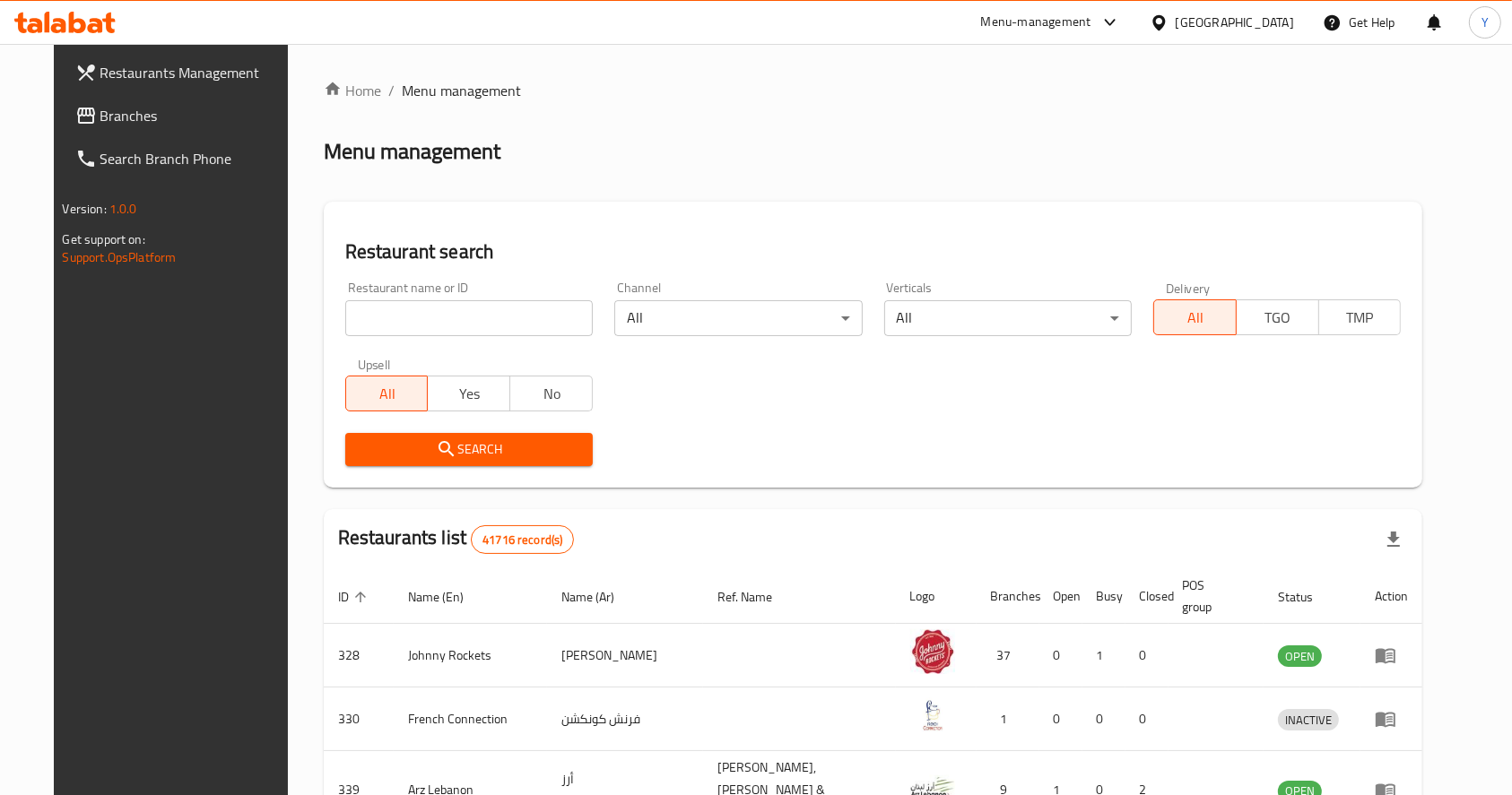
click at [456, 301] on input "search" at bounding box center [469, 318] width 248 height 36
type input "nayaab handi"
click button "Search" at bounding box center [469, 449] width 248 height 33
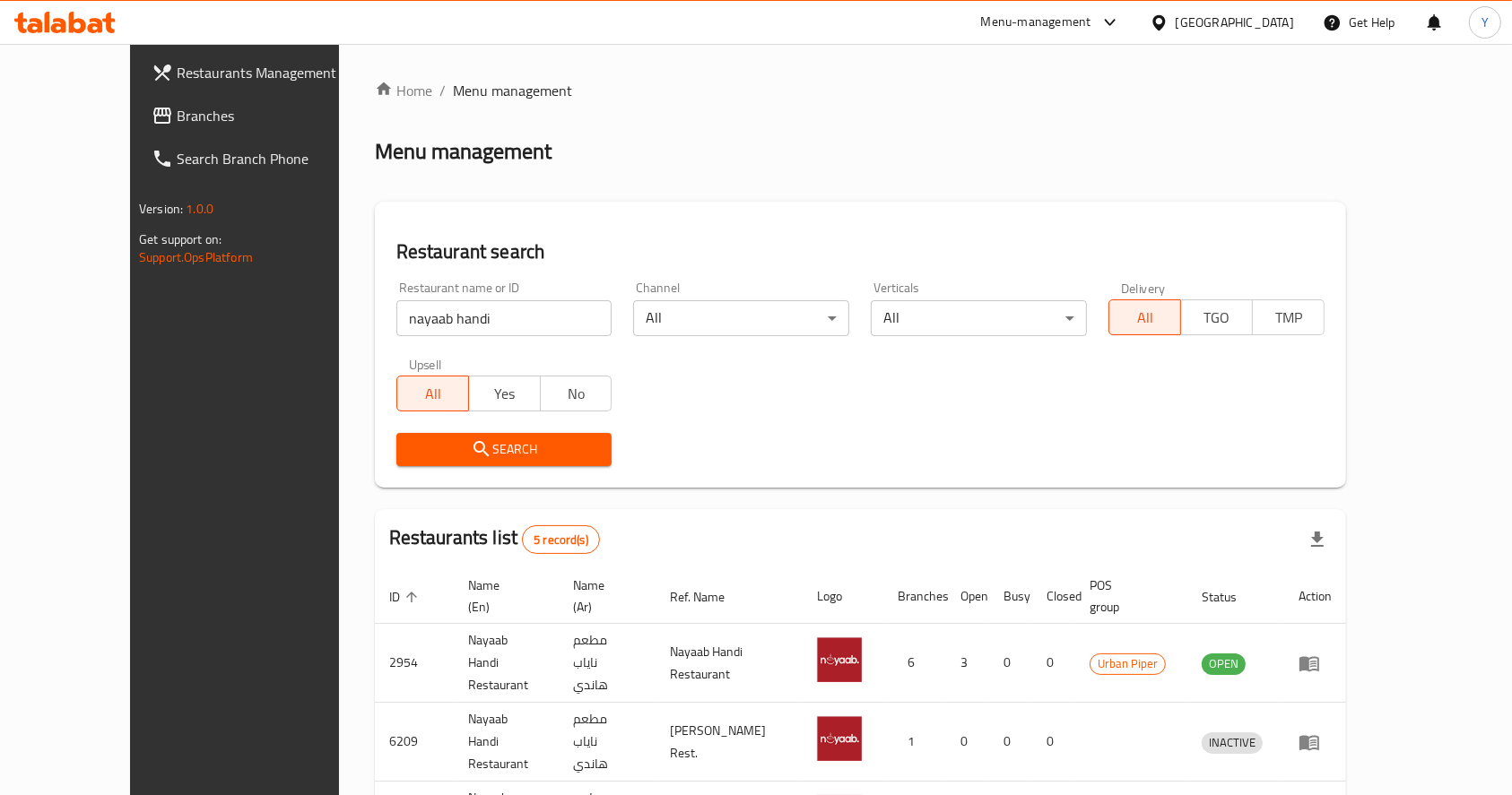
scroll to position [220, 0]
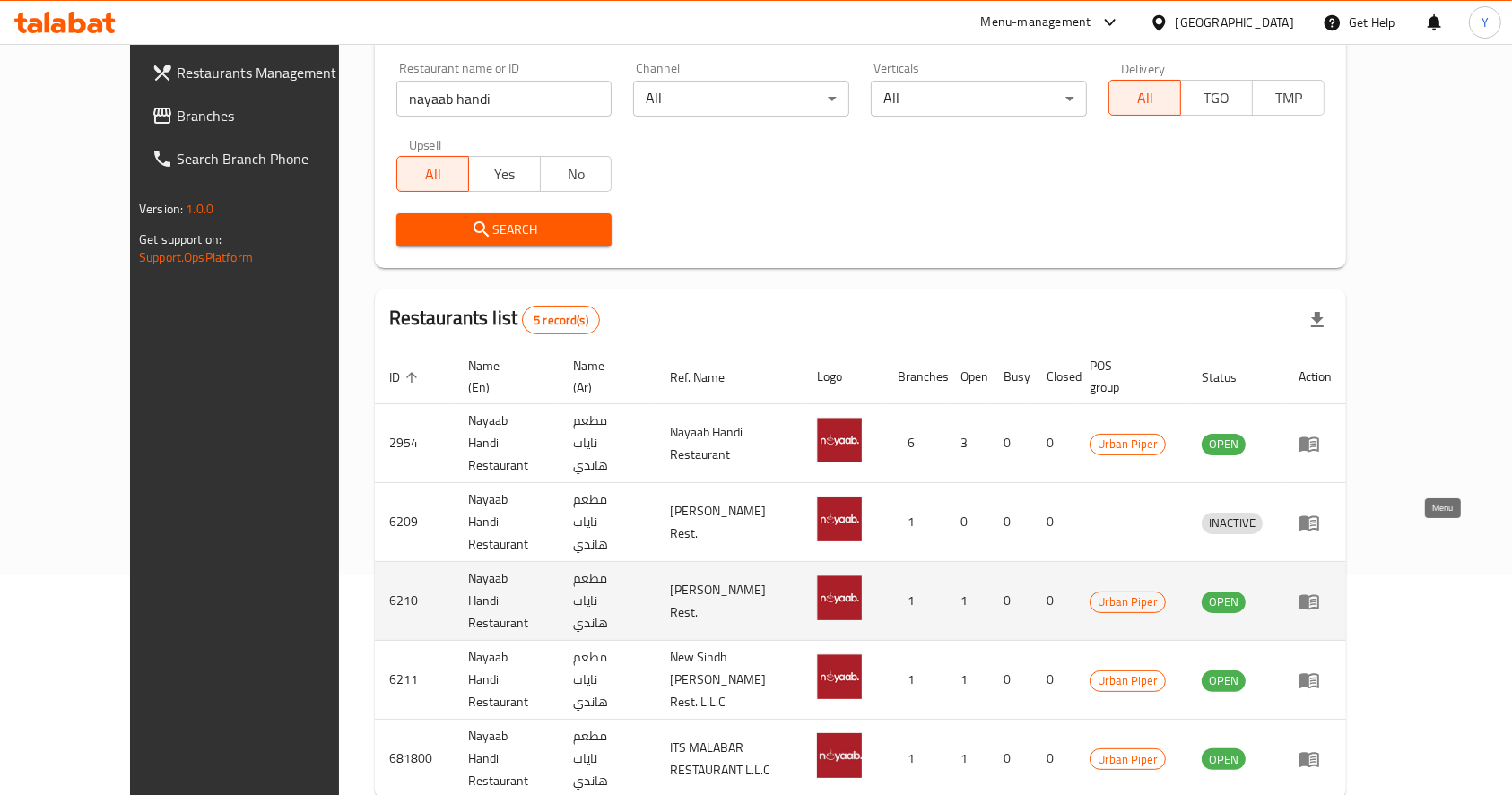
click at [1332, 591] on link "enhanced table" at bounding box center [1314, 601] width 33 height 21
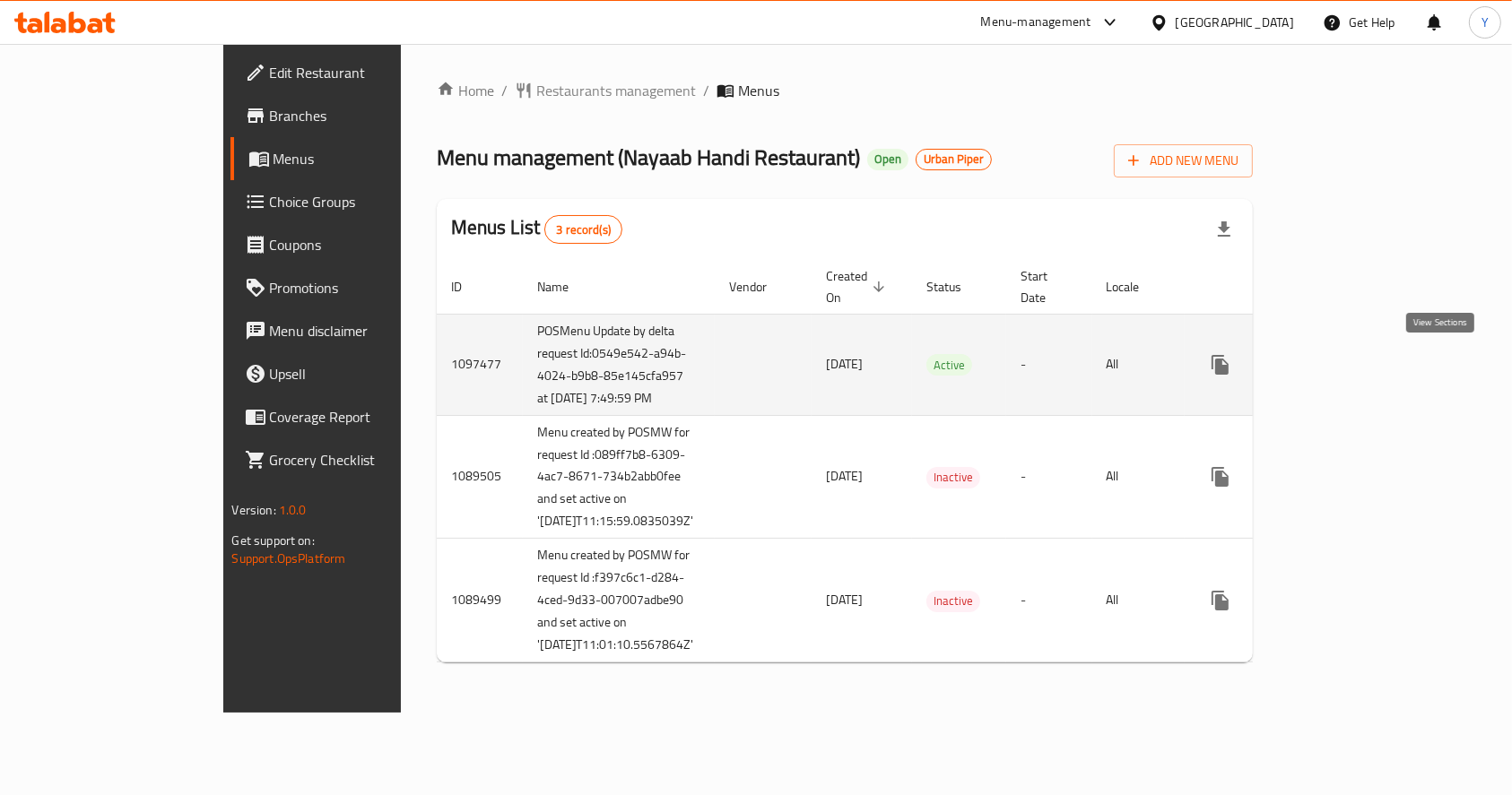
click at [1360, 371] on icon "enhanced table" at bounding box center [1349, 365] width 21 height 21
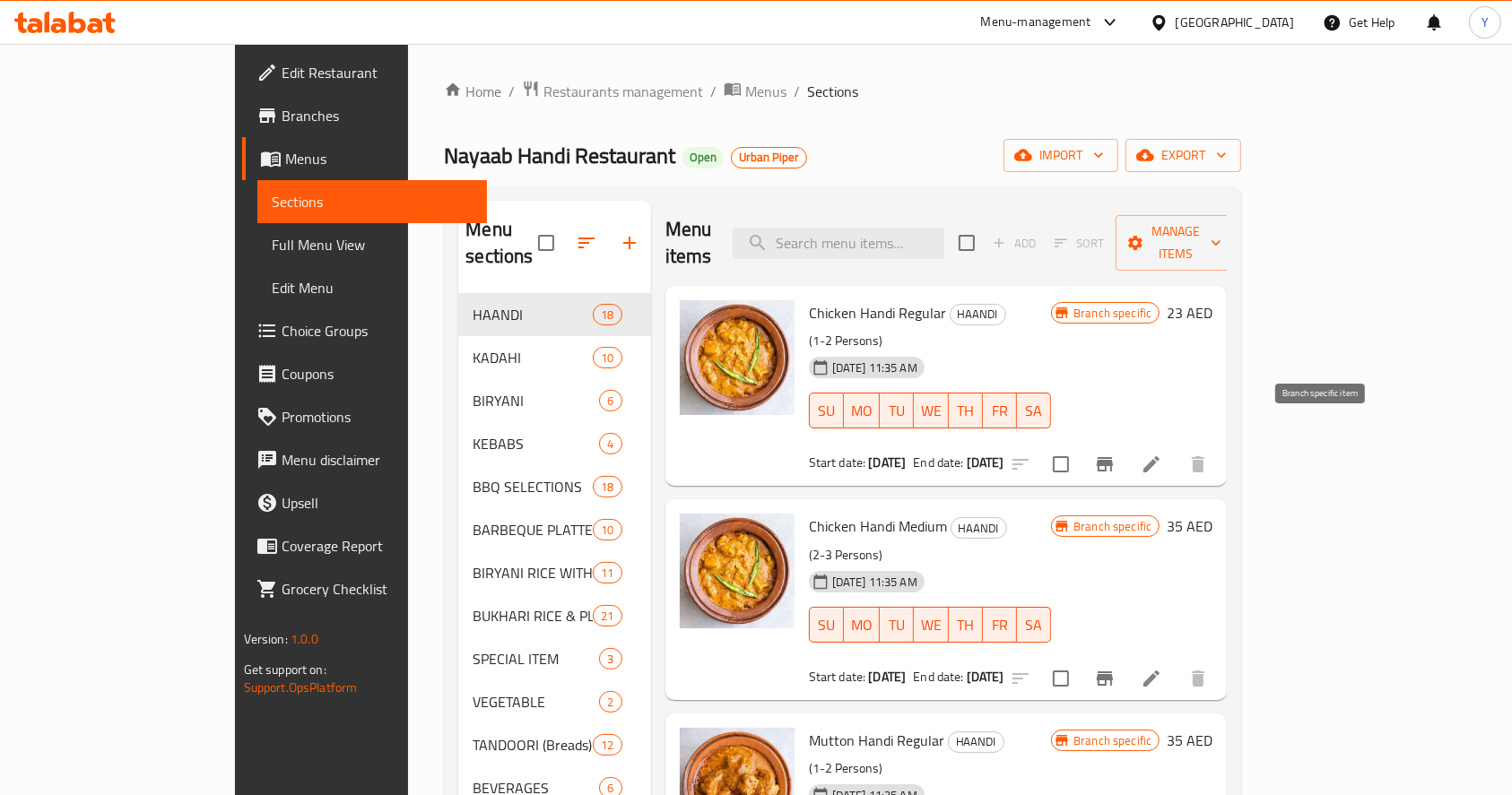
click at [1113, 457] on icon "Branch-specific-item" at bounding box center [1104, 464] width 16 height 15
click at [1116, 453] on icon "Branch-specific-item" at bounding box center [1104, 464] width 21 height 21
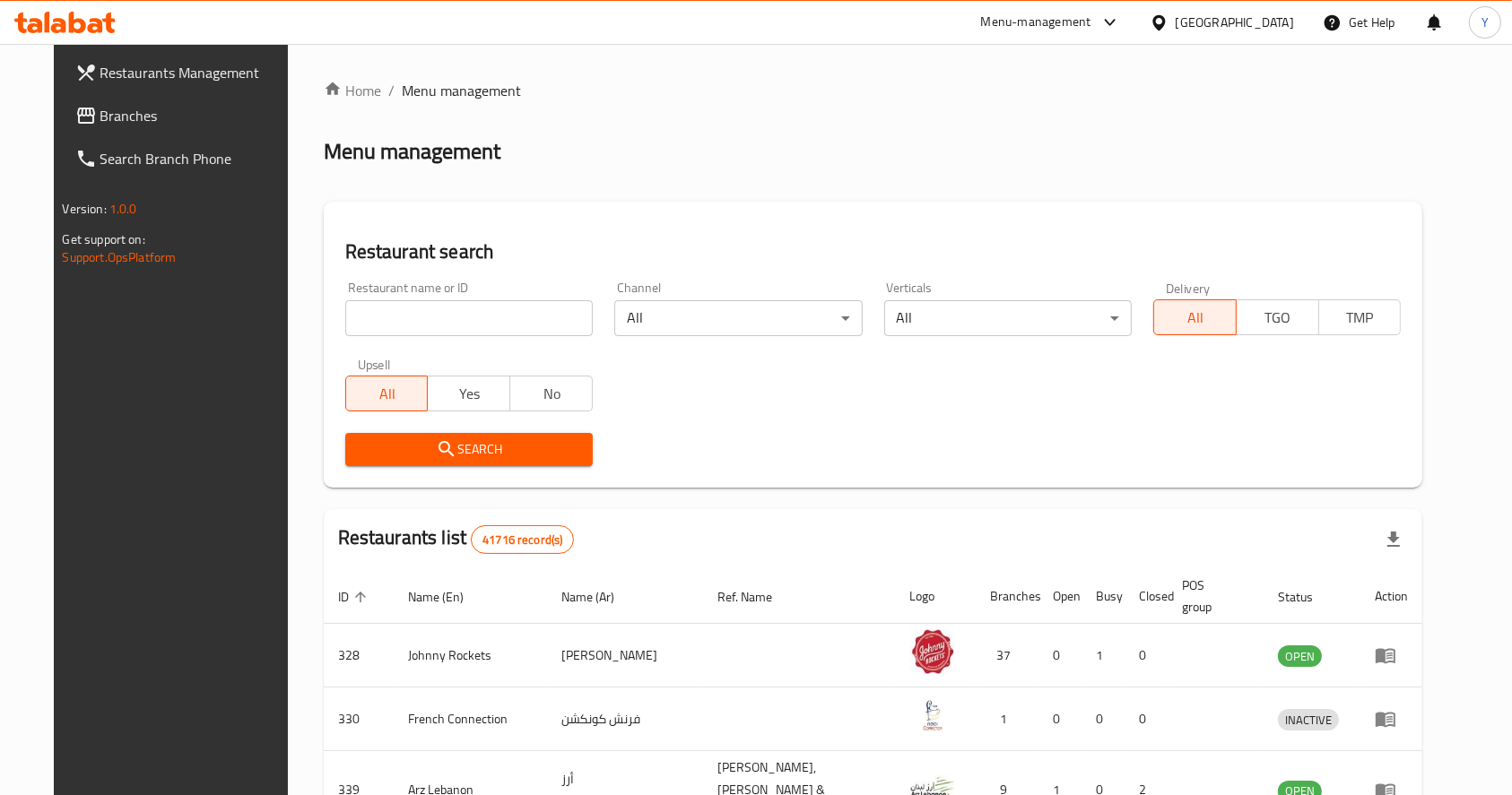
click at [421, 335] on input "search" at bounding box center [469, 318] width 248 height 36
type input "nayaab handi"
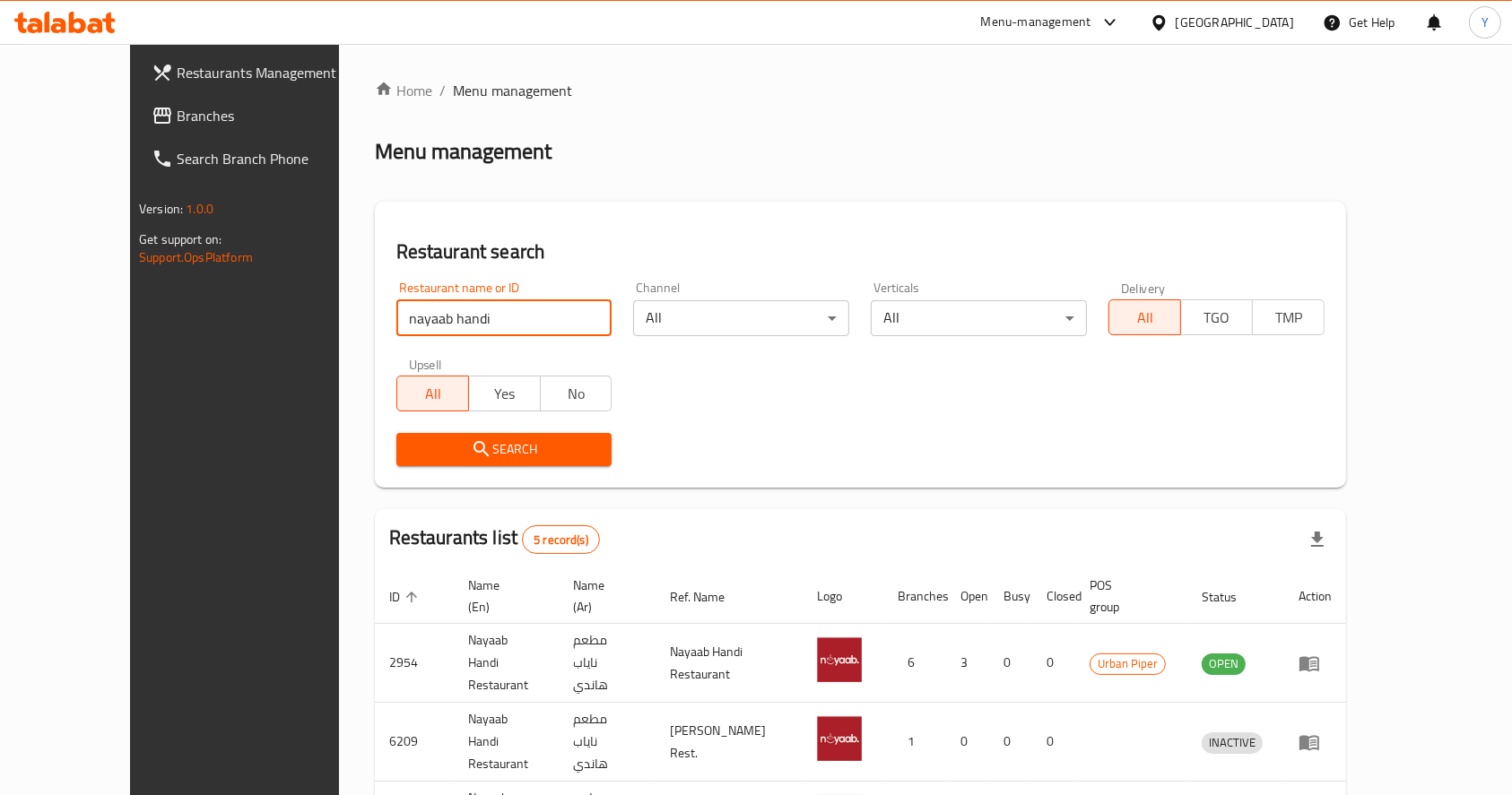
scroll to position [220, 0]
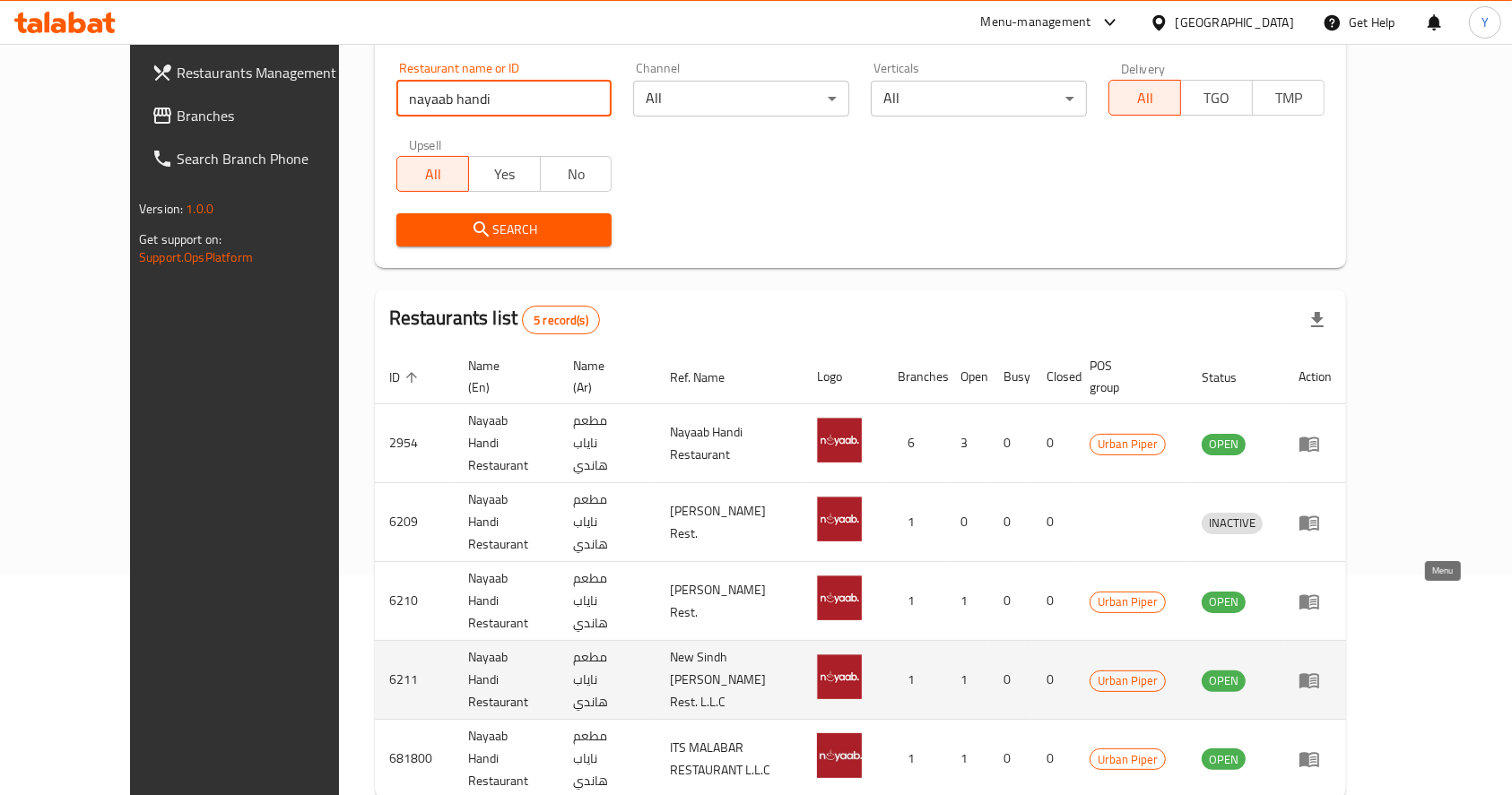
click at [1319, 673] on icon "enhanced table" at bounding box center [1309, 681] width 19 height 15
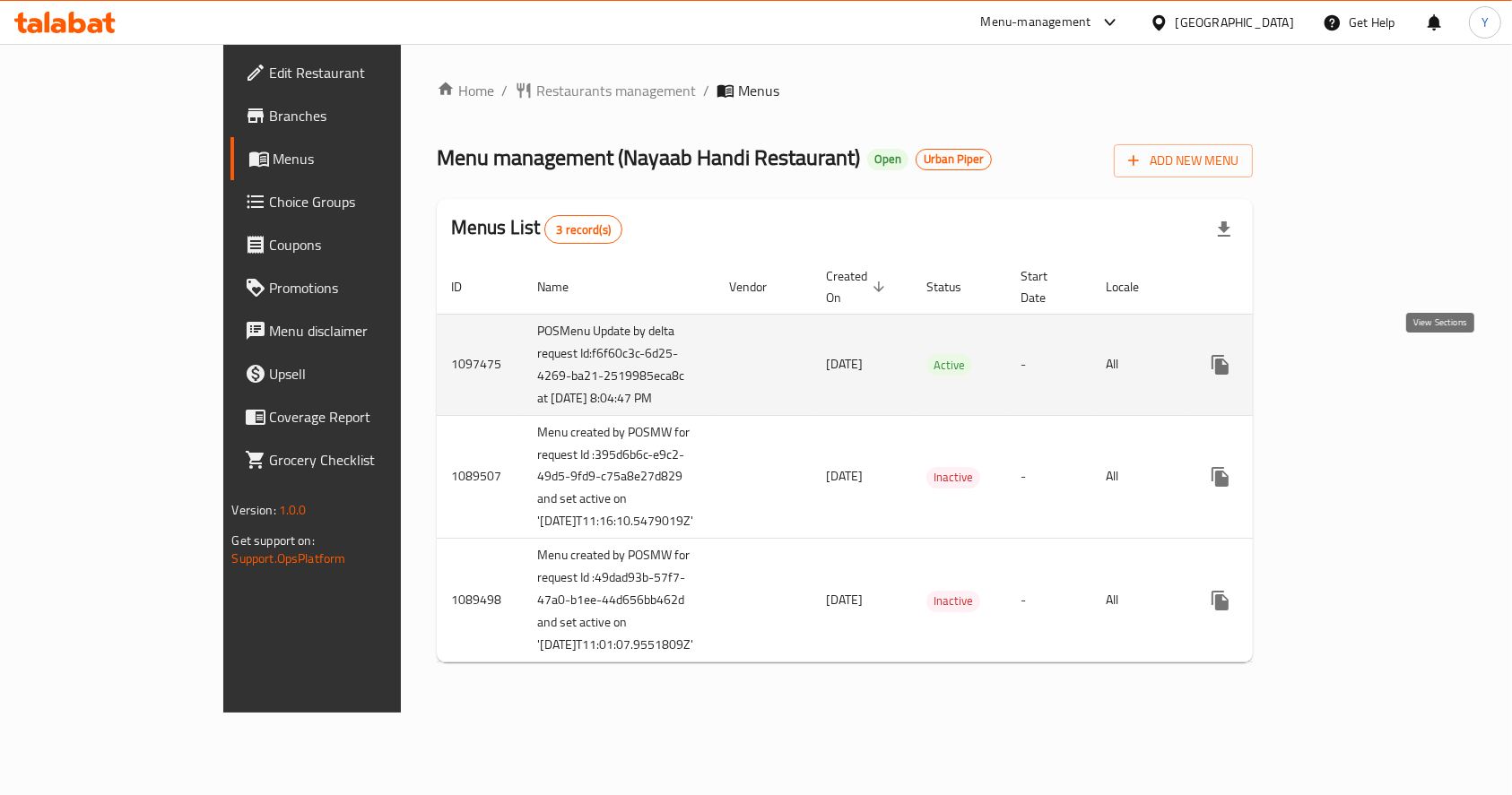
click at [1371, 379] on link "enhanced table" at bounding box center [1349, 365] width 43 height 43
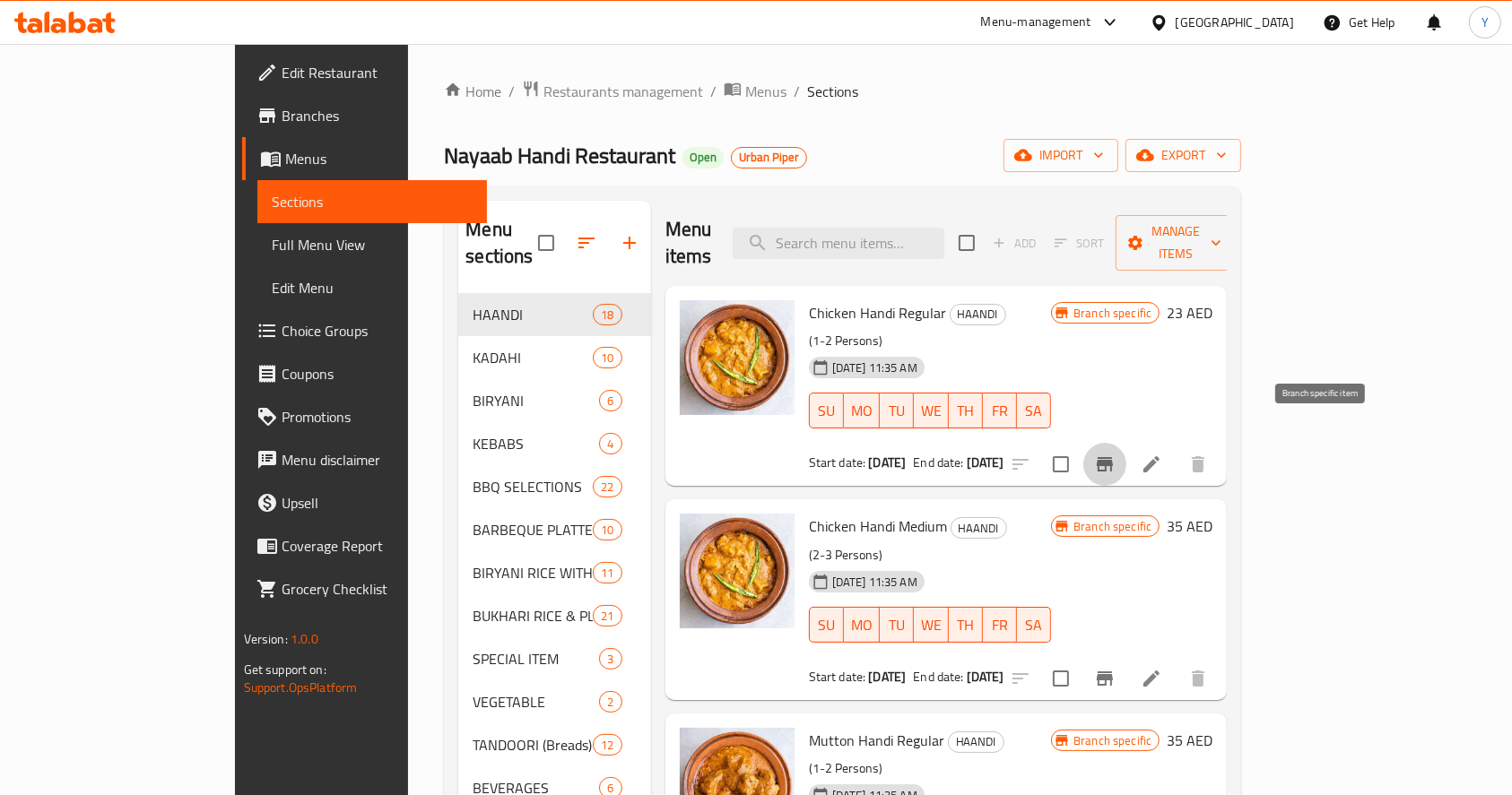
click at [1113, 457] on icon "Branch-specific-item" at bounding box center [1104, 464] width 16 height 15
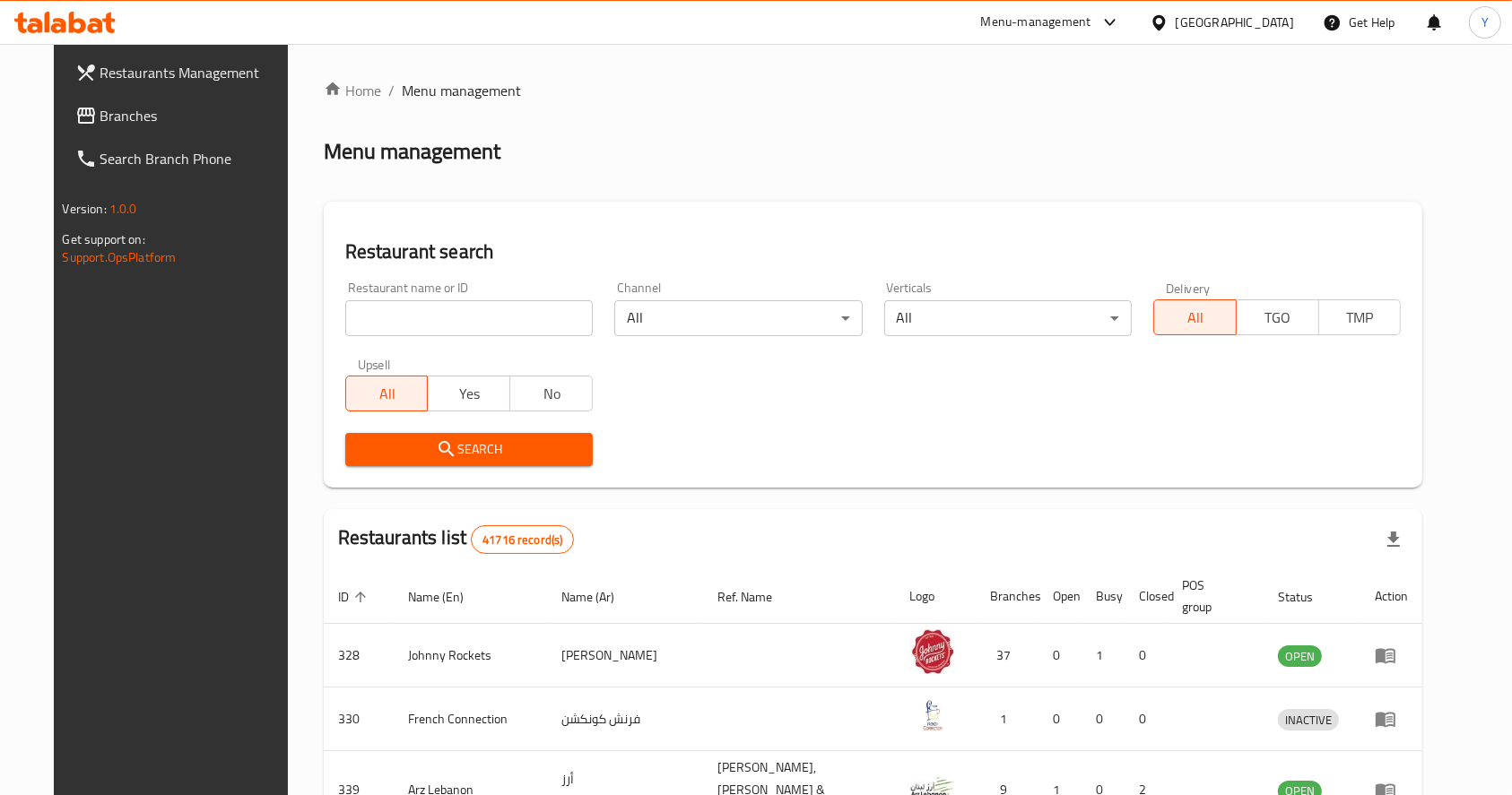
click at [380, 292] on div "Restaurant name or ID Restaurant name or ID" at bounding box center [469, 309] width 248 height 54
click at [364, 311] on input "search" at bounding box center [469, 318] width 248 height 36
type input "nayaab handi"
click button "Search" at bounding box center [469, 449] width 248 height 33
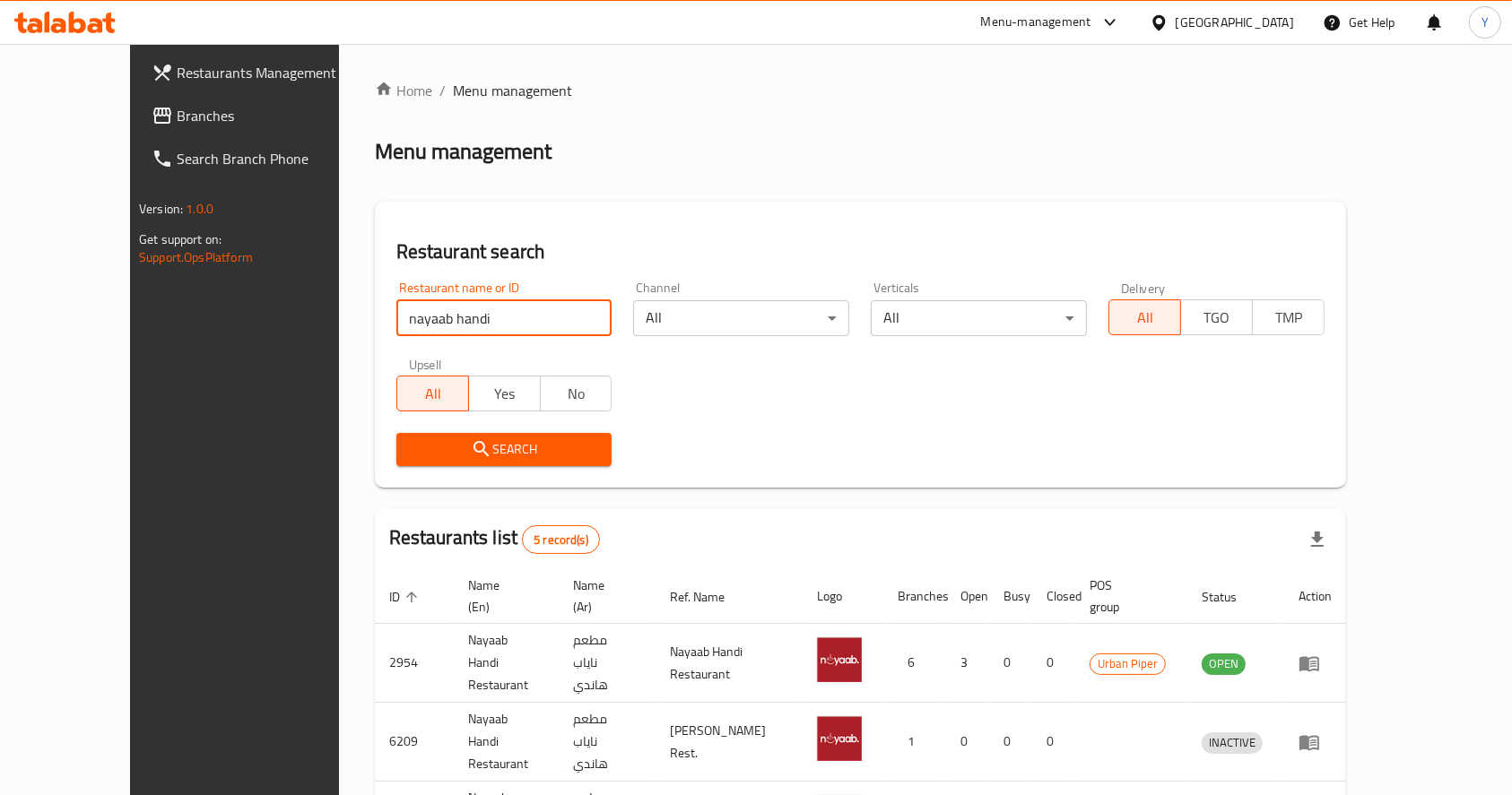
scroll to position [220, 0]
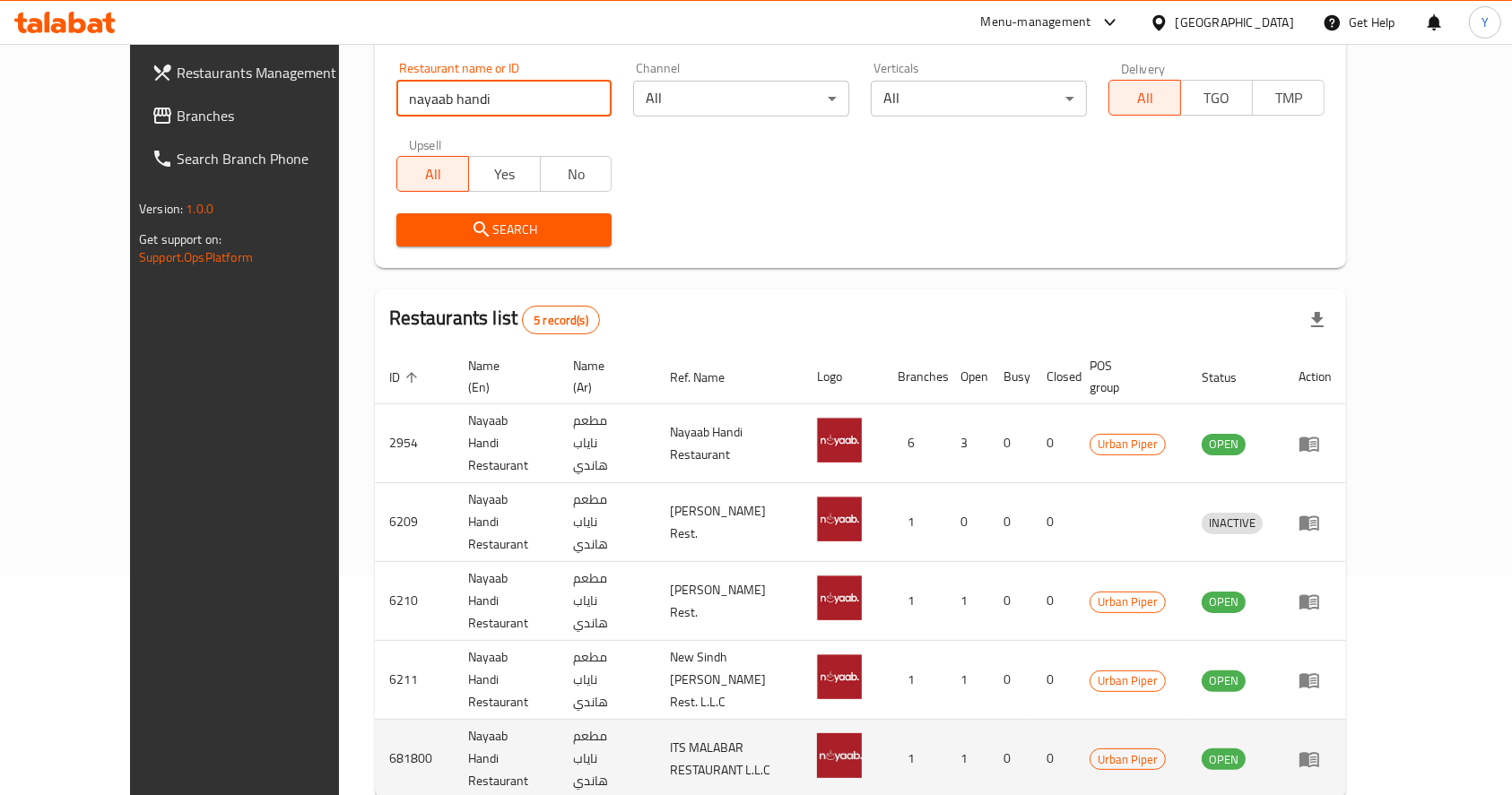
click at [1320, 749] on icon "enhanced table" at bounding box center [1309, 759] width 21 height 21
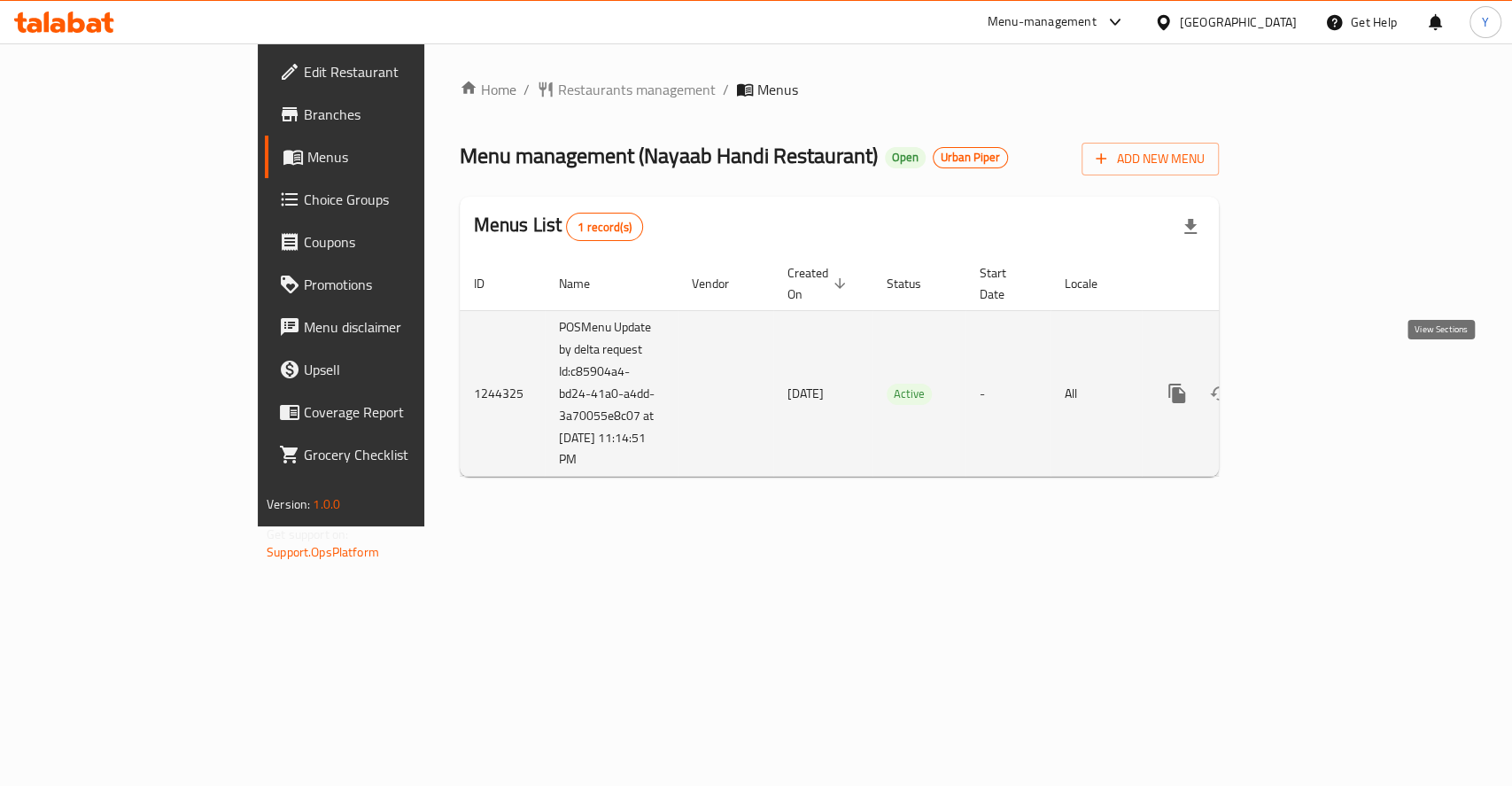
click at [1326, 377] on link "enhanced table" at bounding box center [1304, 393] width 42 height 42
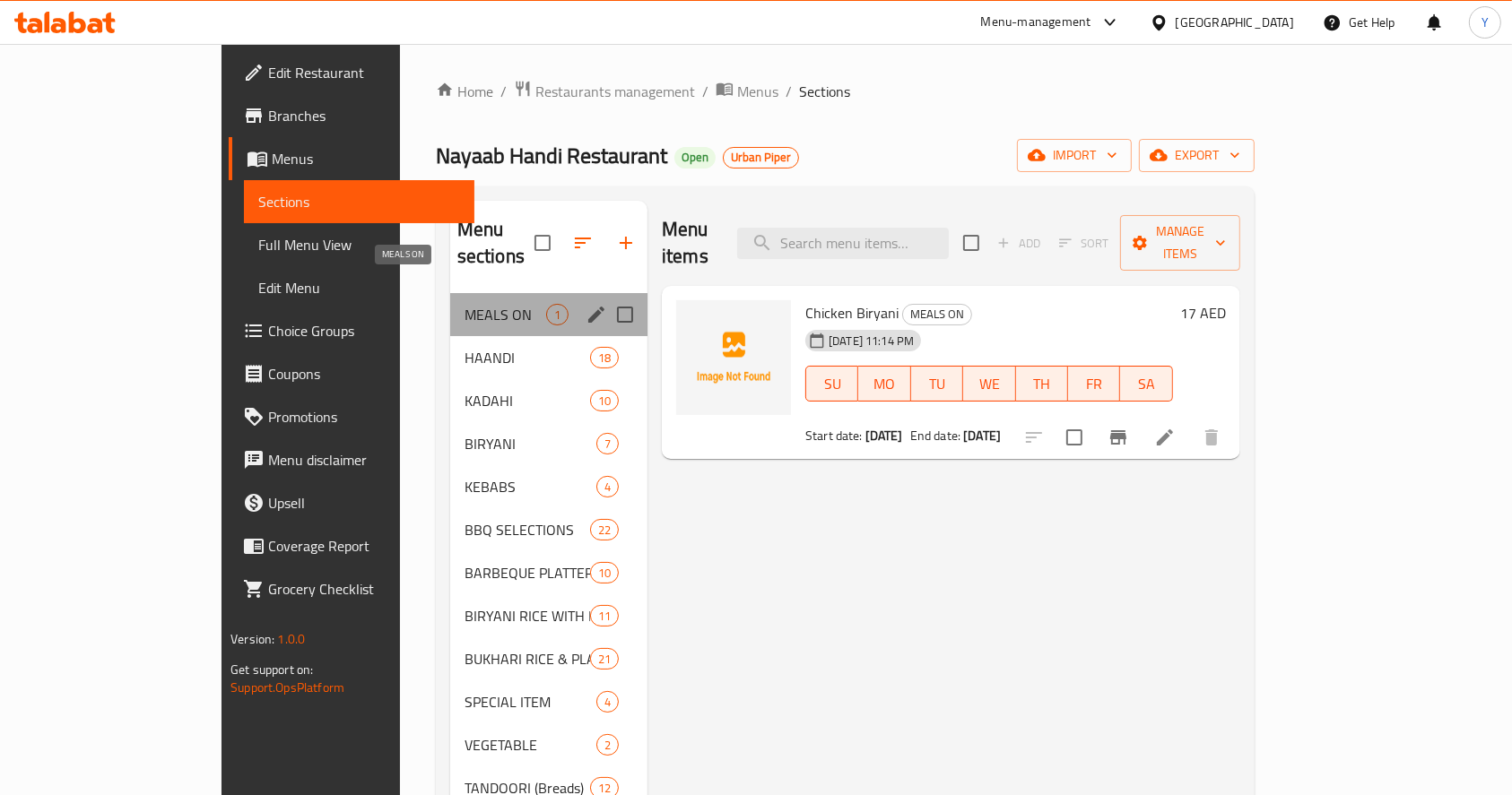
click at [465, 304] on span "MEALS ON" at bounding box center [506, 315] width 81 height 21
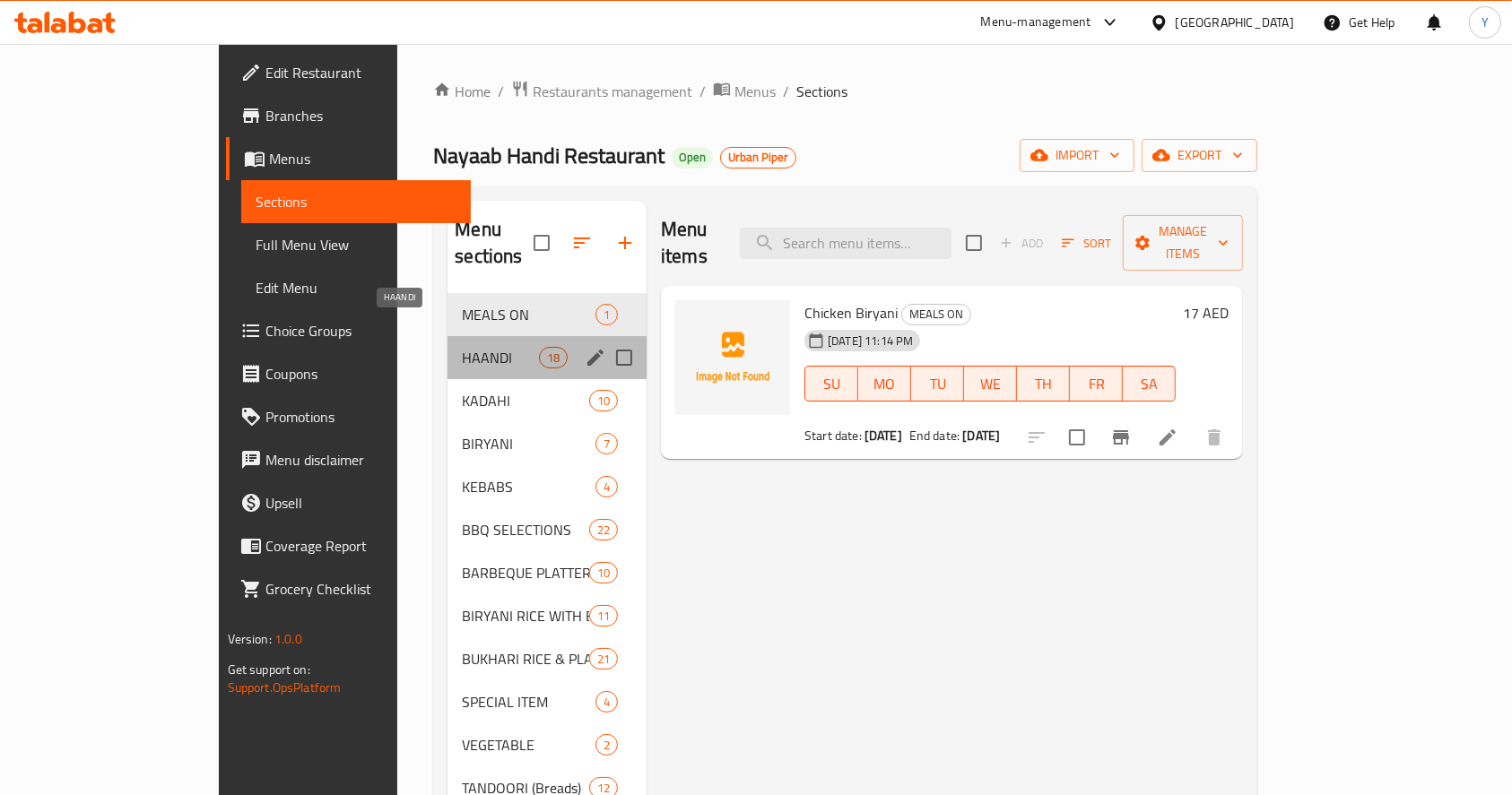
click at [462, 347] on span "HAANDI" at bounding box center [500, 357] width 77 height 21
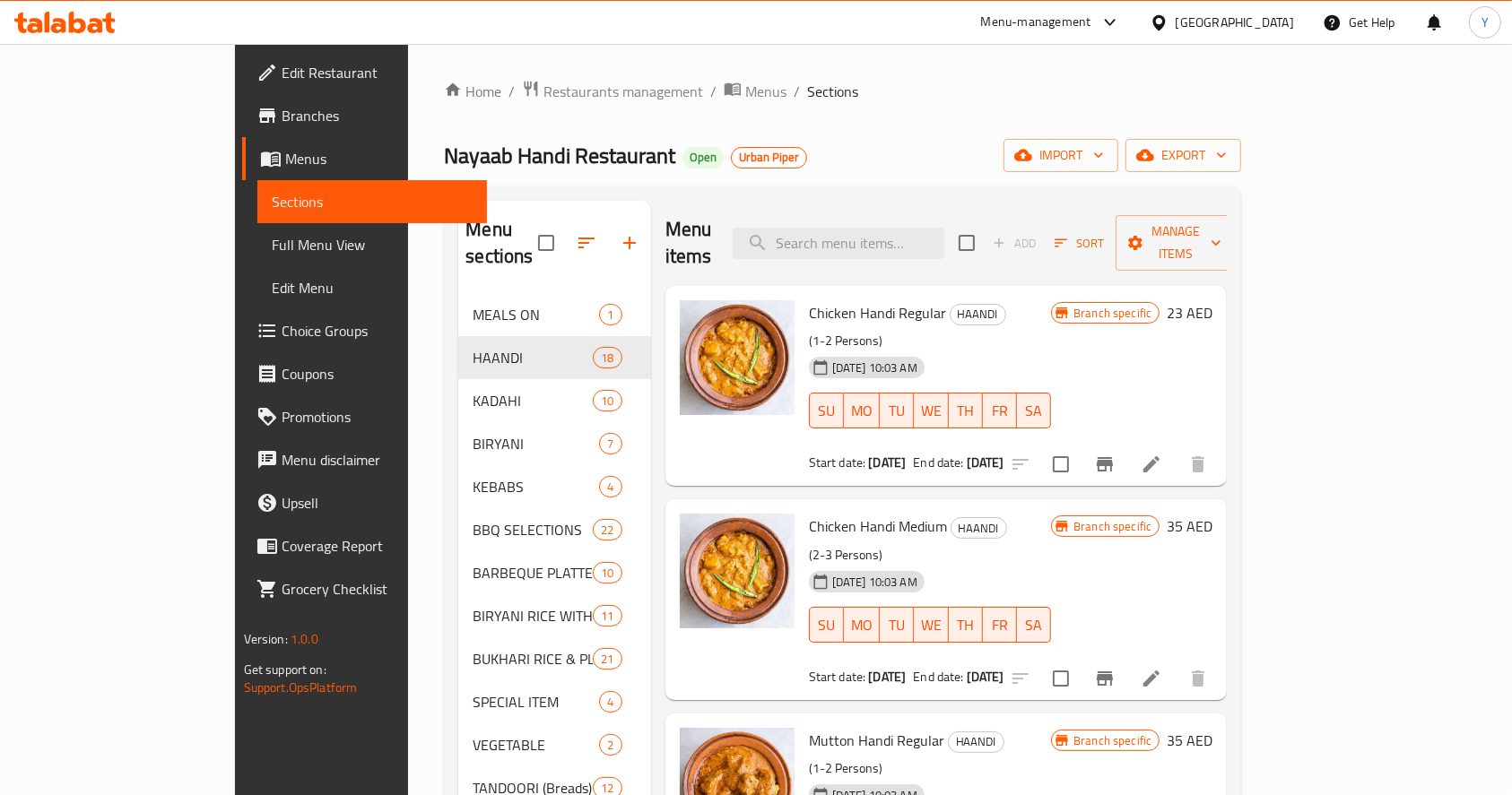
click at [1116, 453] on icon "Branch-specific-item" at bounding box center [1104, 464] width 21 height 21
click at [1113, 457] on icon "Branch-specific-item" at bounding box center [1104, 464] width 16 height 15
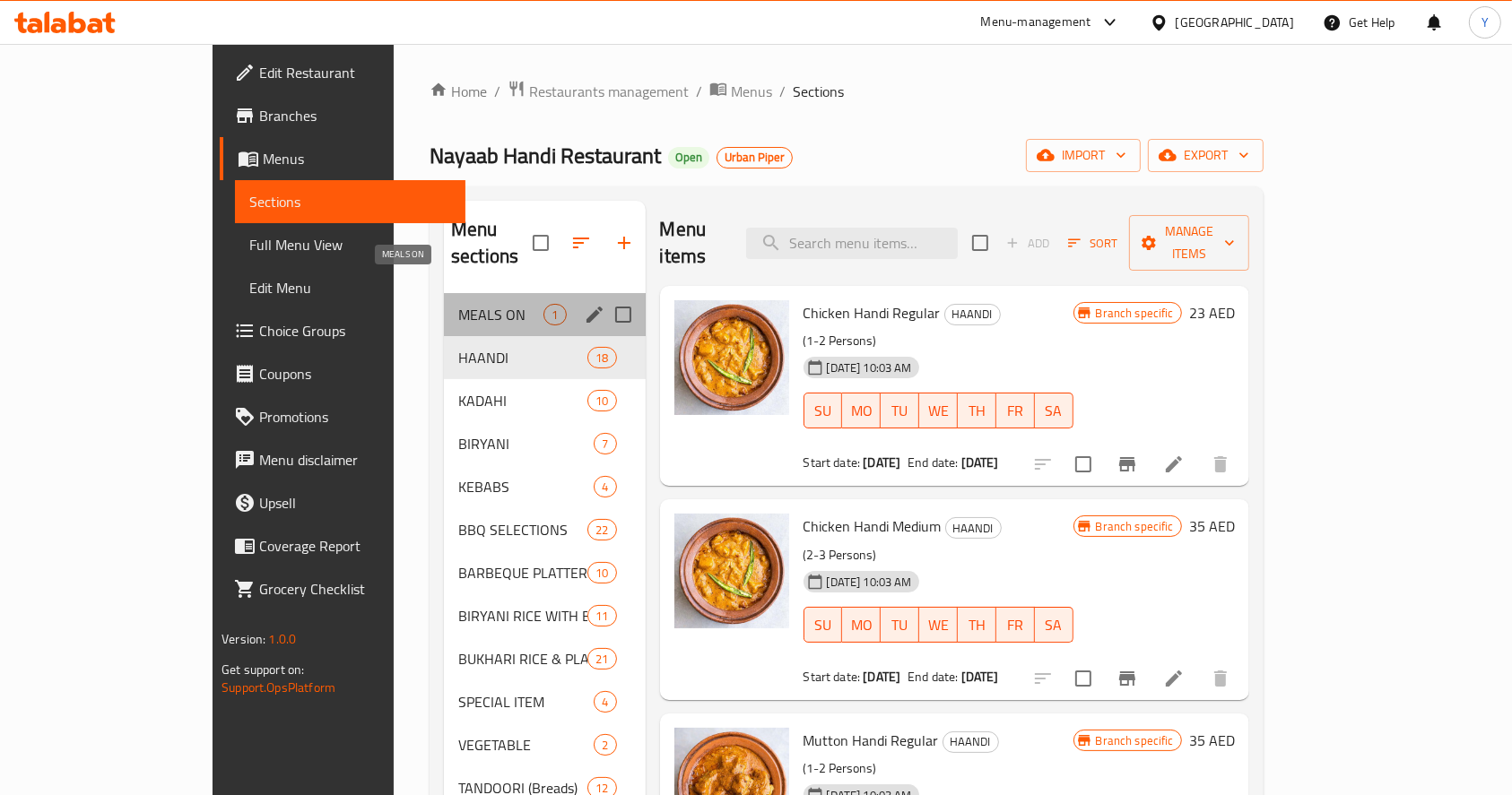
click at [470, 304] on span "MEALS ON" at bounding box center [501, 315] width 85 height 21
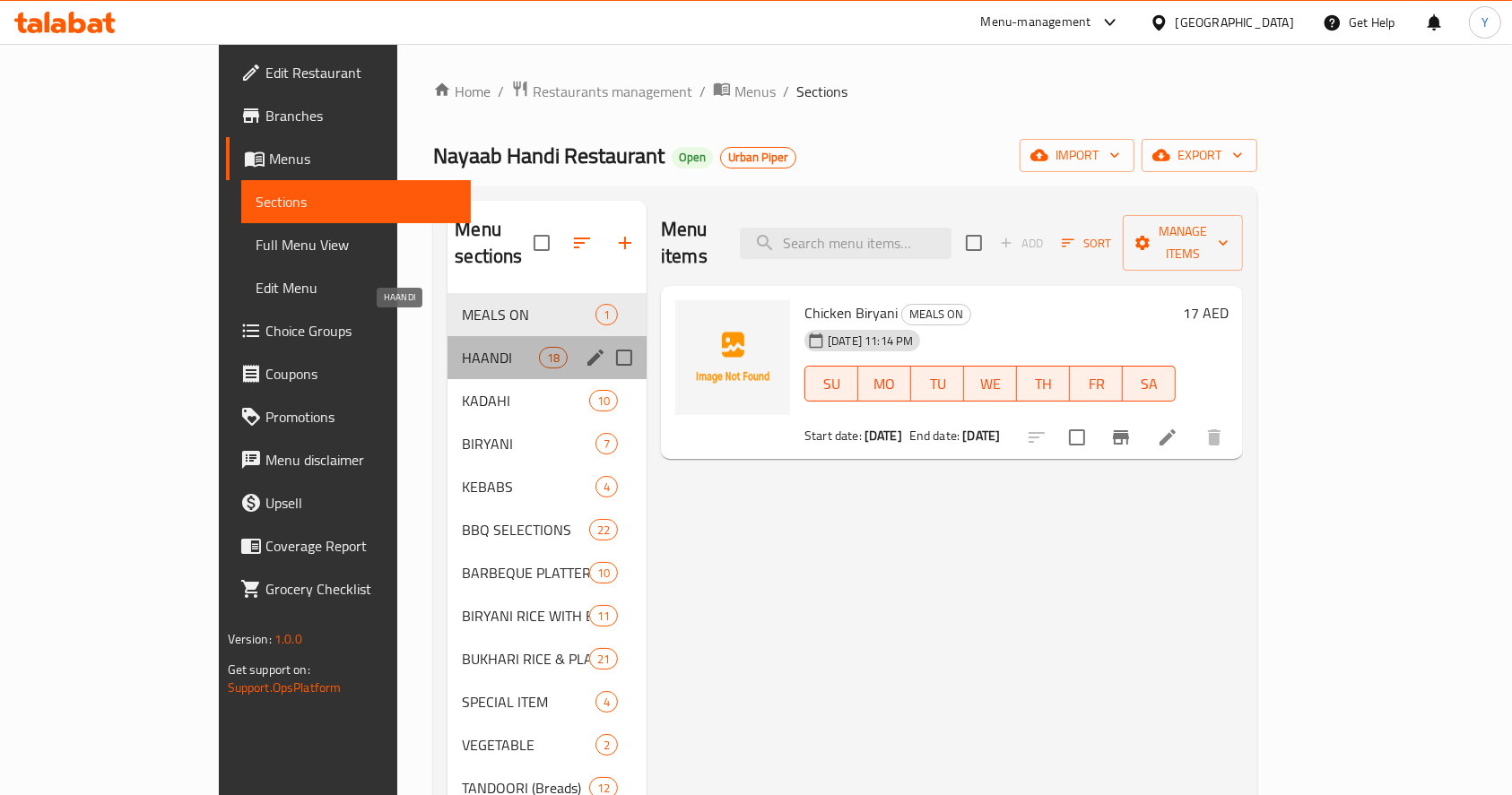
click at [475, 347] on span "HAANDI" at bounding box center [500, 357] width 77 height 21
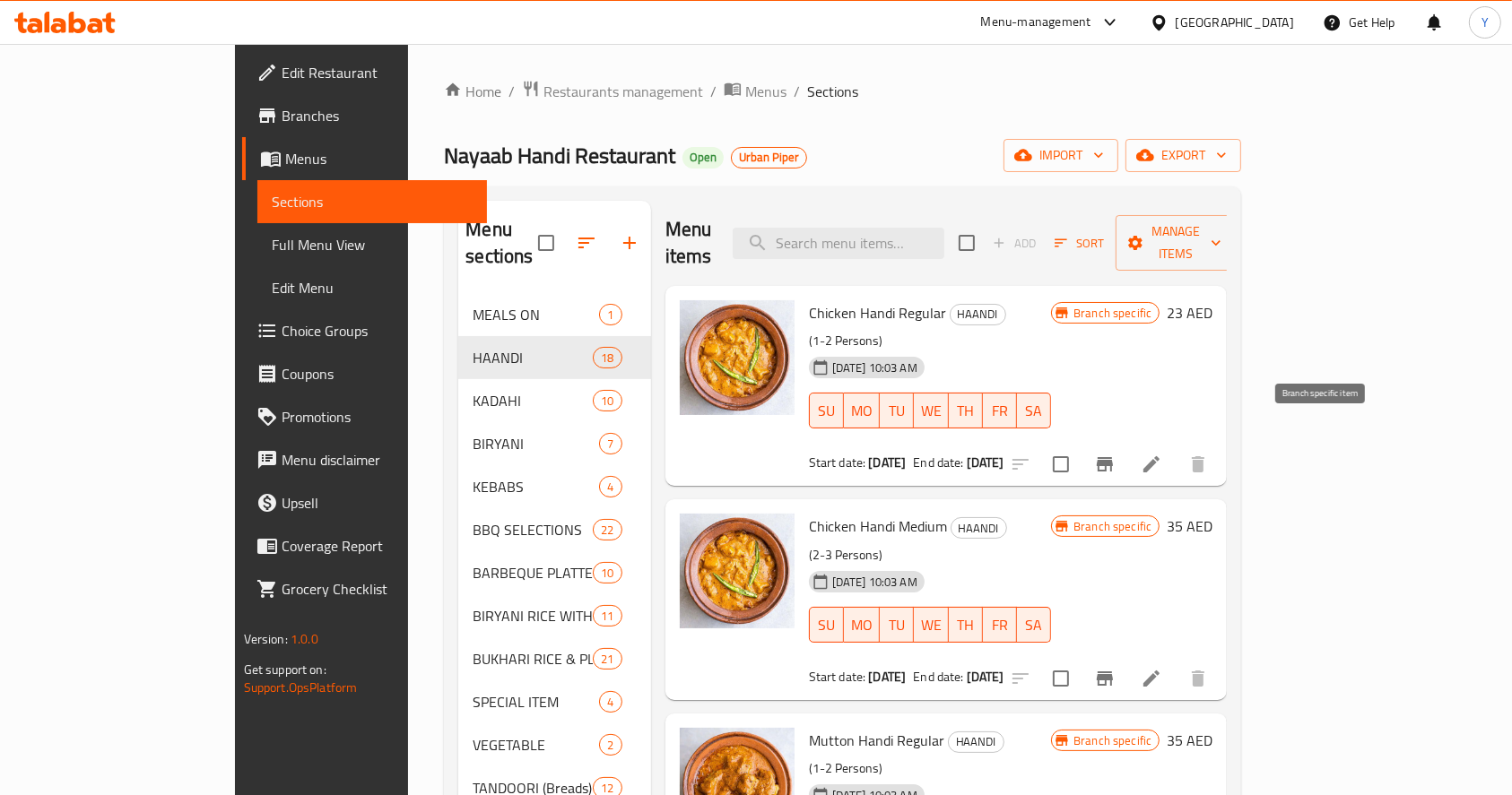
click at [1126, 443] on button "Branch-specific-item" at bounding box center [1104, 464] width 43 height 43
click at [1113, 457] on icon "Branch-specific-item" at bounding box center [1104, 464] width 16 height 15
